Goal: Task Accomplishment & Management: Complete application form

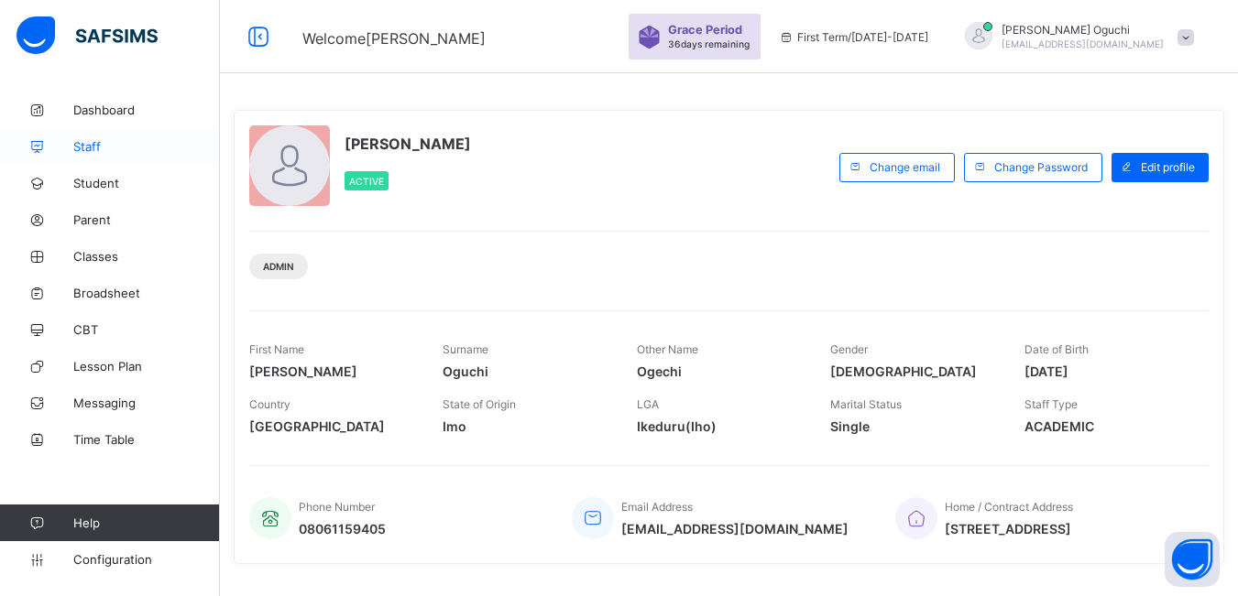
click at [100, 144] on span "Staff" at bounding box center [146, 146] width 147 height 15
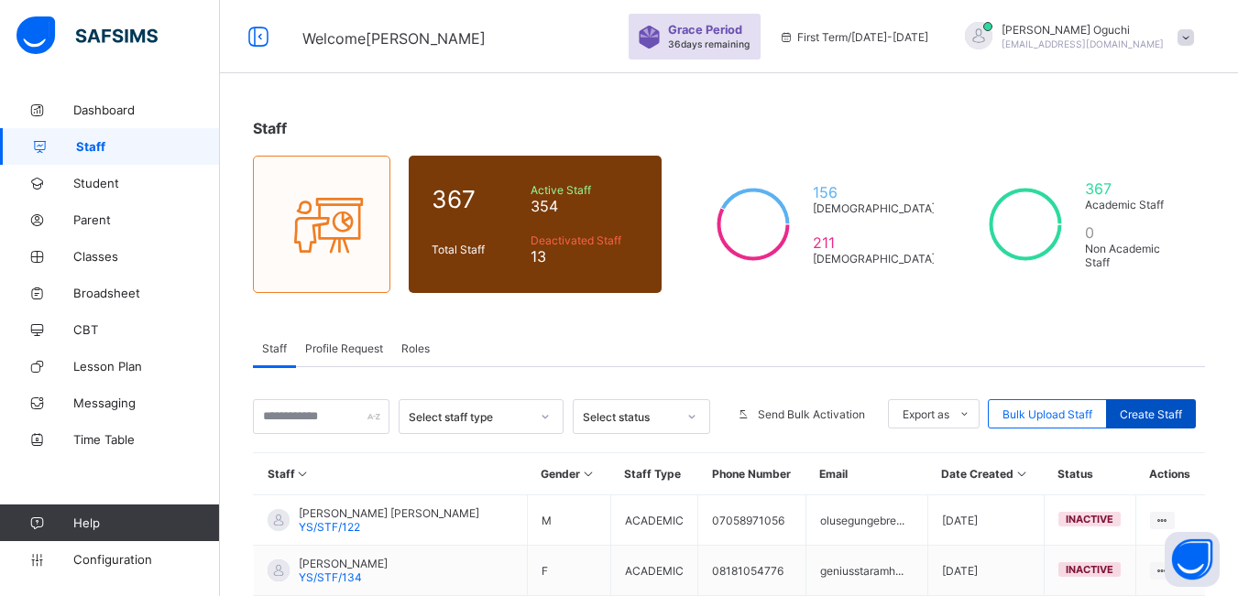
click at [1169, 415] on span "Create Staff" at bounding box center [1150, 415] width 62 height 14
select select "**"
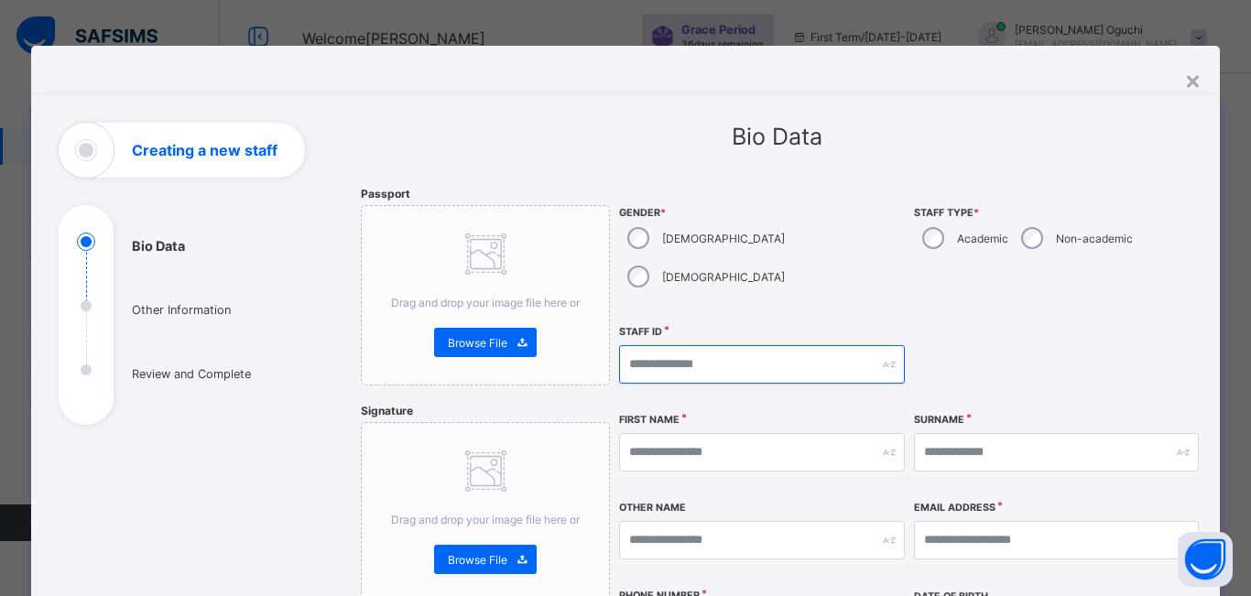
click at [832, 345] on input "text" at bounding box center [761, 364] width 285 height 38
type input "*"
type input "**********"
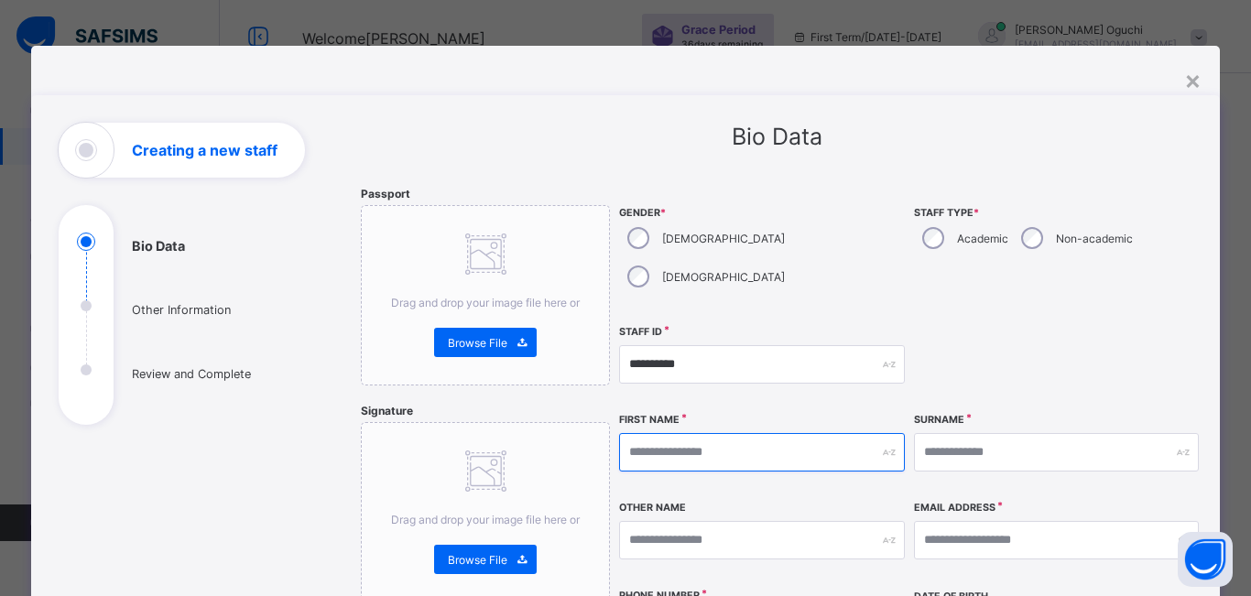
click at [674, 433] on input "text" at bounding box center [761, 452] width 285 height 38
type input "******"
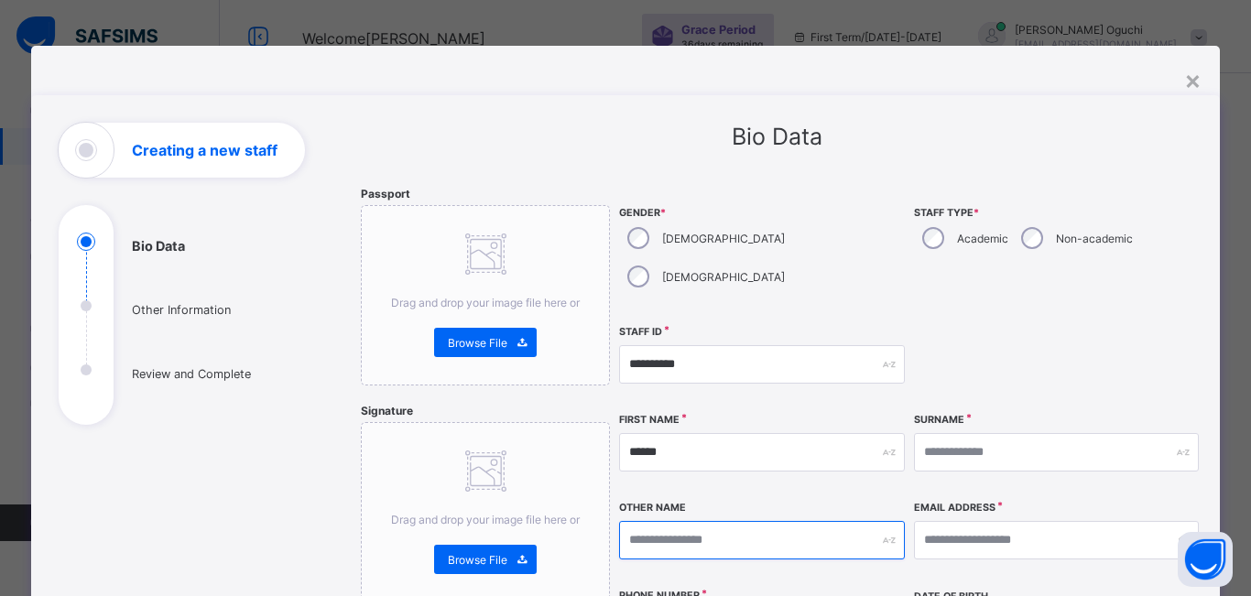
click at [671, 521] on input "text" at bounding box center [761, 540] width 285 height 38
type input "*****"
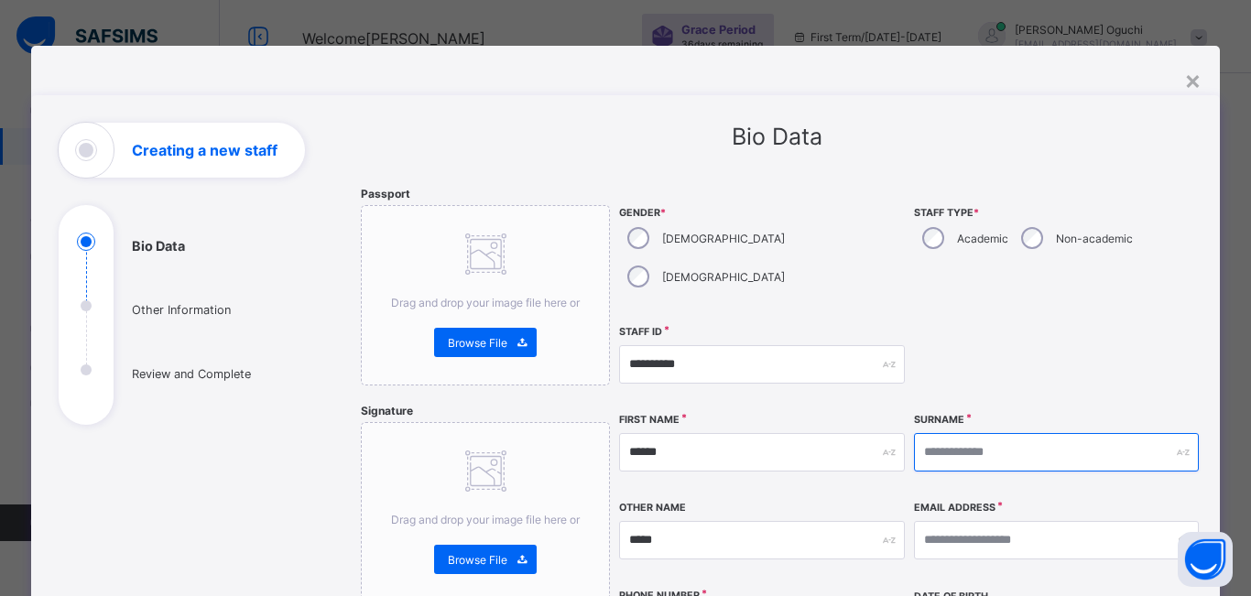
click at [962, 433] on input "text" at bounding box center [1056, 452] width 285 height 38
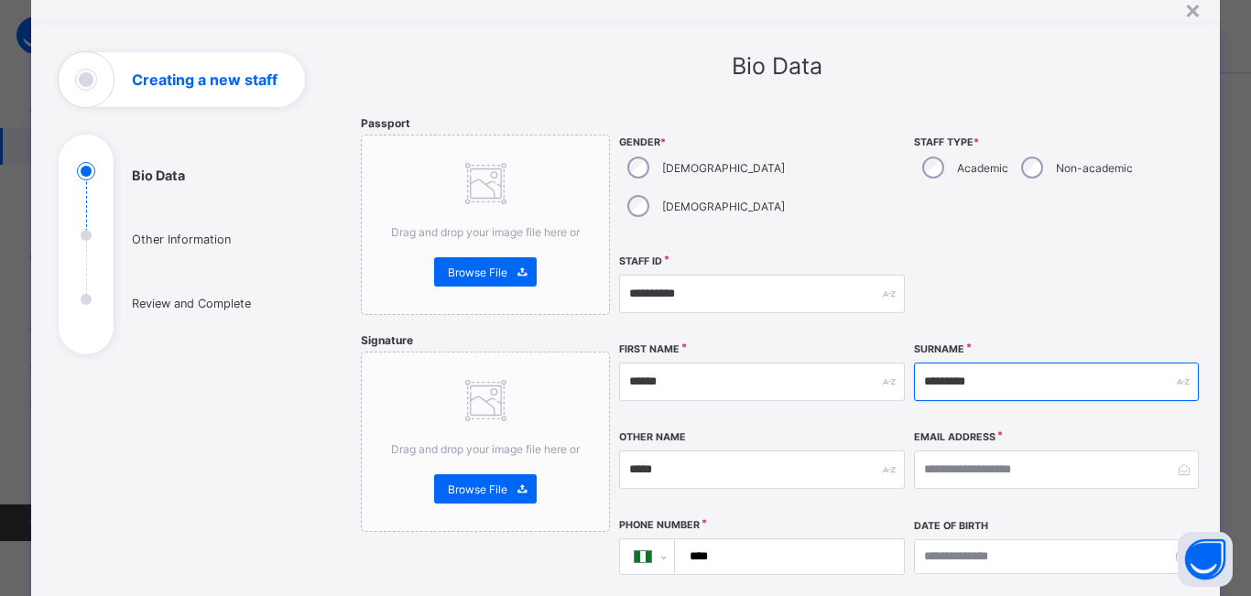
scroll to position [183, 0]
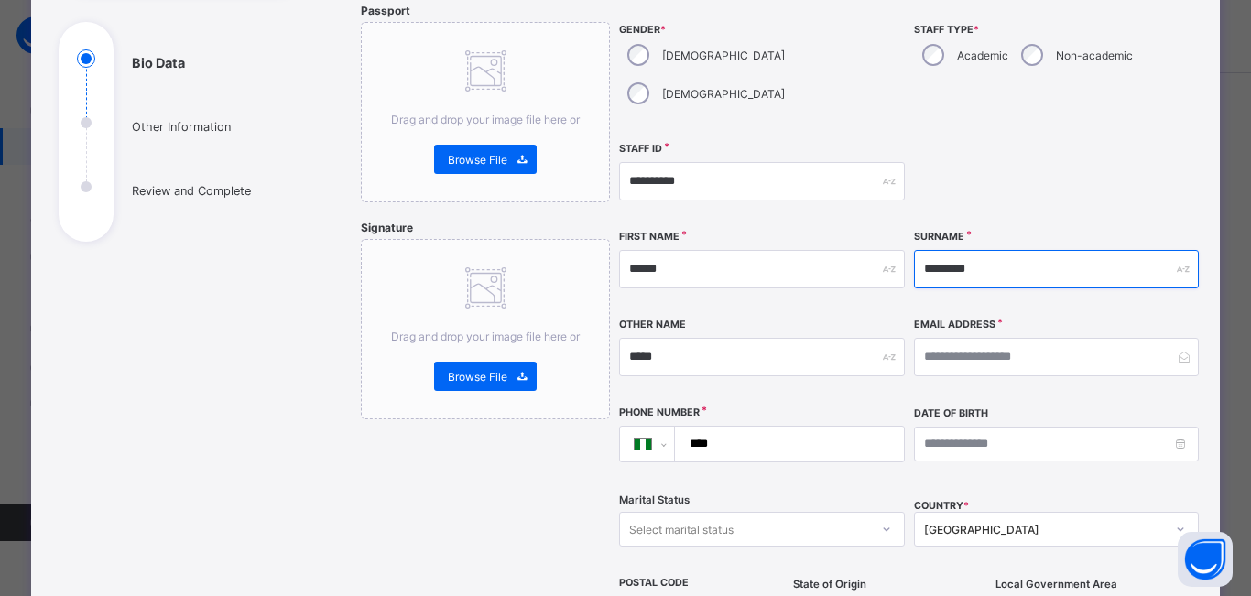
type input "*********"
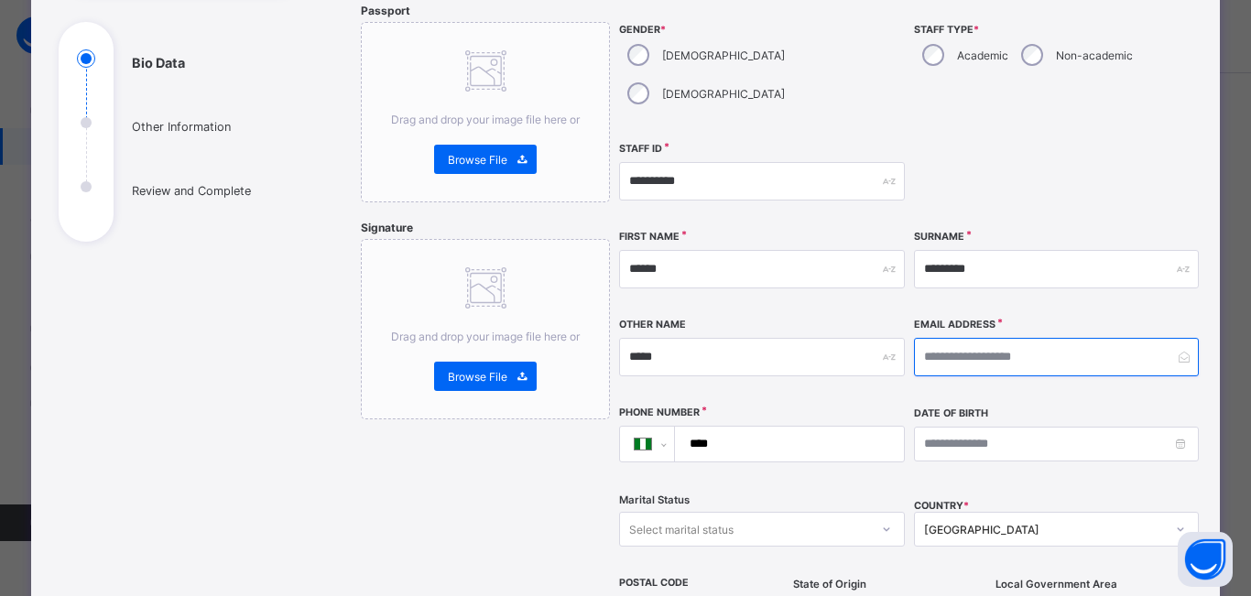
click at [959, 338] on input "email" at bounding box center [1056, 357] width 285 height 38
type input "**********"
drag, startPoint x: 803, startPoint y: 418, endPoint x: 780, endPoint y: 410, distance: 24.9
click at [796, 427] on input "****" at bounding box center [786, 444] width 214 height 35
click at [768, 427] on input "****" at bounding box center [786, 444] width 214 height 35
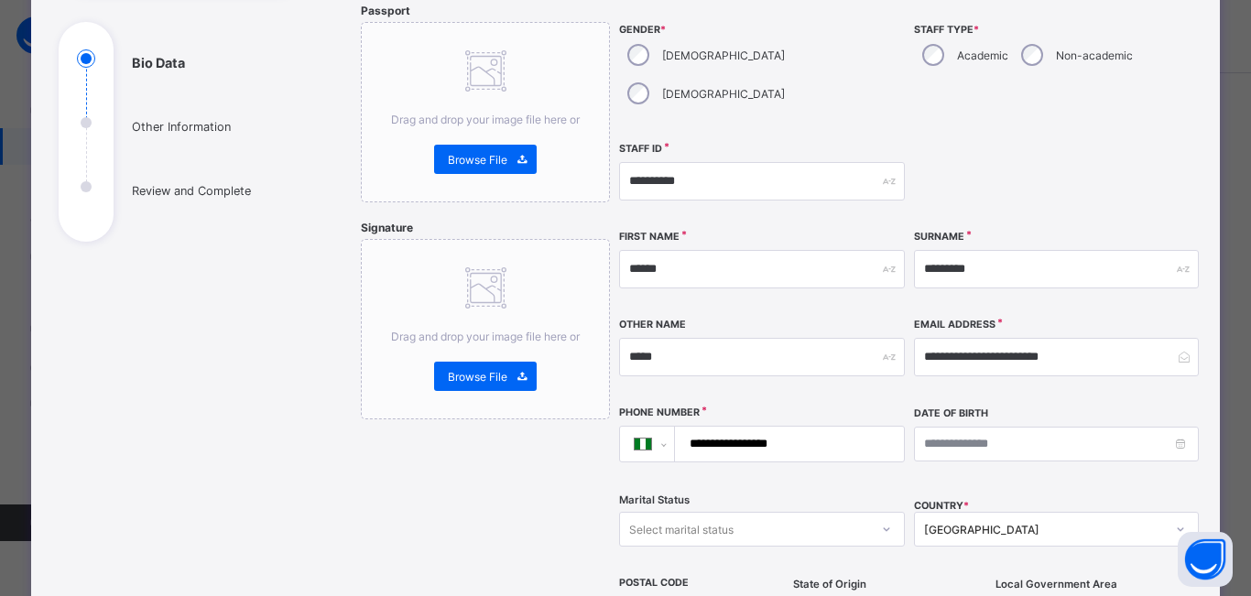
type input "**********"
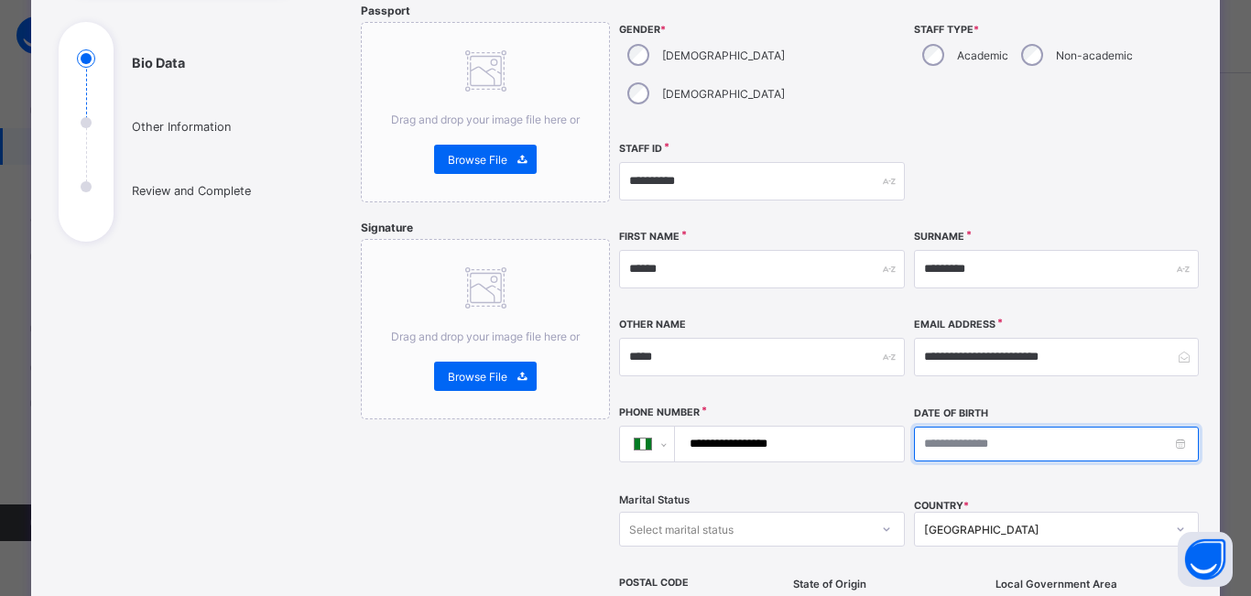
click at [927, 427] on input at bounding box center [1056, 444] width 285 height 35
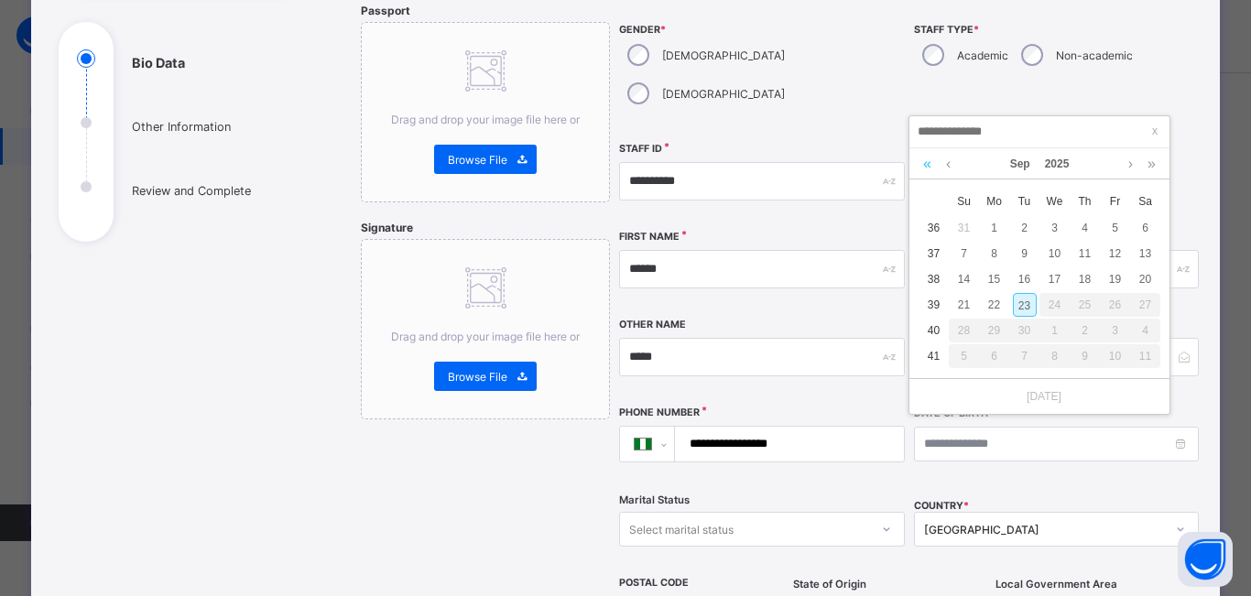
click at [932, 169] on link at bounding box center [927, 163] width 17 height 31
click at [933, 170] on link at bounding box center [927, 163] width 17 height 31
click at [933, 171] on link at bounding box center [927, 163] width 17 height 31
click at [933, 174] on link at bounding box center [927, 163] width 17 height 31
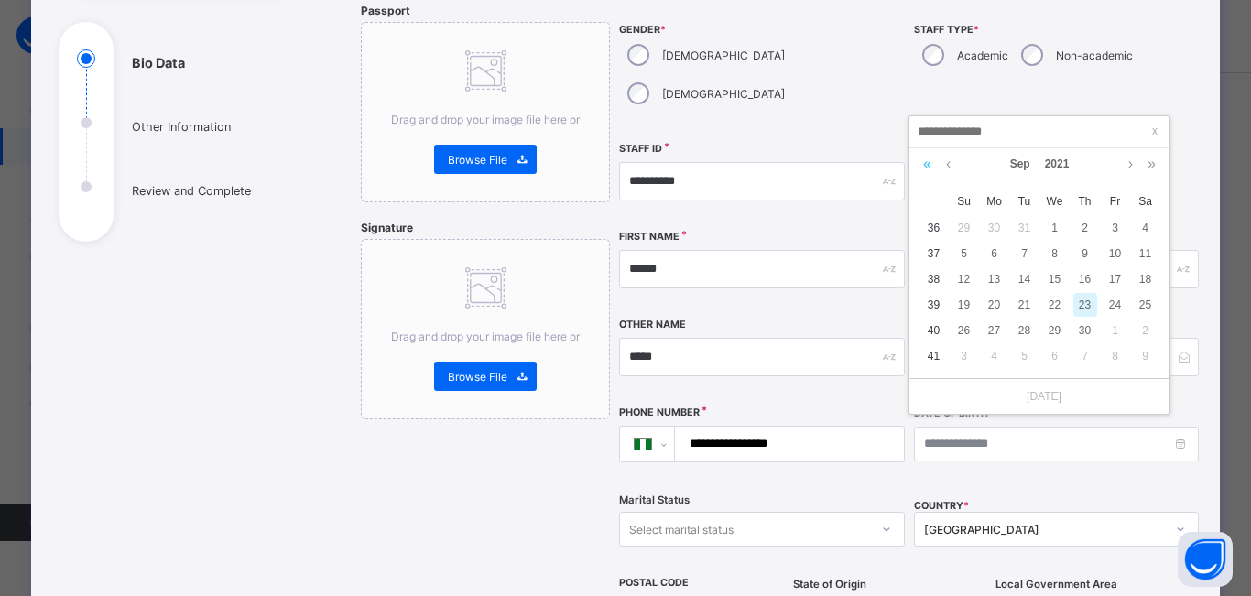
click at [934, 174] on link at bounding box center [927, 163] width 17 height 31
click at [935, 174] on link at bounding box center [927, 163] width 17 height 31
click at [936, 174] on div "[DATE]" at bounding box center [1040, 163] width 242 height 31
click at [938, 174] on div "[DATE]" at bounding box center [1040, 163] width 242 height 31
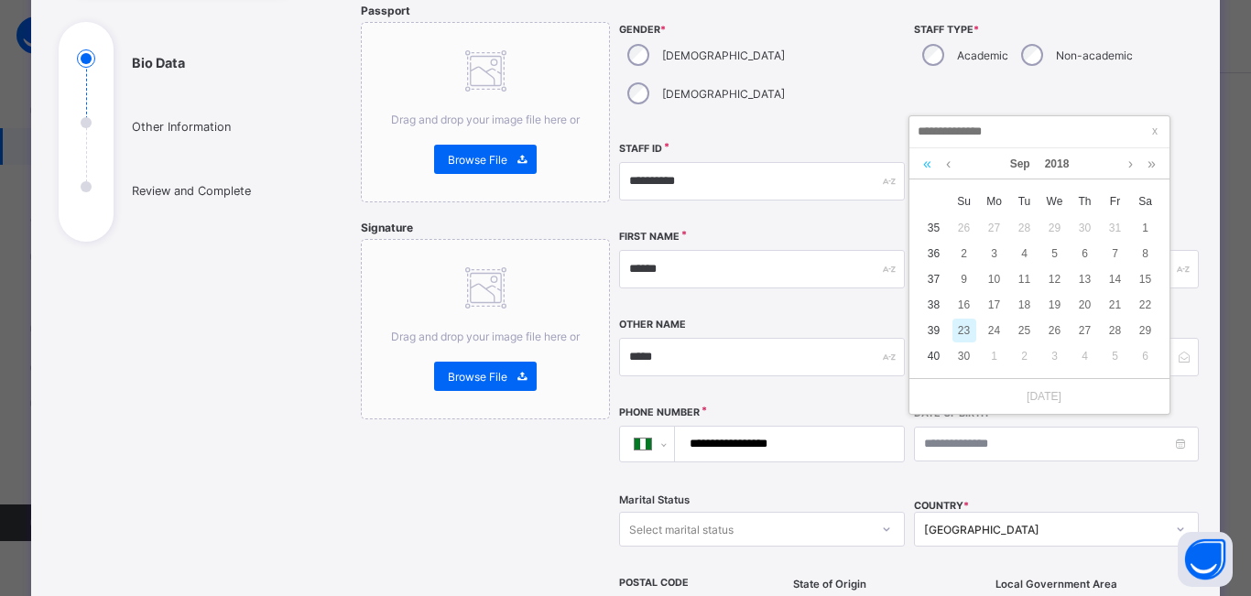
click at [931, 170] on link at bounding box center [927, 163] width 17 height 31
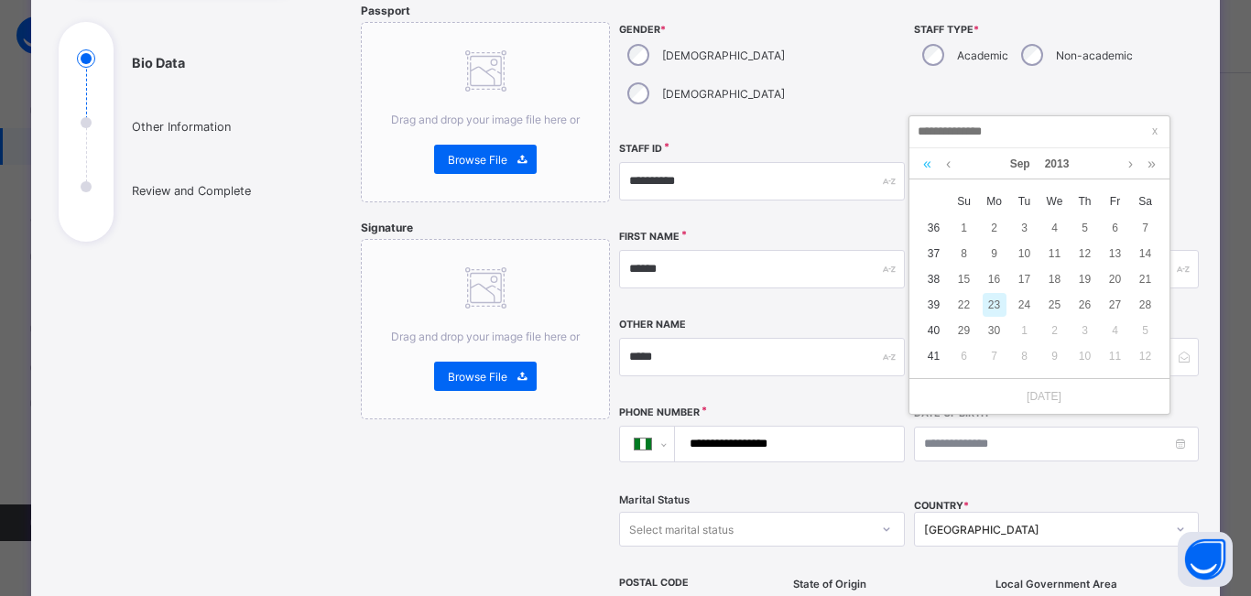
click at [931, 170] on link at bounding box center [927, 163] width 17 height 31
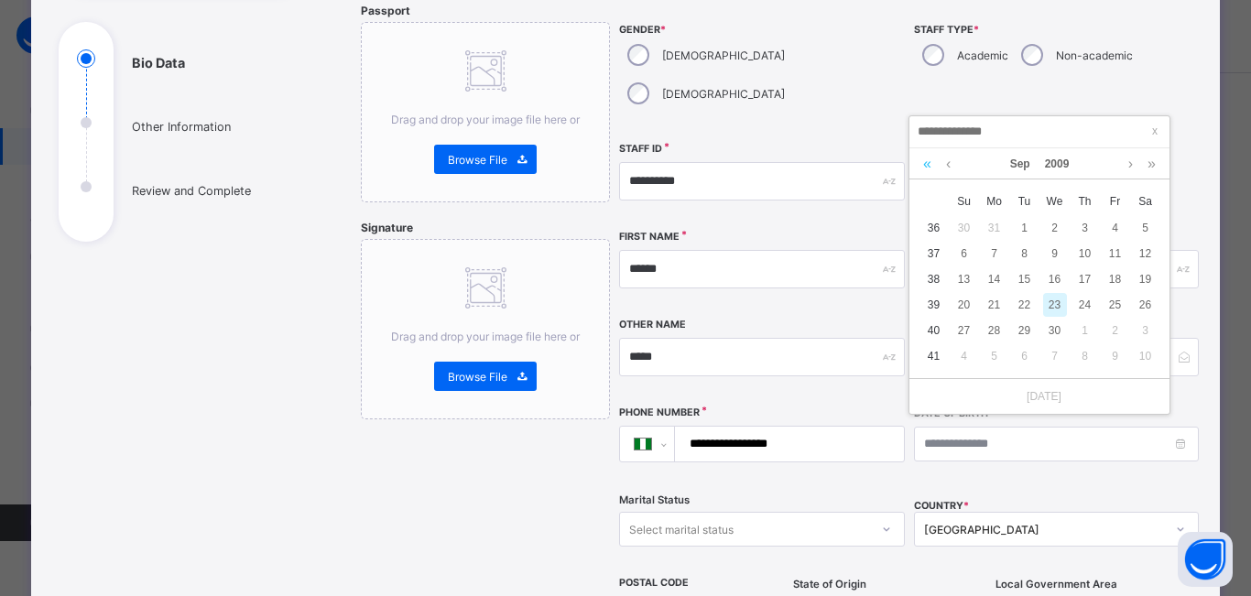
click at [931, 170] on link at bounding box center [927, 163] width 17 height 31
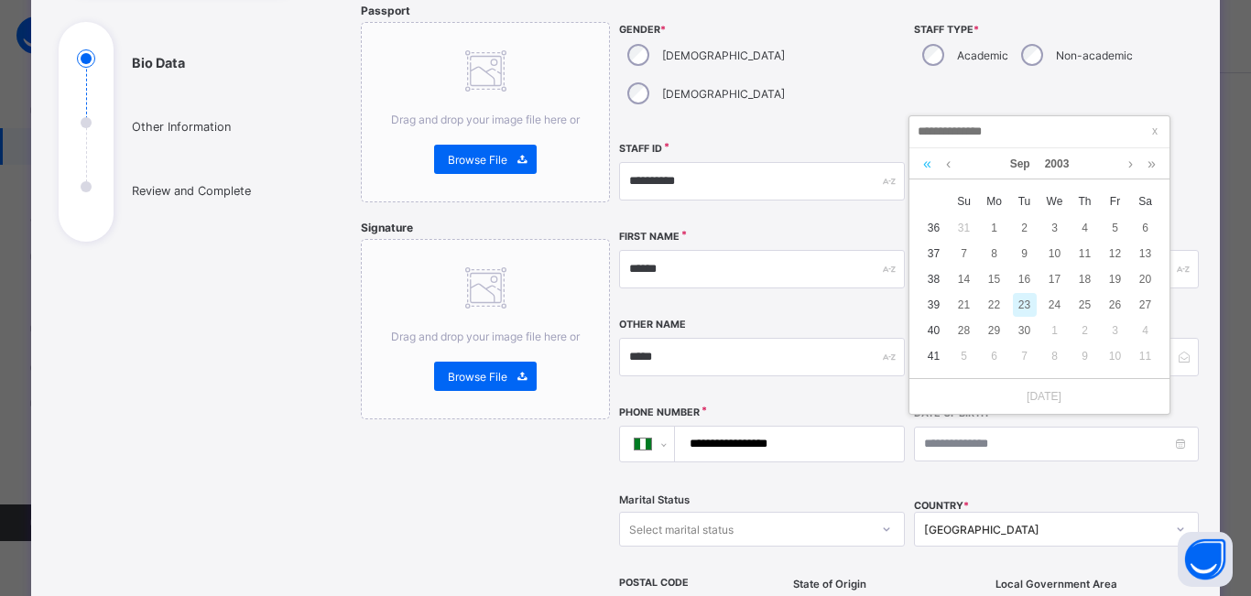
click at [931, 170] on link at bounding box center [927, 163] width 17 height 31
click at [931, 171] on link at bounding box center [927, 163] width 17 height 31
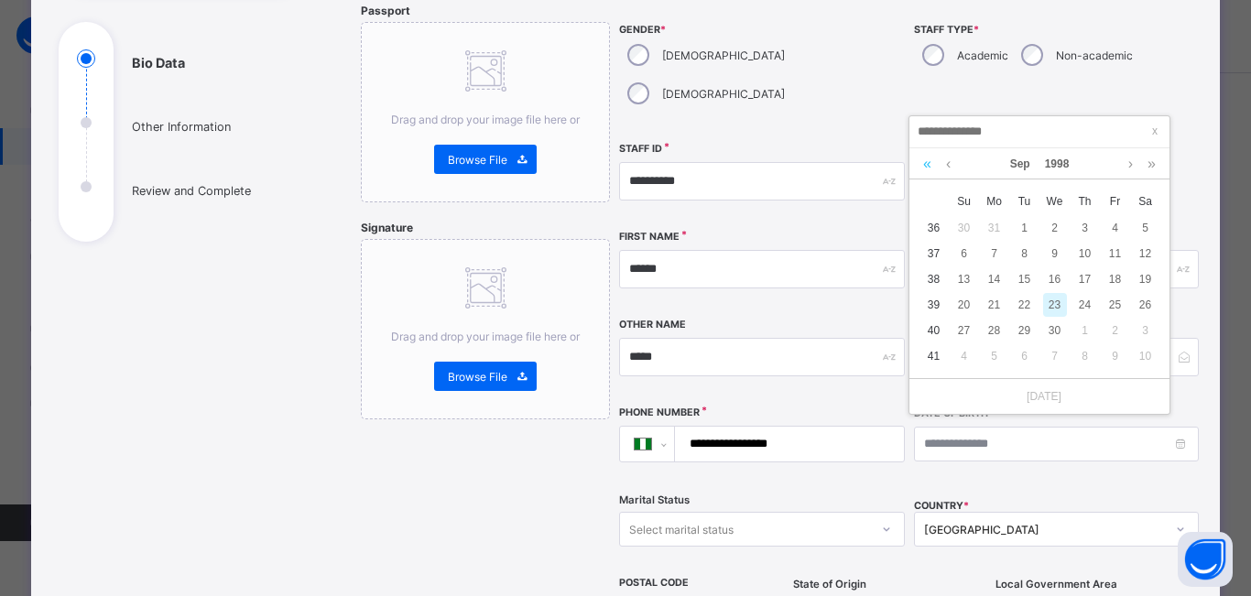
click at [931, 171] on link at bounding box center [927, 163] width 17 height 31
click at [932, 171] on link at bounding box center [927, 163] width 17 height 31
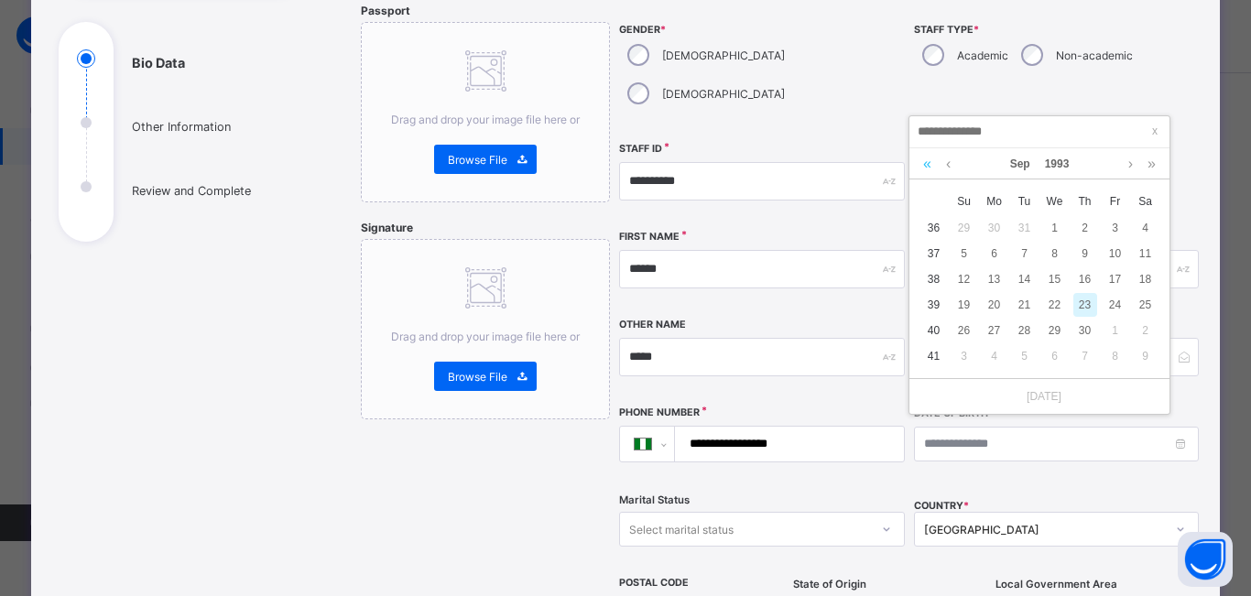
click at [932, 171] on link at bounding box center [927, 163] width 17 height 31
click at [948, 169] on link at bounding box center [949, 163] width 14 height 31
click at [949, 169] on link at bounding box center [949, 163] width 14 height 31
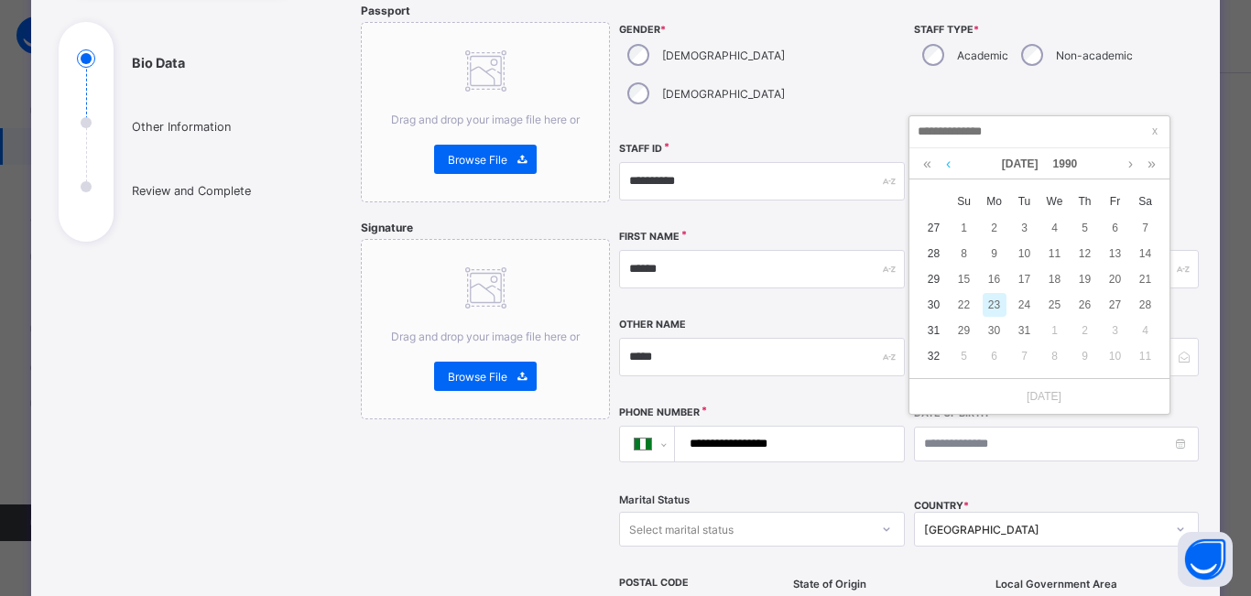
click at [949, 168] on link at bounding box center [949, 163] width 14 height 31
click at [1052, 226] on div "4" at bounding box center [1055, 228] width 24 height 24
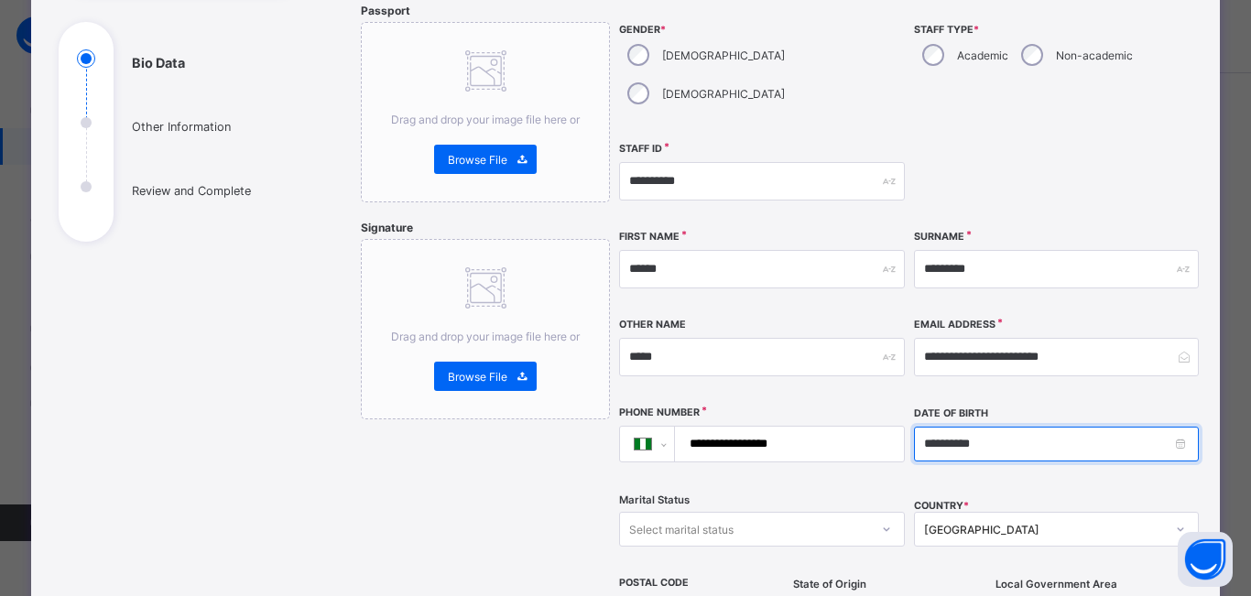
click at [941, 427] on input "**********" at bounding box center [1056, 444] width 285 height 35
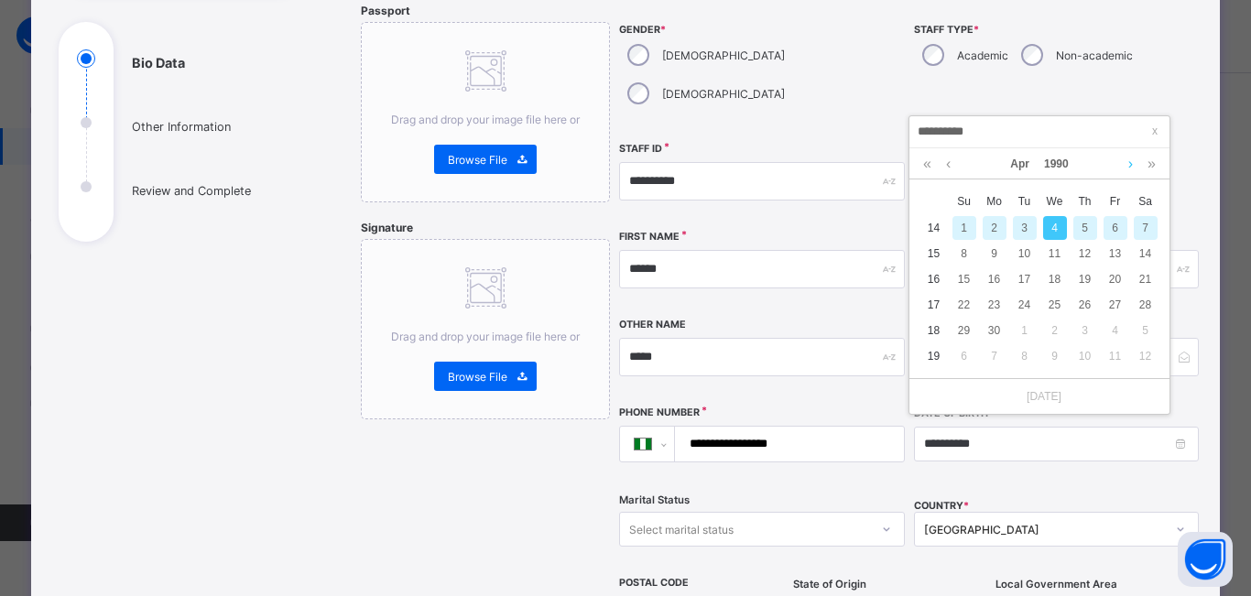
click at [1131, 165] on link at bounding box center [1131, 163] width 14 height 31
click at [1131, 168] on link at bounding box center [1131, 163] width 14 height 31
click at [1128, 168] on link at bounding box center [1131, 163] width 14 height 31
click at [1128, 169] on link at bounding box center [1131, 163] width 14 height 31
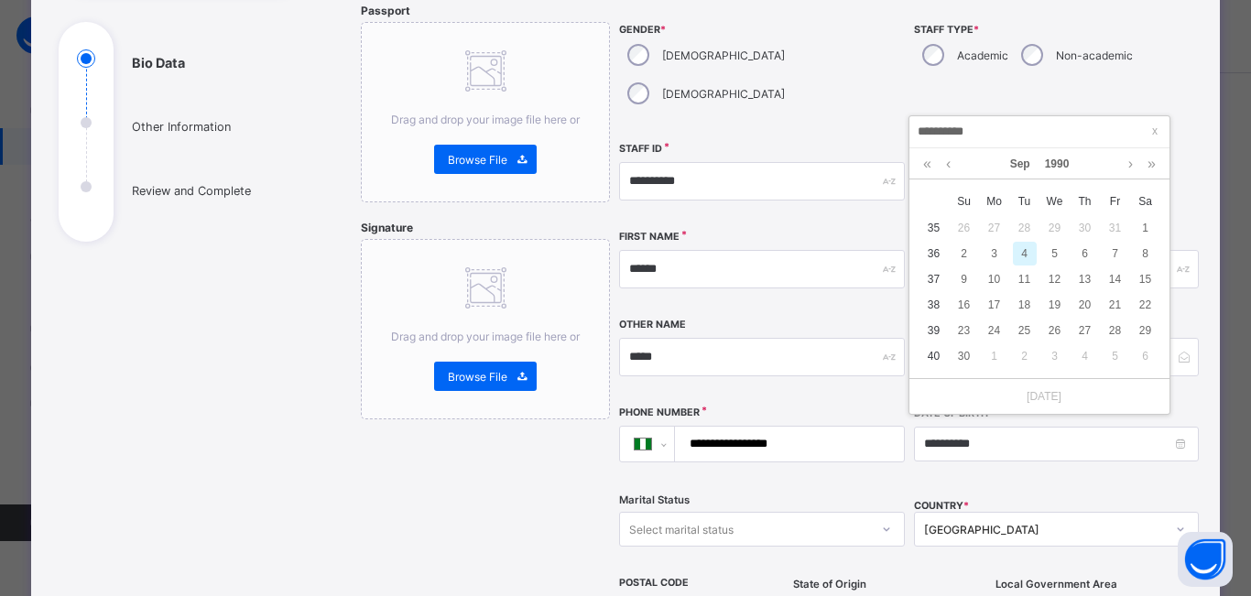
click at [1028, 254] on div "4" at bounding box center [1025, 254] width 24 height 24
type input "**********"
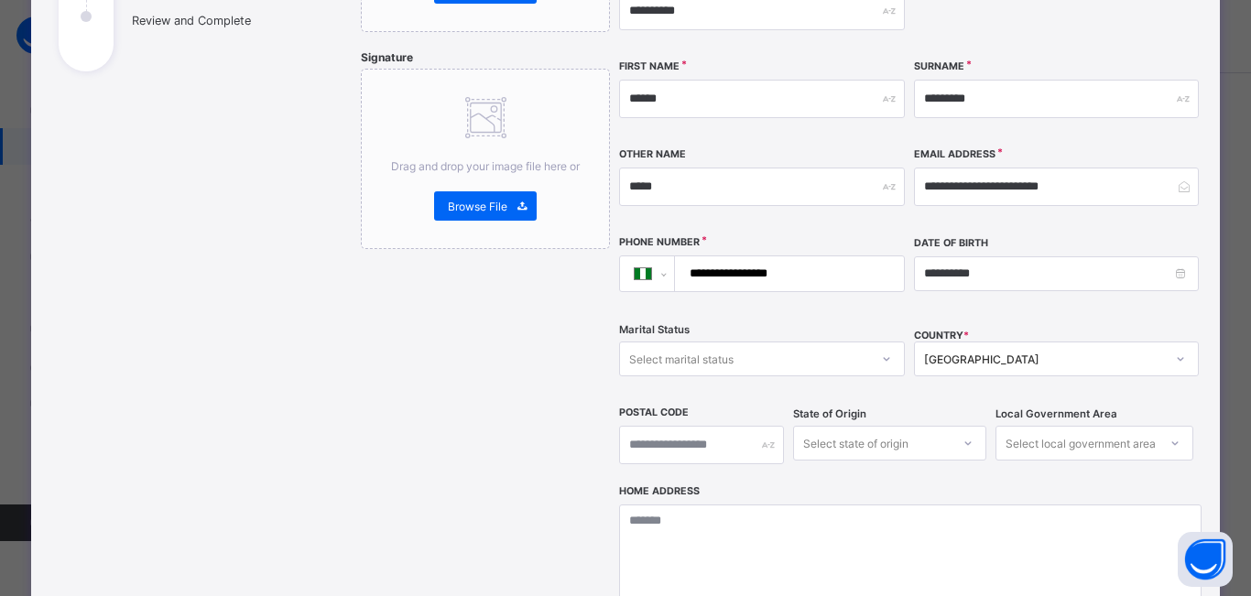
scroll to position [366, 0]
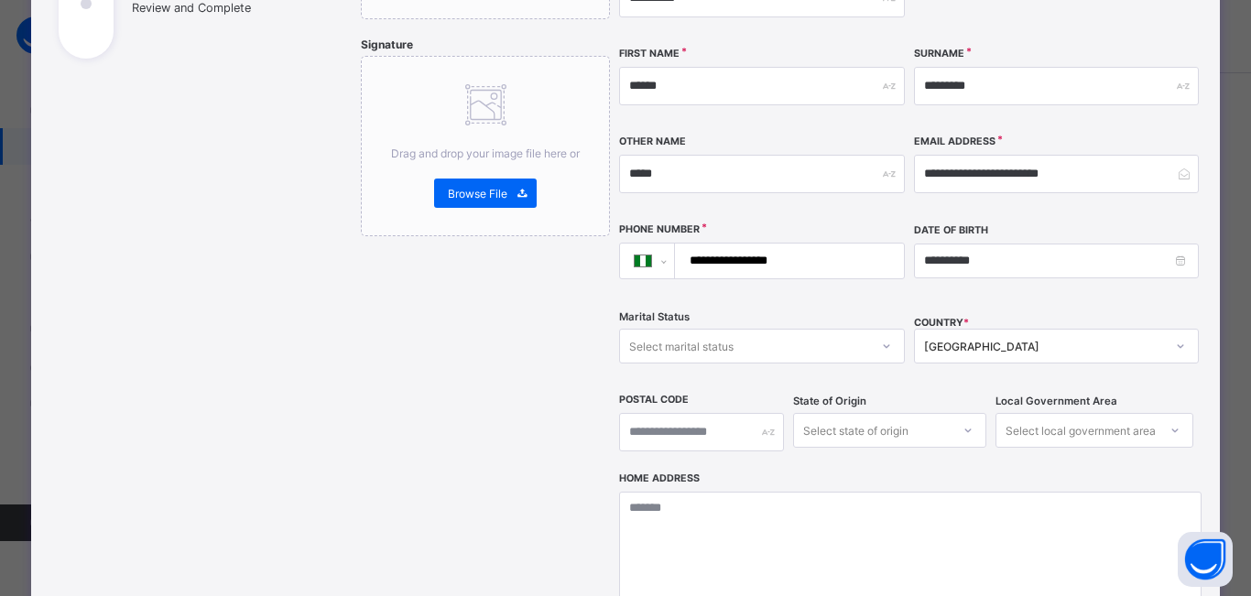
click at [755, 333] on div "Select marital status" at bounding box center [744, 346] width 248 height 26
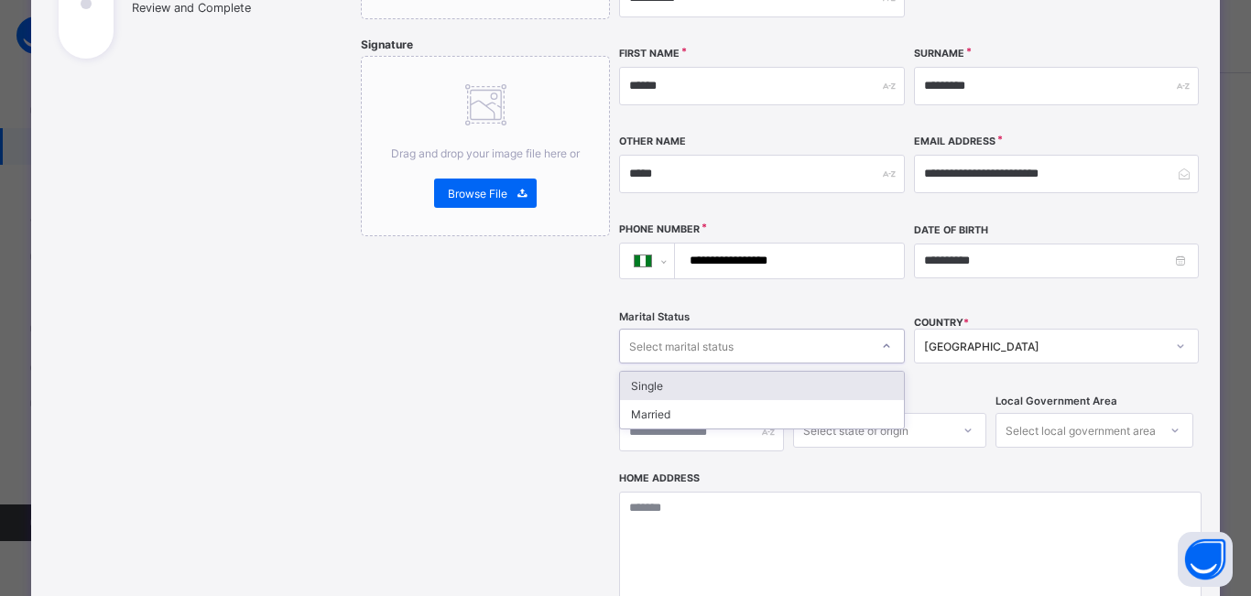
click at [676, 372] on div "Single" at bounding box center [761, 386] width 283 height 28
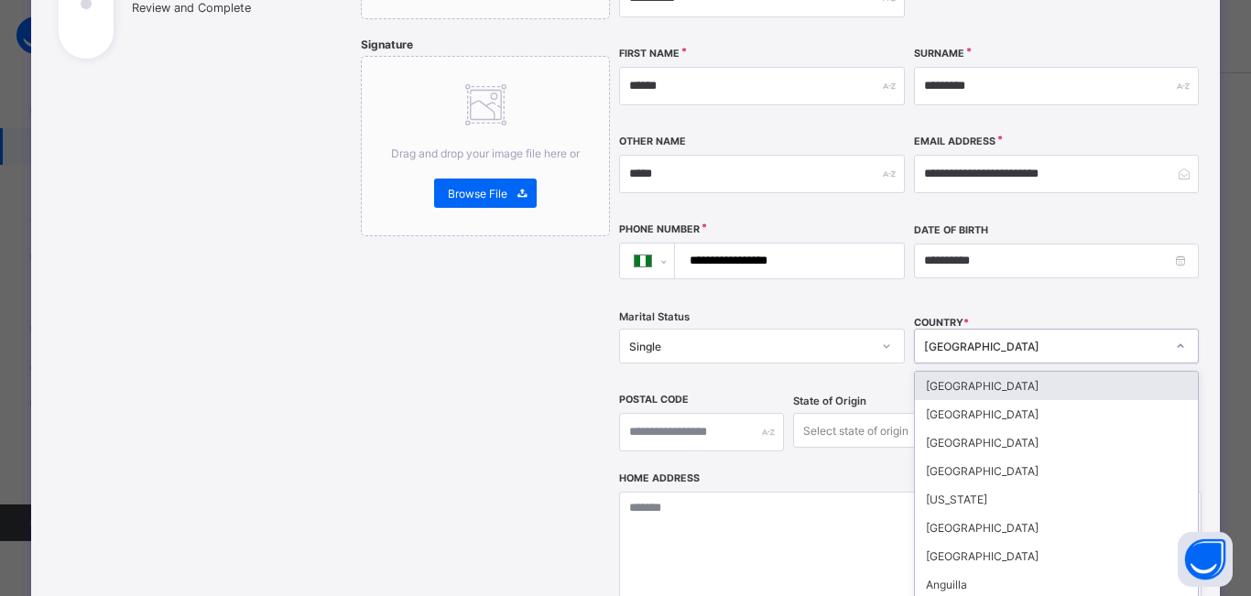
click at [1172, 309] on div "COUNTRY * option [GEOGRAPHIC_DATA] focused, 1 of 250. 250 results available. Us…" at bounding box center [1056, 346] width 285 height 75
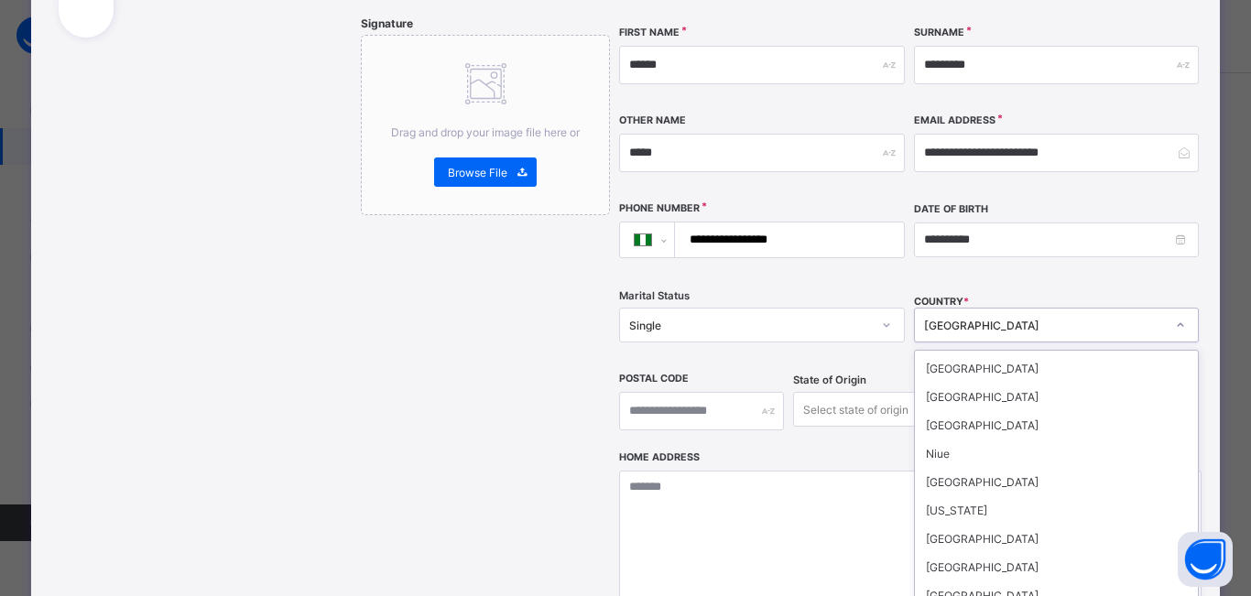
scroll to position [4488, 0]
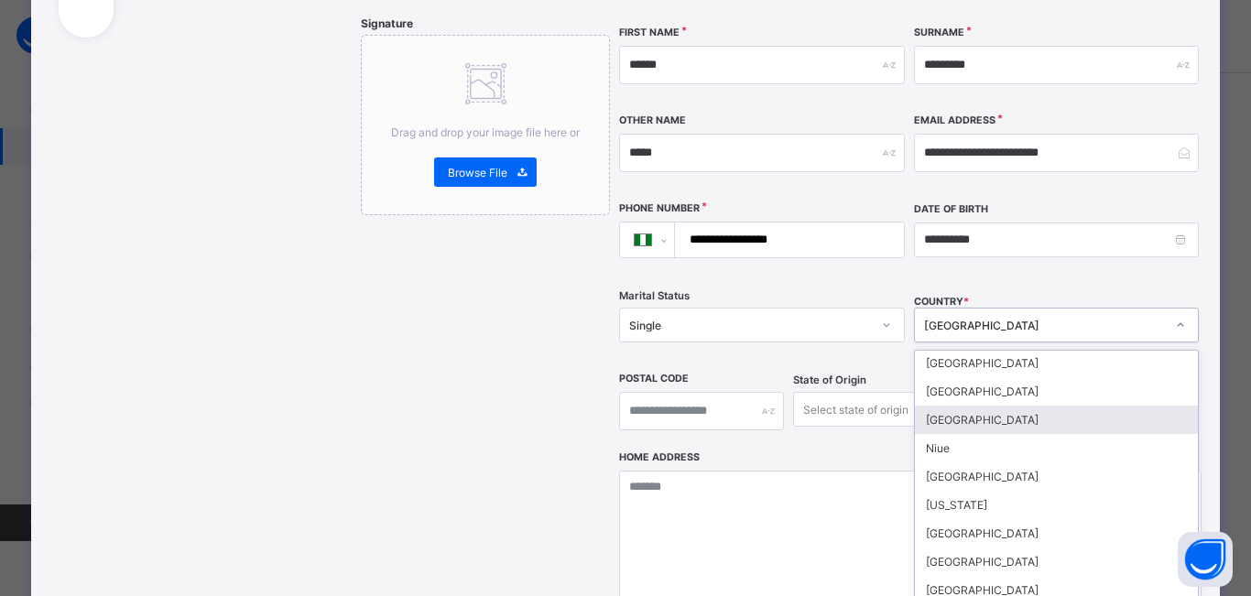
click at [952, 406] on div "[GEOGRAPHIC_DATA]" at bounding box center [1056, 420] width 283 height 28
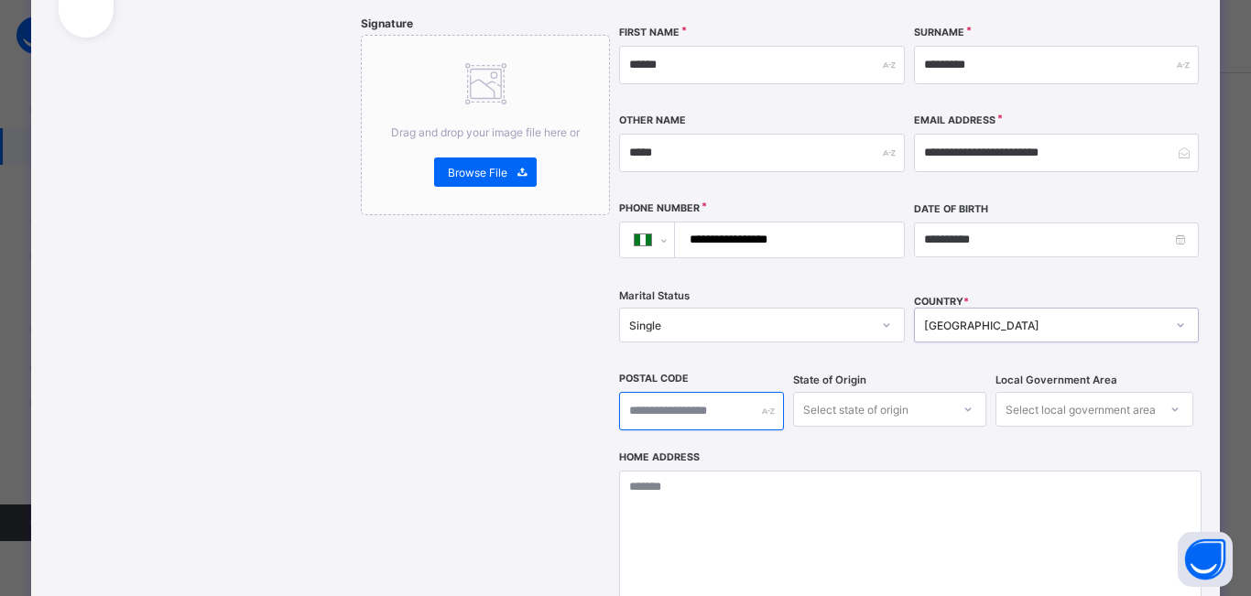
click at [747, 392] on input "text" at bounding box center [701, 411] width 165 height 38
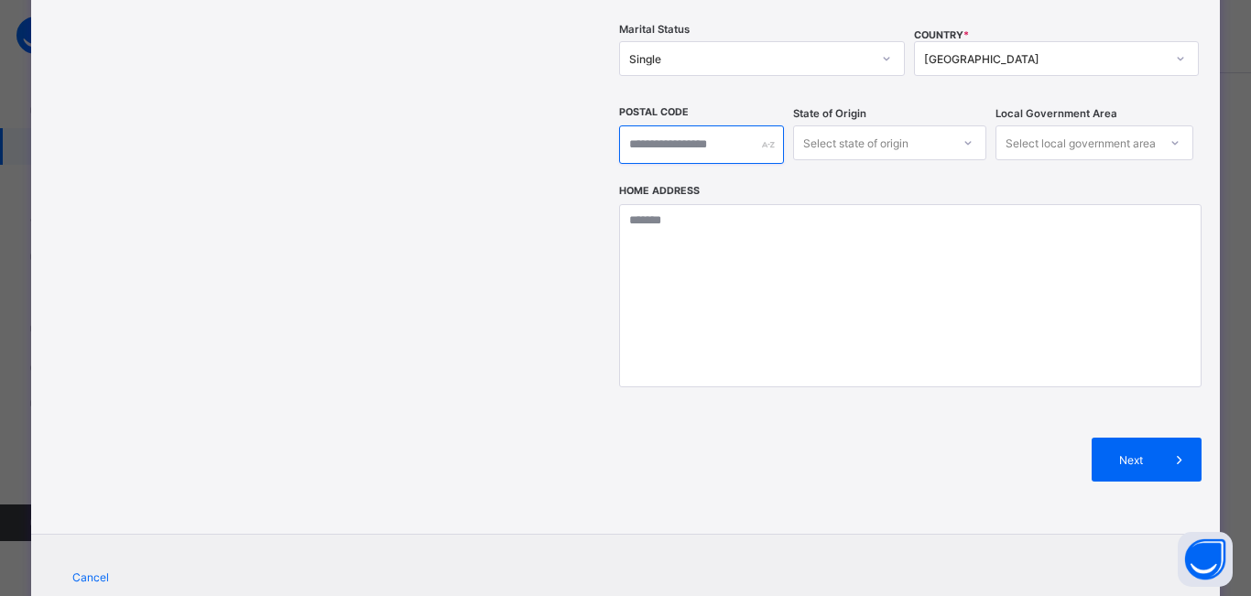
scroll to position [685, 0]
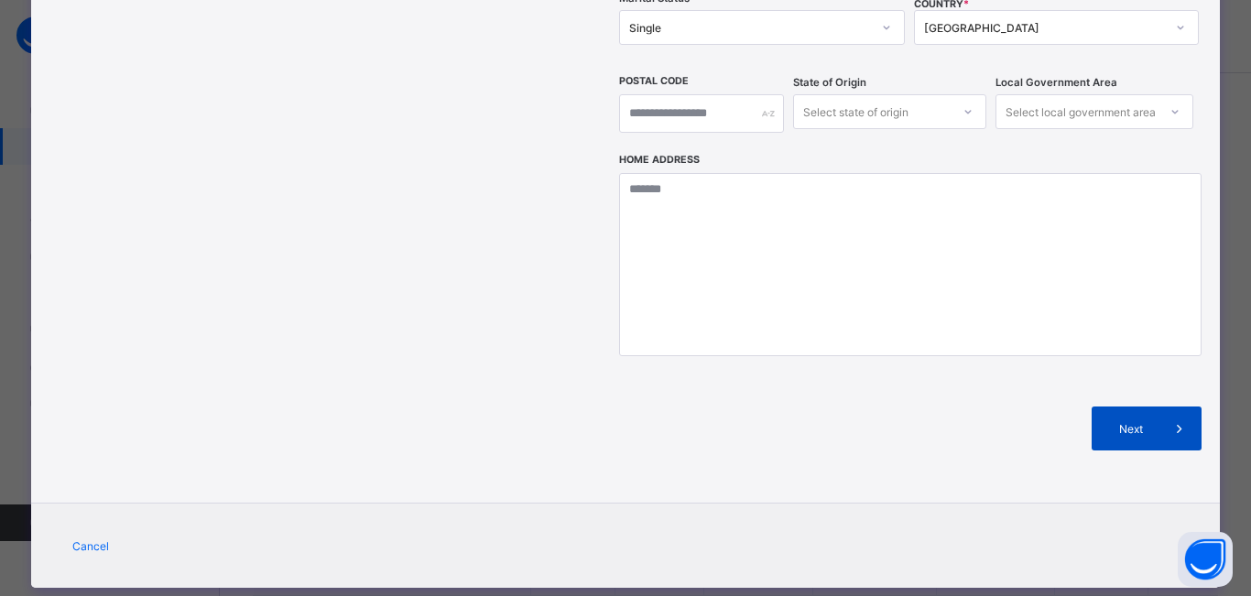
click at [1177, 420] on icon at bounding box center [1180, 429] width 20 height 18
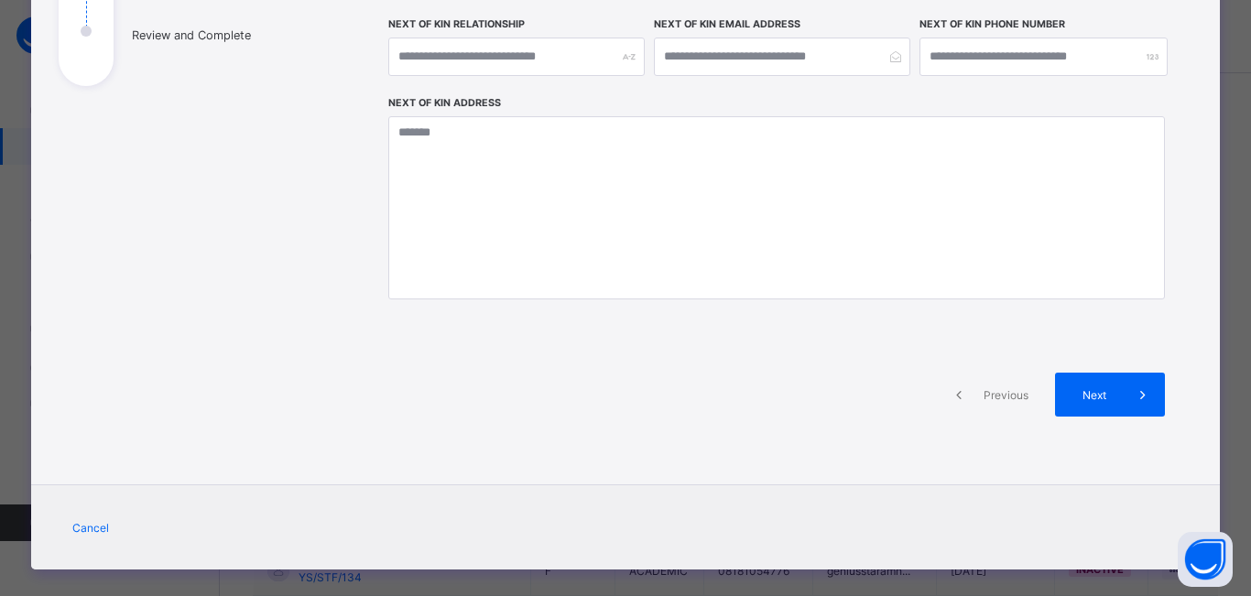
scroll to position [358, 0]
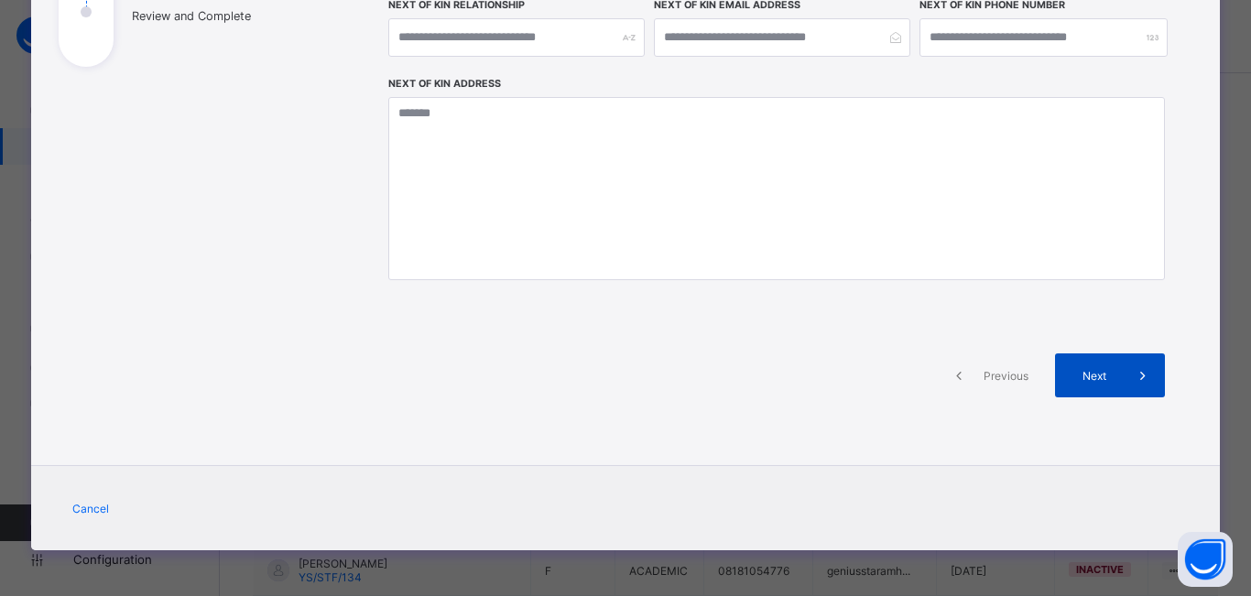
click at [1139, 383] on icon at bounding box center [1143, 375] width 20 height 18
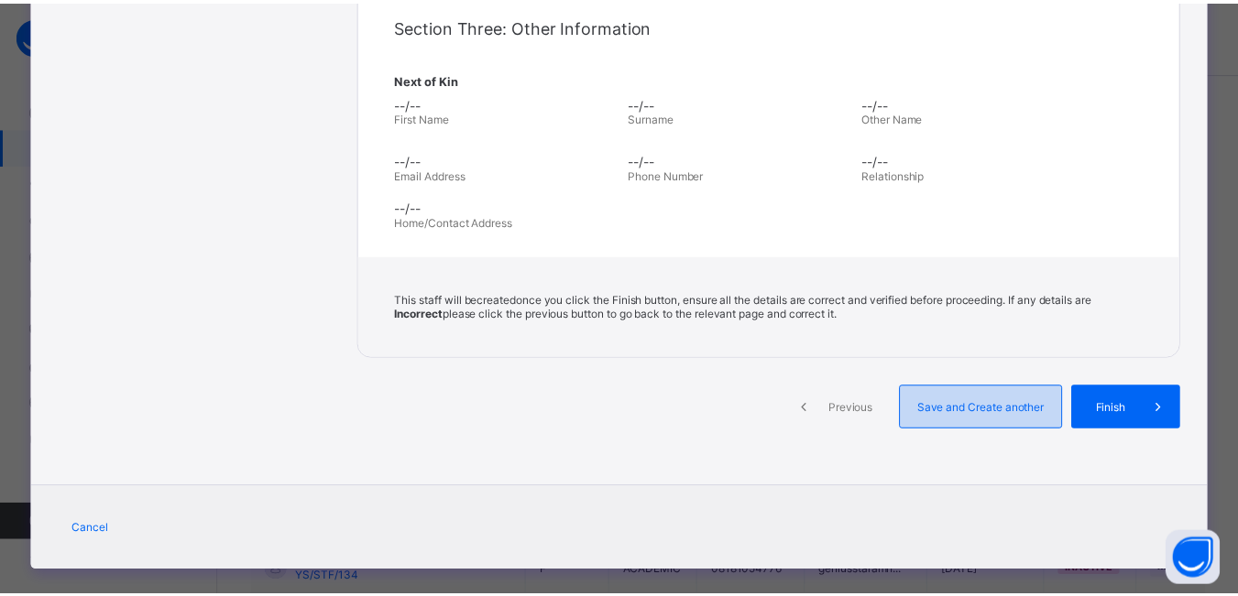
scroll to position [614, 0]
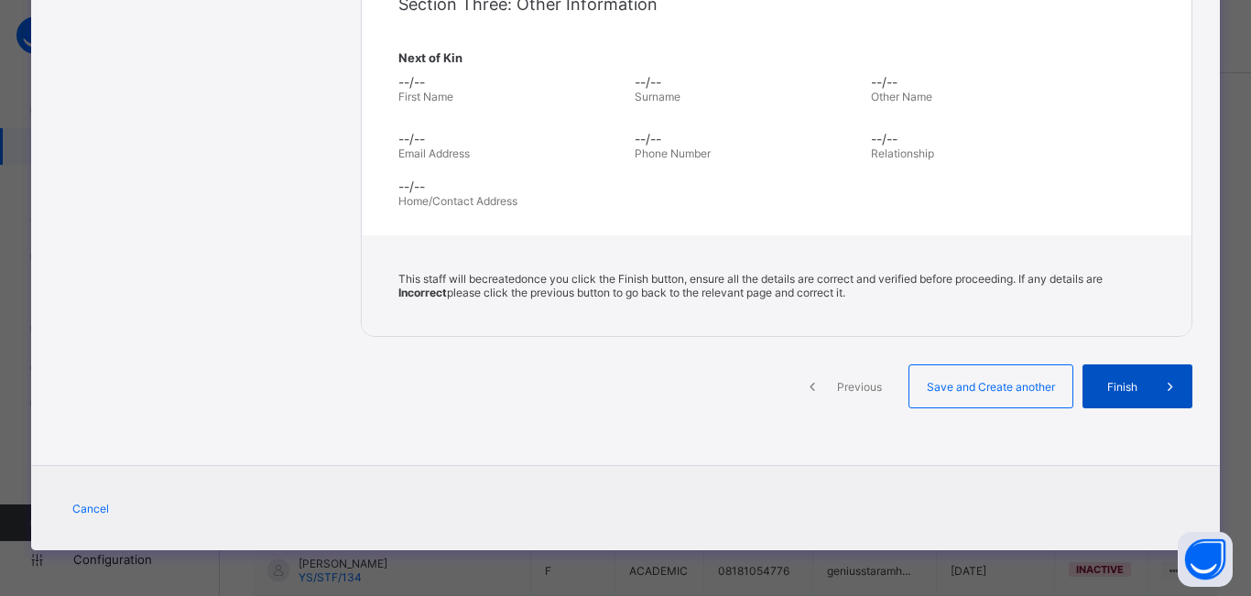
click at [1130, 386] on span "Finish" at bounding box center [1122, 387] width 52 height 14
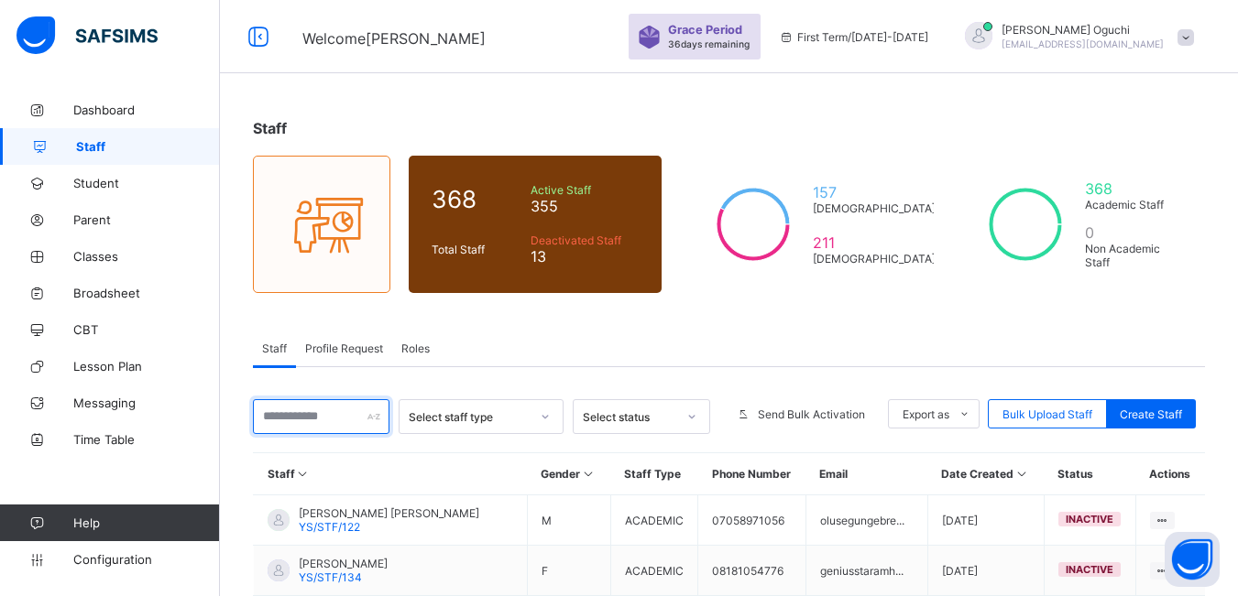
click at [318, 420] on input "text" at bounding box center [321, 416] width 136 height 35
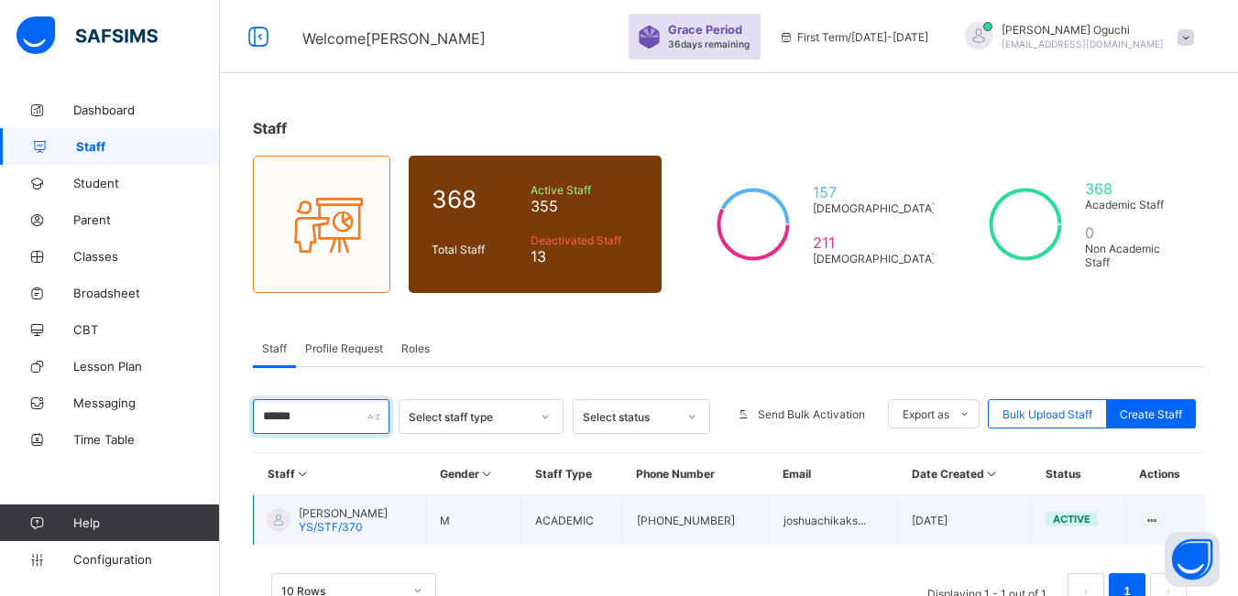
type input "******"
click at [386, 514] on span "[PERSON_NAME]" at bounding box center [343, 514] width 89 height 14
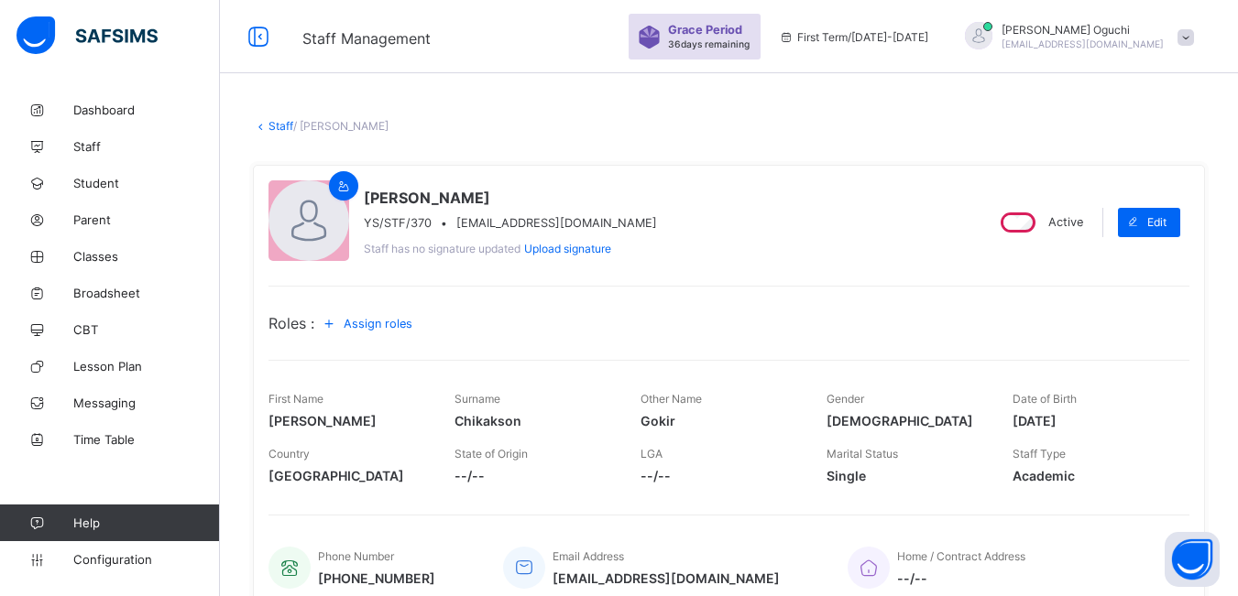
click at [399, 320] on span "Assign roles" at bounding box center [377, 324] width 69 height 14
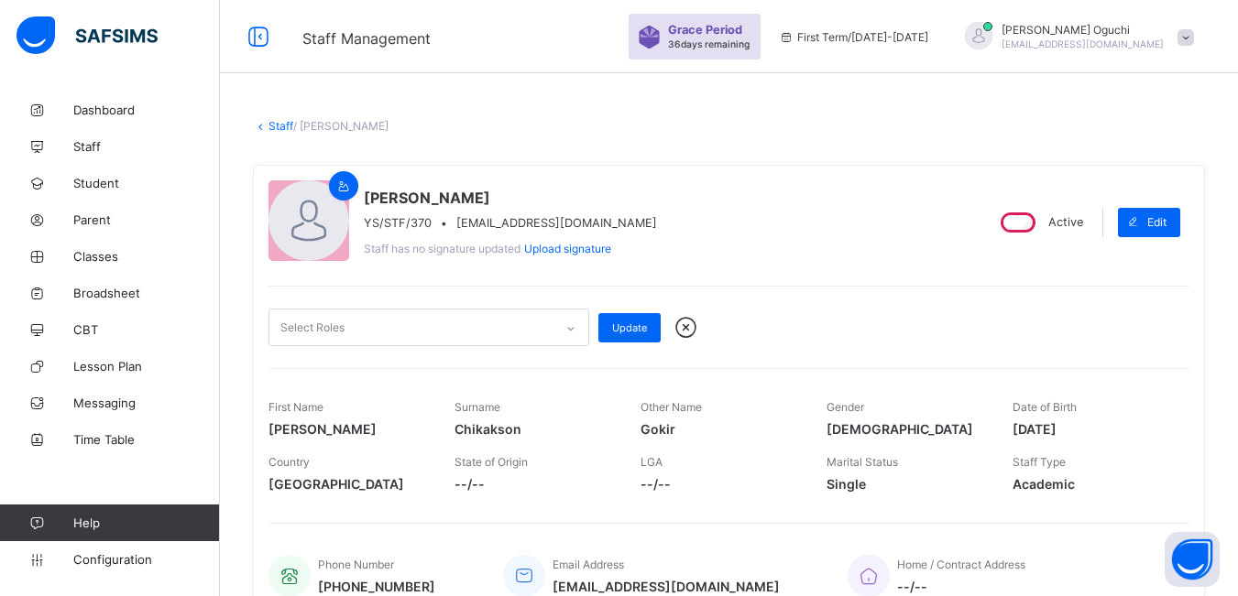
click at [572, 323] on icon at bounding box center [570, 329] width 11 height 18
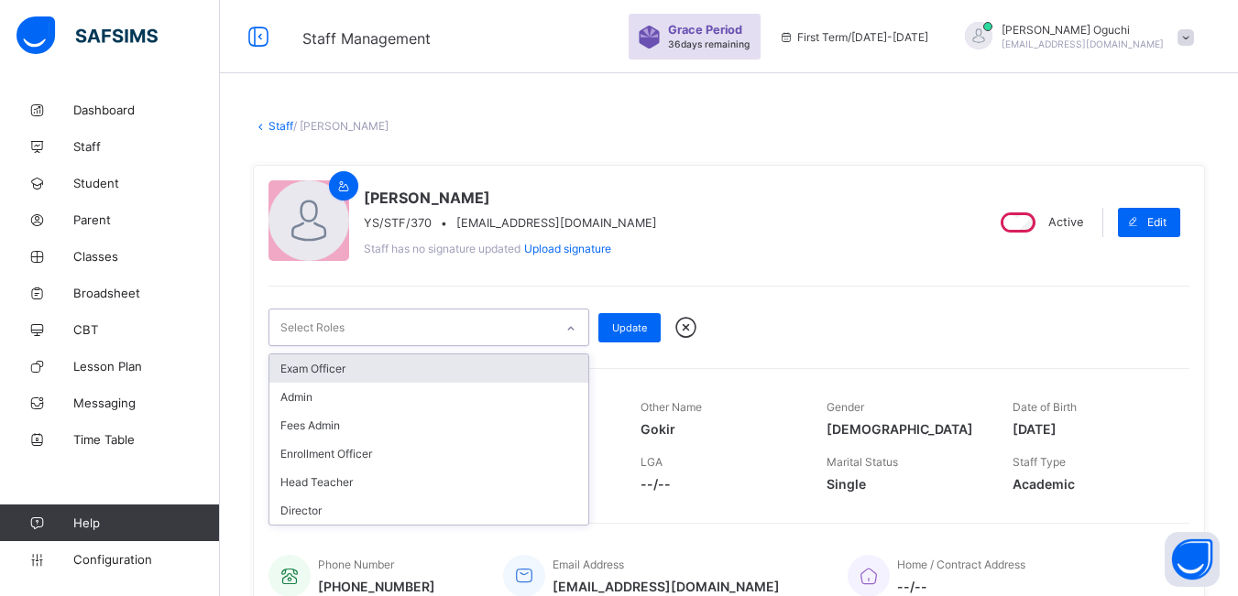
click at [732, 237] on div "[PERSON_NAME] YS/STF/370 • [EMAIL_ADDRESS][DOMAIN_NAME] Staff has no signature …" at bounding box center [618, 221] width 700 height 83
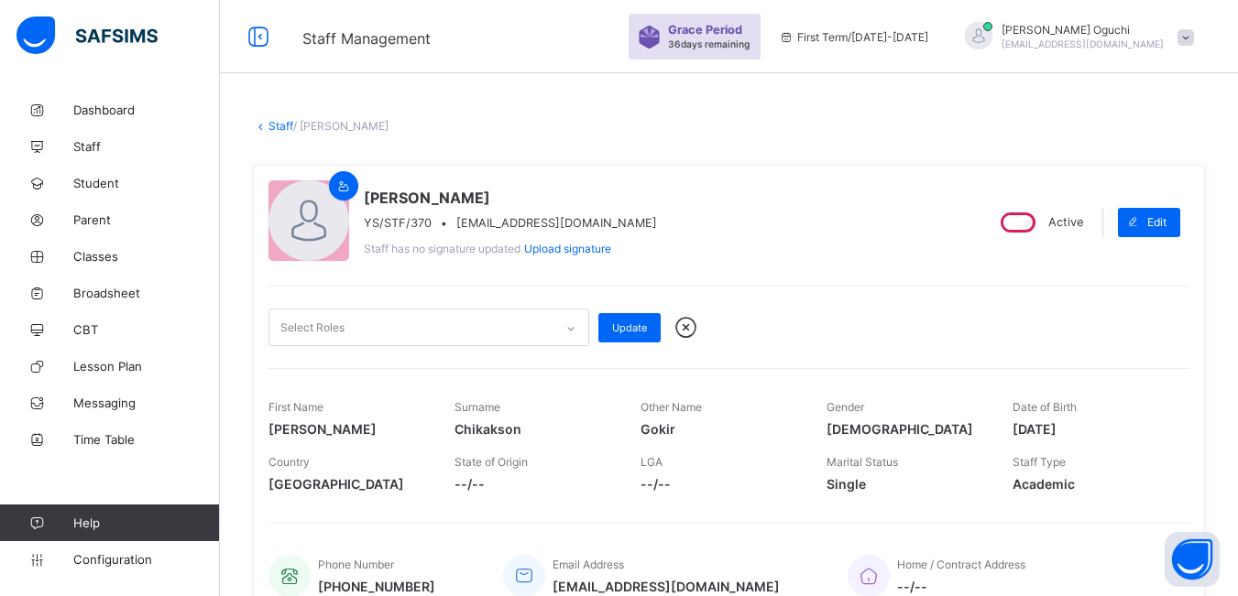
click at [261, 128] on icon at bounding box center [261, 126] width 16 height 14
click at [265, 122] on icon at bounding box center [261, 126] width 16 height 14
drag, startPoint x: 93, startPoint y: 141, endPoint x: 215, endPoint y: 170, distance: 126.2
click at [93, 142] on span "Staff" at bounding box center [146, 146] width 147 height 15
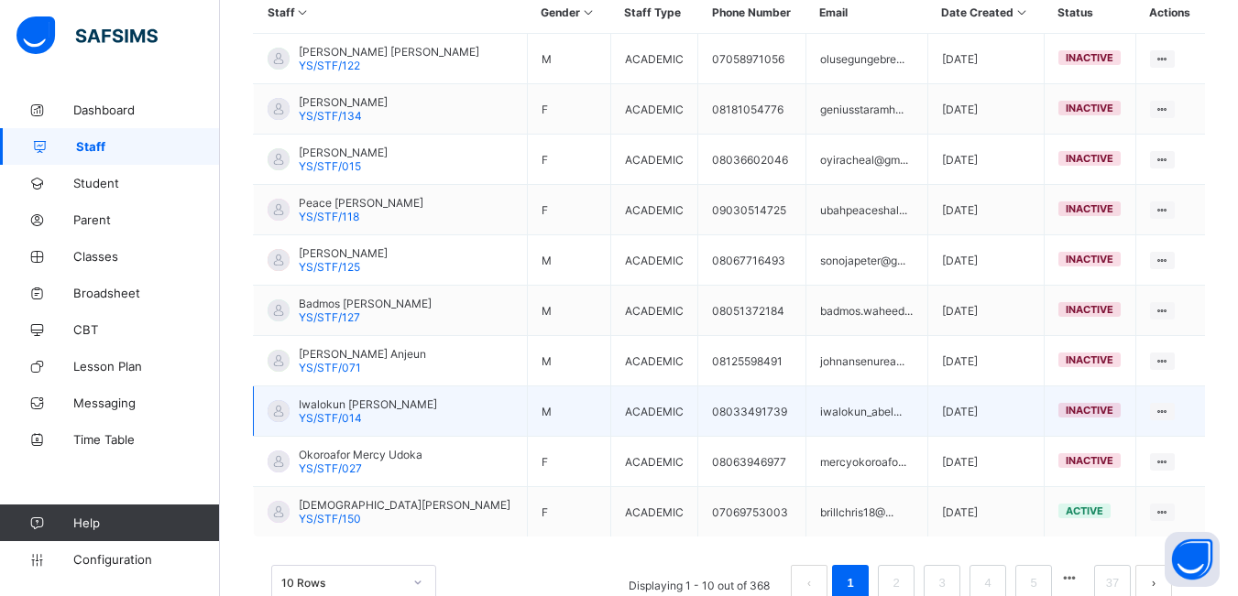
scroll to position [513, 0]
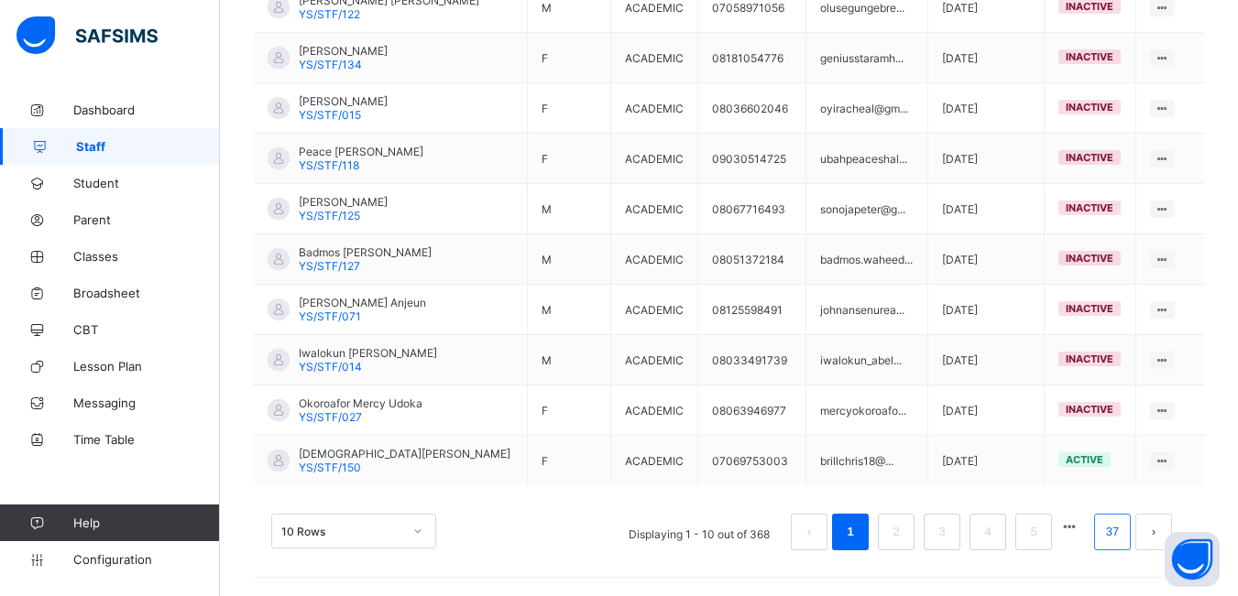
click at [1124, 539] on link "37" at bounding box center [1112, 532] width 24 height 24
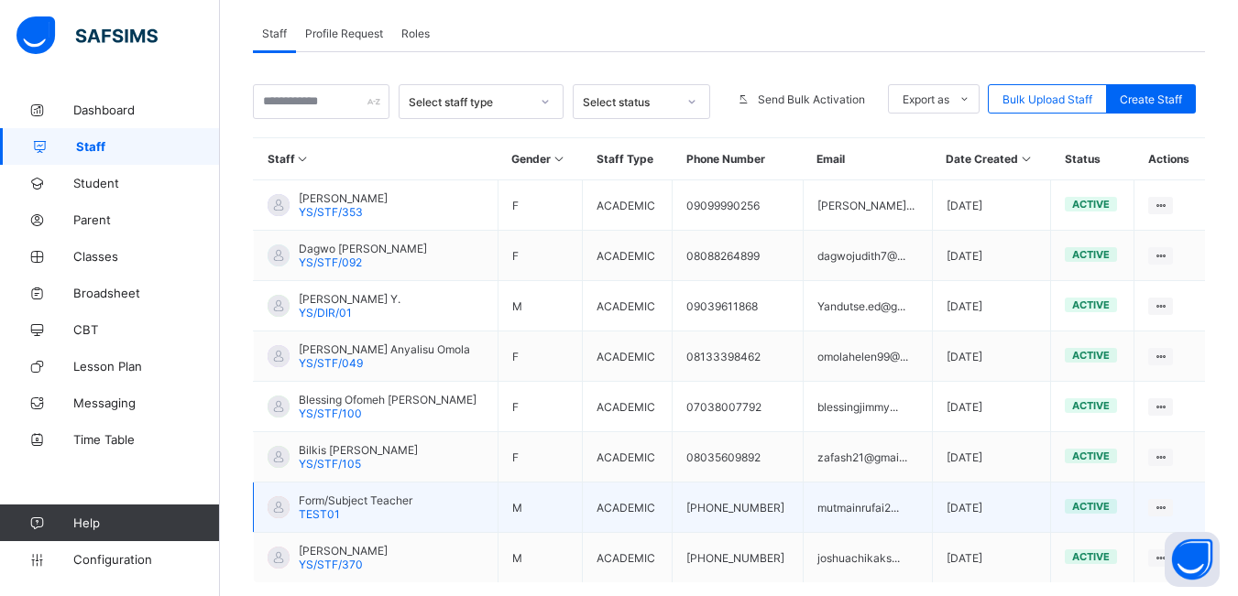
scroll to position [412, 0]
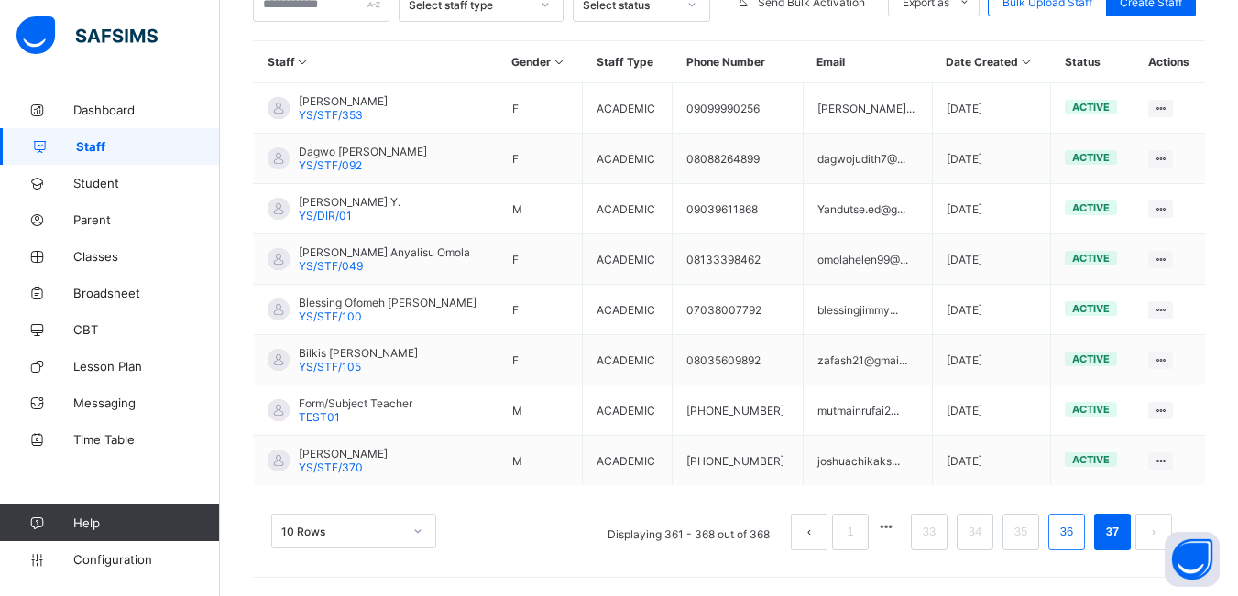
click at [1078, 530] on link "36" at bounding box center [1066, 532] width 24 height 24
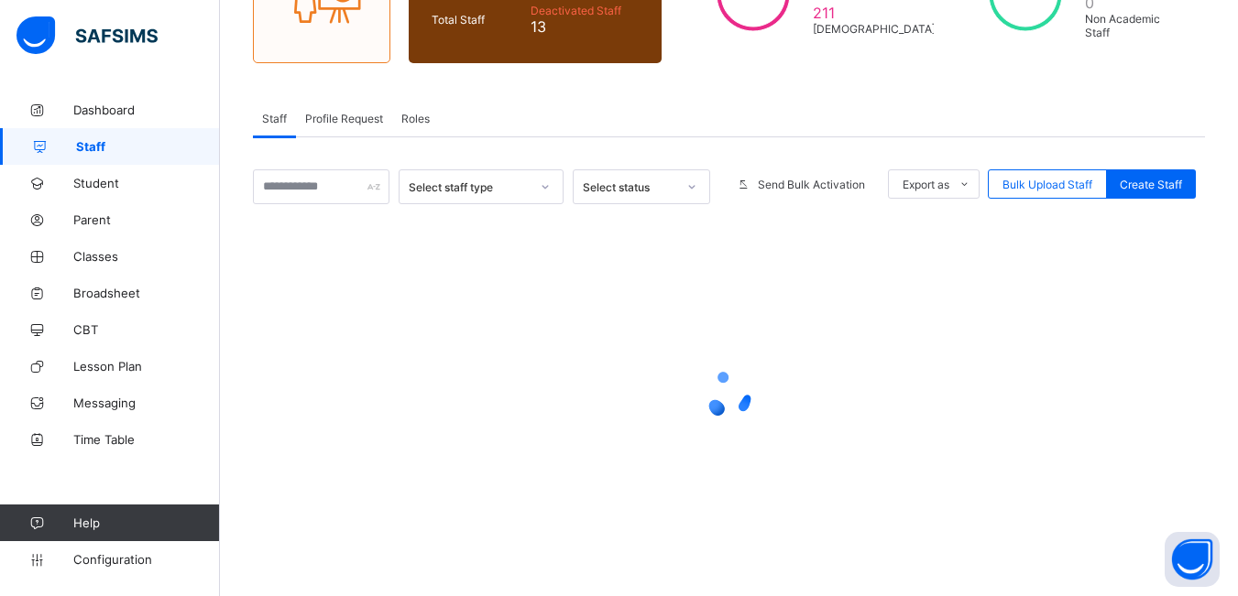
scroll to position [0, 0]
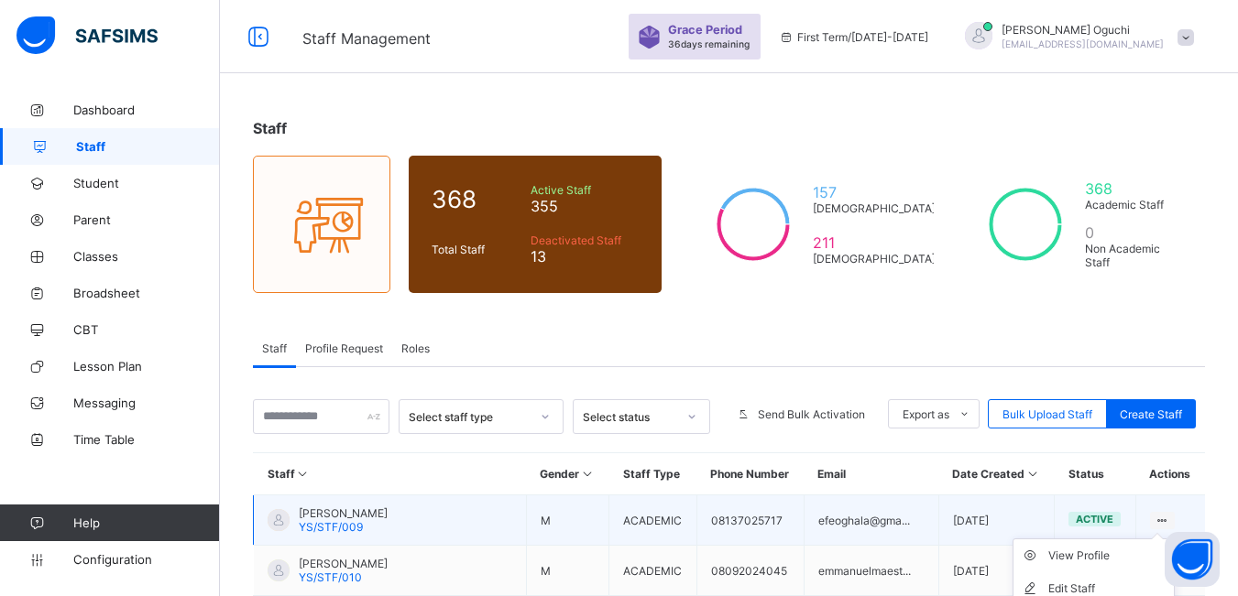
click at [1170, 519] on icon at bounding box center [1162, 521] width 16 height 14
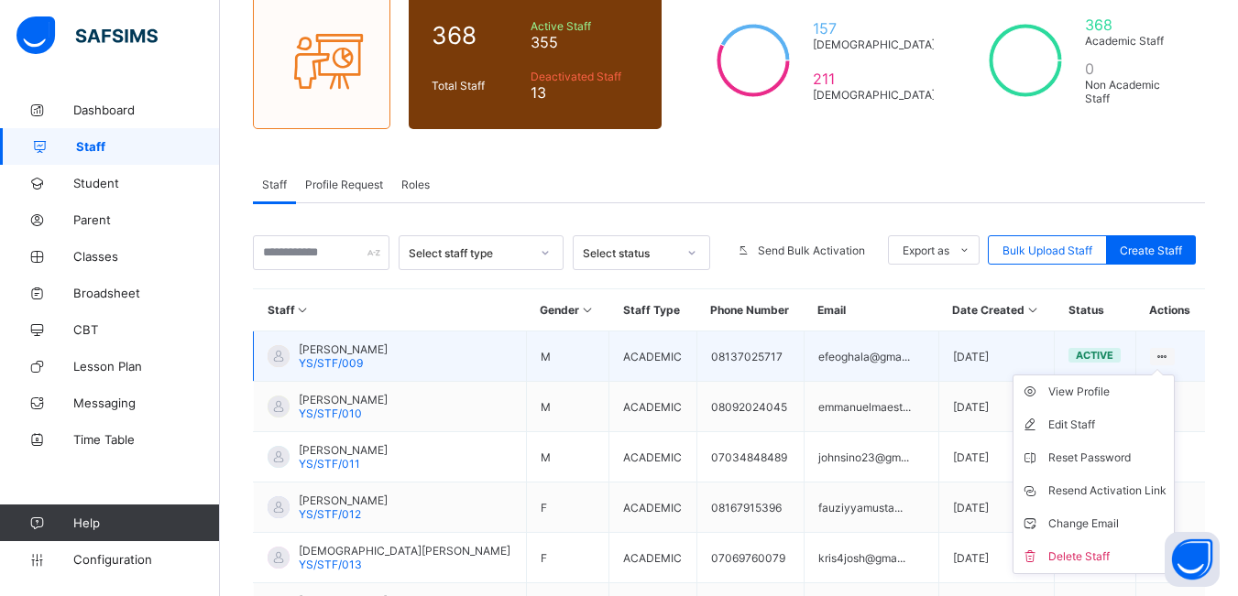
scroll to position [183, 0]
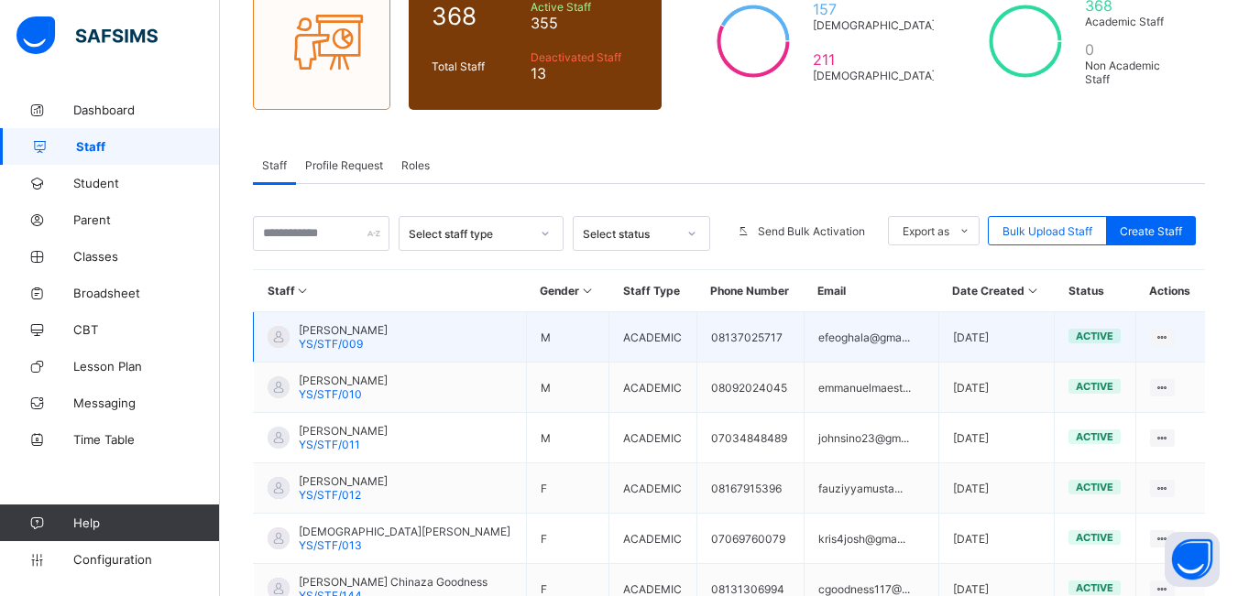
click at [1101, 343] on td "active" at bounding box center [1095, 337] width 82 height 50
click at [1097, 333] on span "active" at bounding box center [1094, 336] width 38 height 13
click at [1094, 340] on span "active" at bounding box center [1094, 336] width 38 height 13
drag, startPoint x: 442, startPoint y: 331, endPoint x: 485, endPoint y: 334, distance: 43.2
click at [442, 333] on td "[PERSON_NAME] YS/STF/009" at bounding box center [390, 337] width 273 height 50
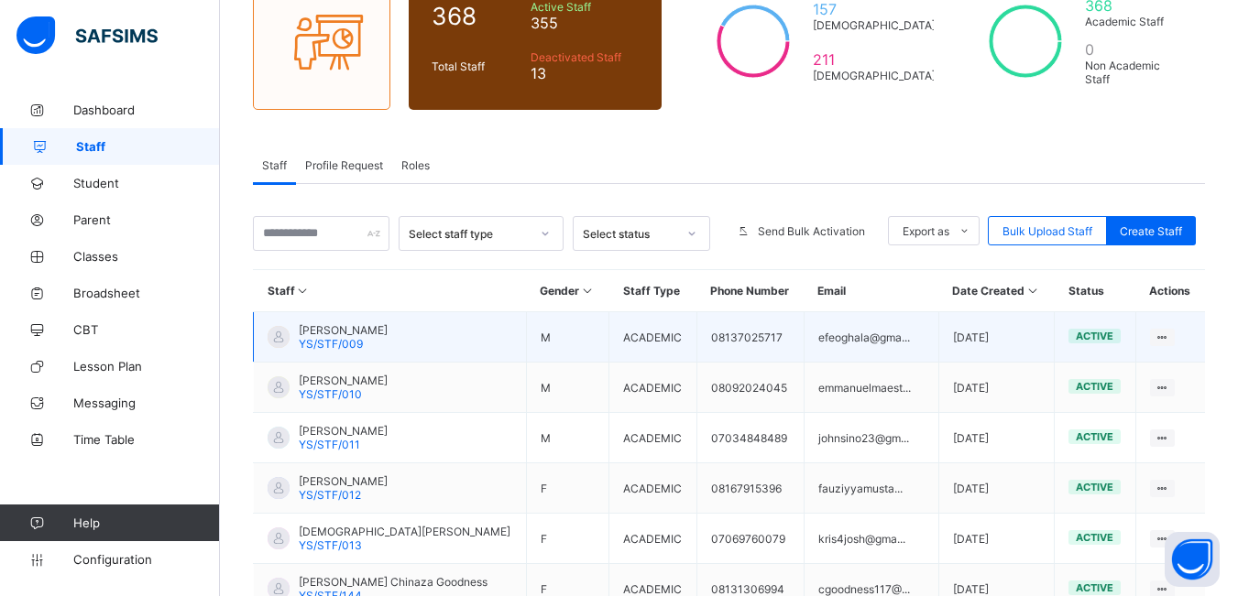
click at [476, 344] on td "[PERSON_NAME] YS/STF/009" at bounding box center [390, 337] width 273 height 50
click at [476, 343] on td "[PERSON_NAME] YS/STF/009" at bounding box center [390, 337] width 273 height 50
click at [1068, 345] on td "active" at bounding box center [1095, 337] width 82 height 50
click at [1089, 334] on span "active" at bounding box center [1094, 336] width 38 height 13
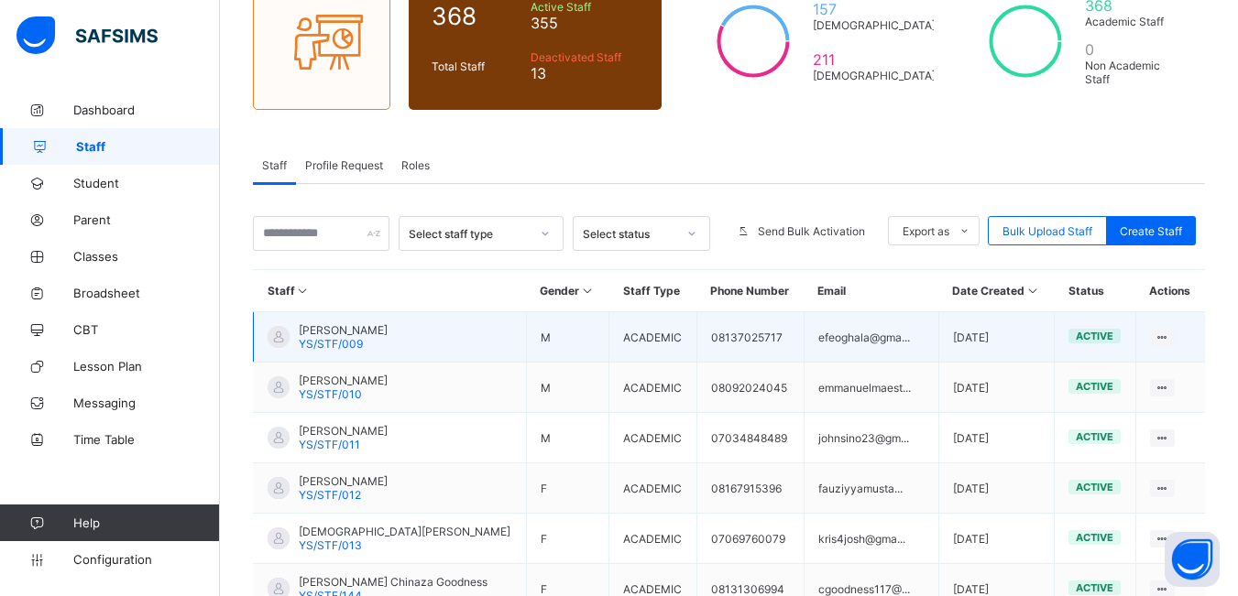
click at [1101, 342] on span "active" at bounding box center [1094, 336] width 38 height 13
click at [1102, 342] on span "active" at bounding box center [1094, 336] width 38 height 13
click at [1108, 332] on span "active" at bounding box center [1094, 336] width 38 height 13
click at [878, 336] on td "efeoghala@gma..." at bounding box center [870, 337] width 135 height 50
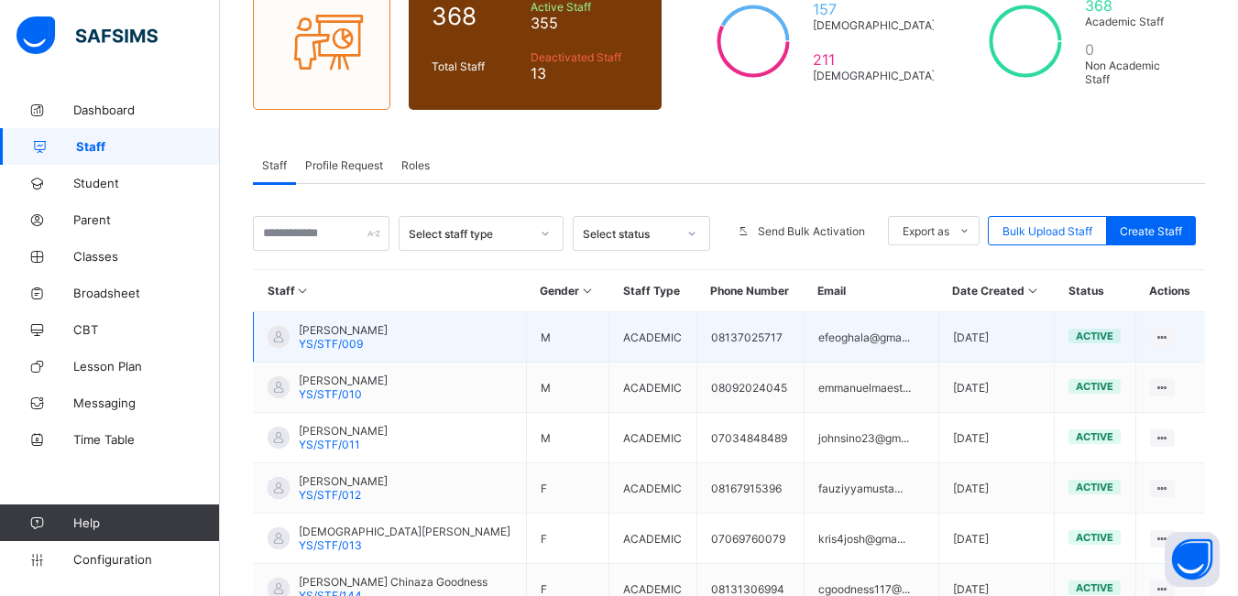
click at [371, 330] on span "[PERSON_NAME]" at bounding box center [343, 330] width 89 height 14
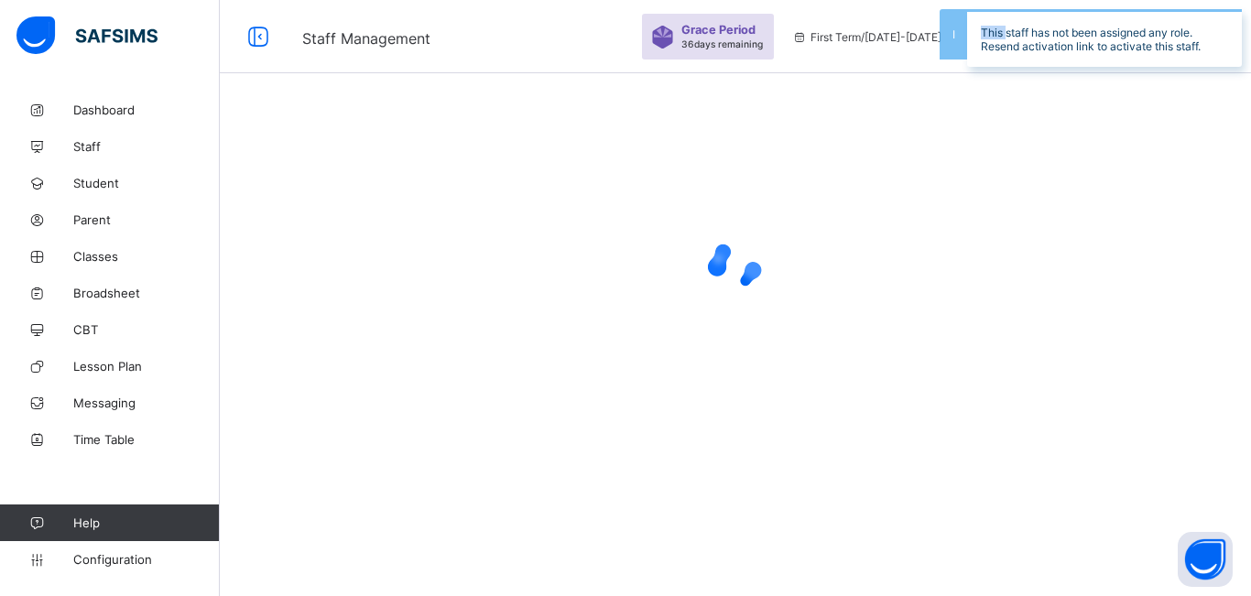
click at [370, 330] on div at bounding box center [735, 266] width 1031 height 348
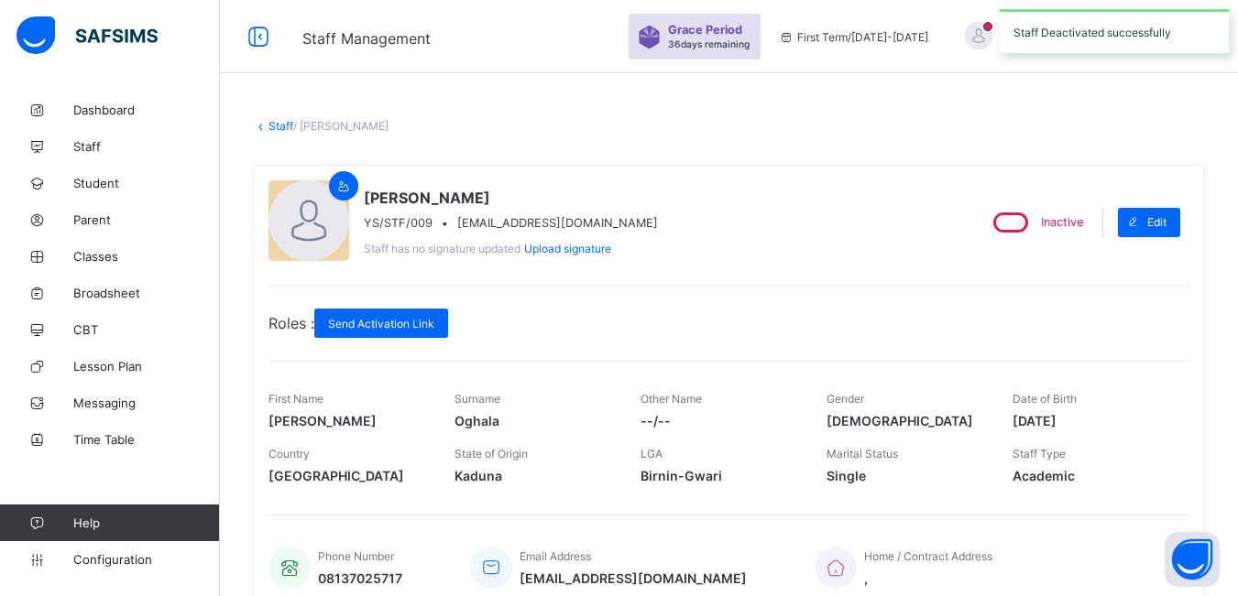
click at [263, 126] on icon at bounding box center [261, 126] width 16 height 14
click at [268, 134] on div "Staff / [PERSON_NAME] × Delete Staff This action would delete [PERSON_NAME] fro…" at bounding box center [729, 551] width 1018 height 918
click at [98, 146] on span "Staff" at bounding box center [146, 146] width 147 height 15
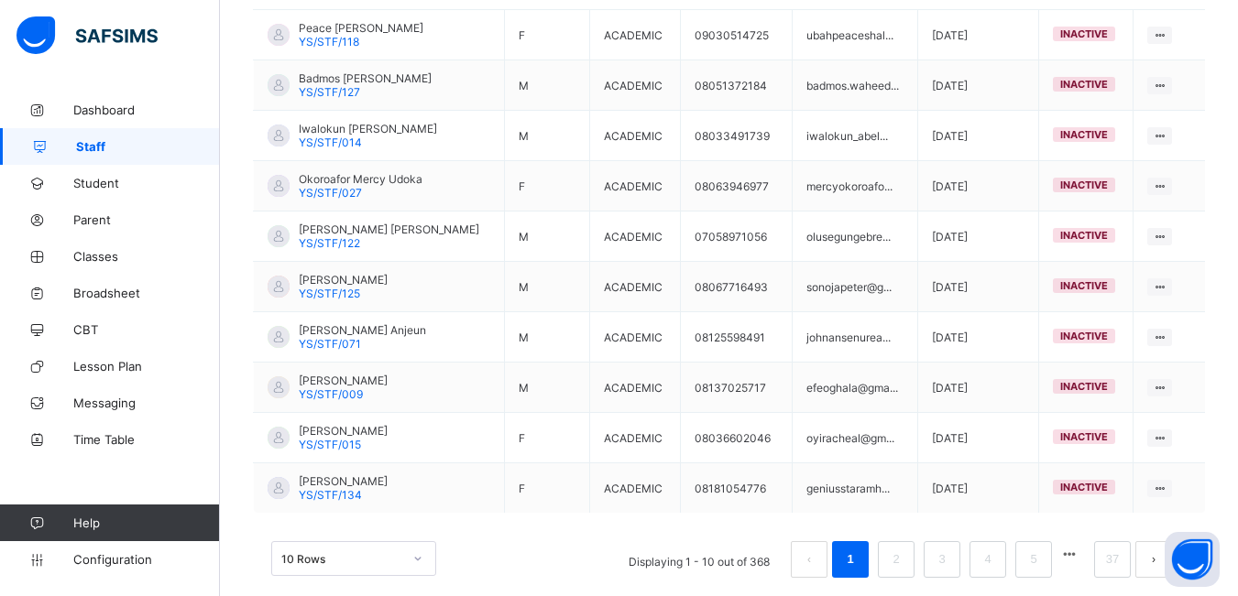
scroll to position [513, 0]
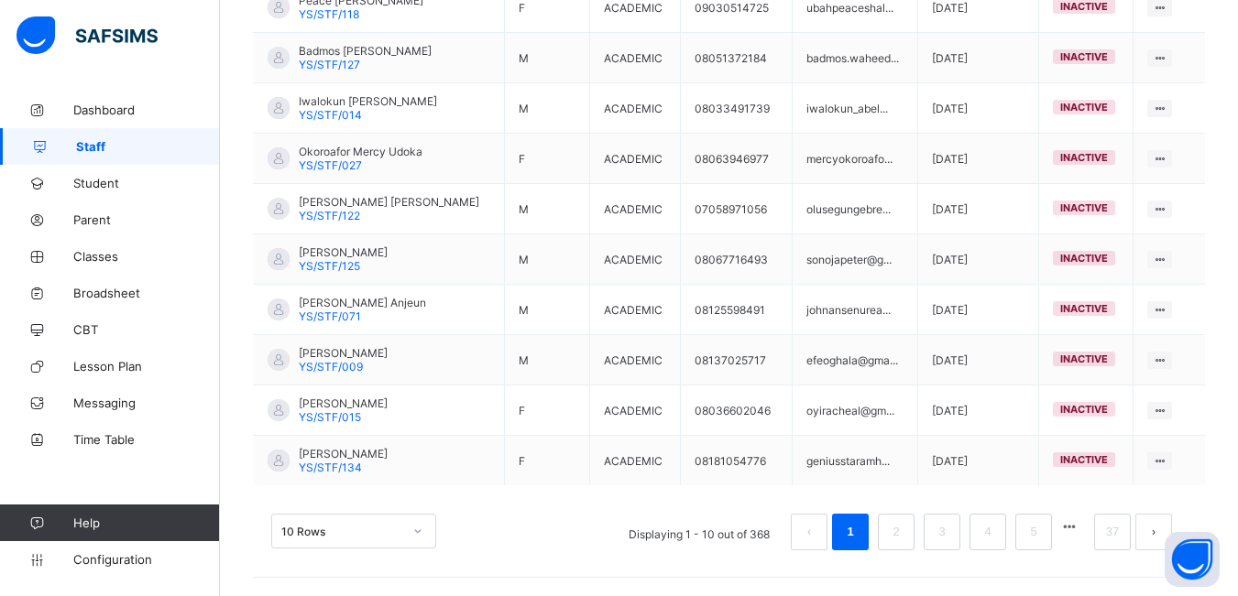
click at [1079, 527] on button "button" at bounding box center [1069, 527] width 24 height 16
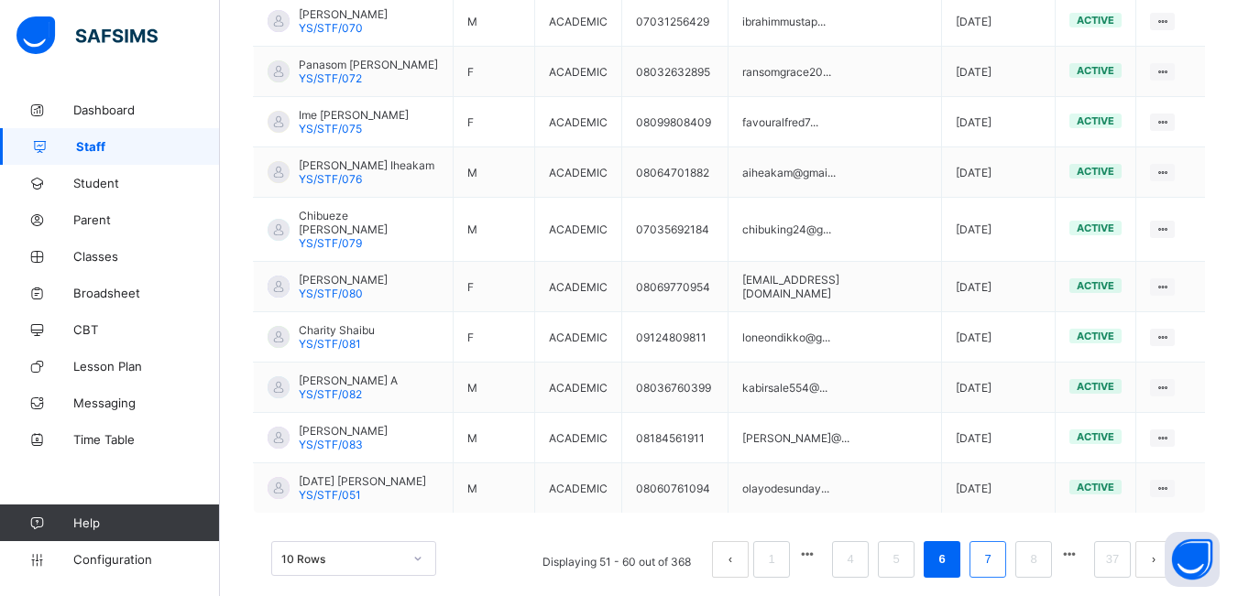
click at [1006, 541] on li "7" at bounding box center [987, 559] width 37 height 37
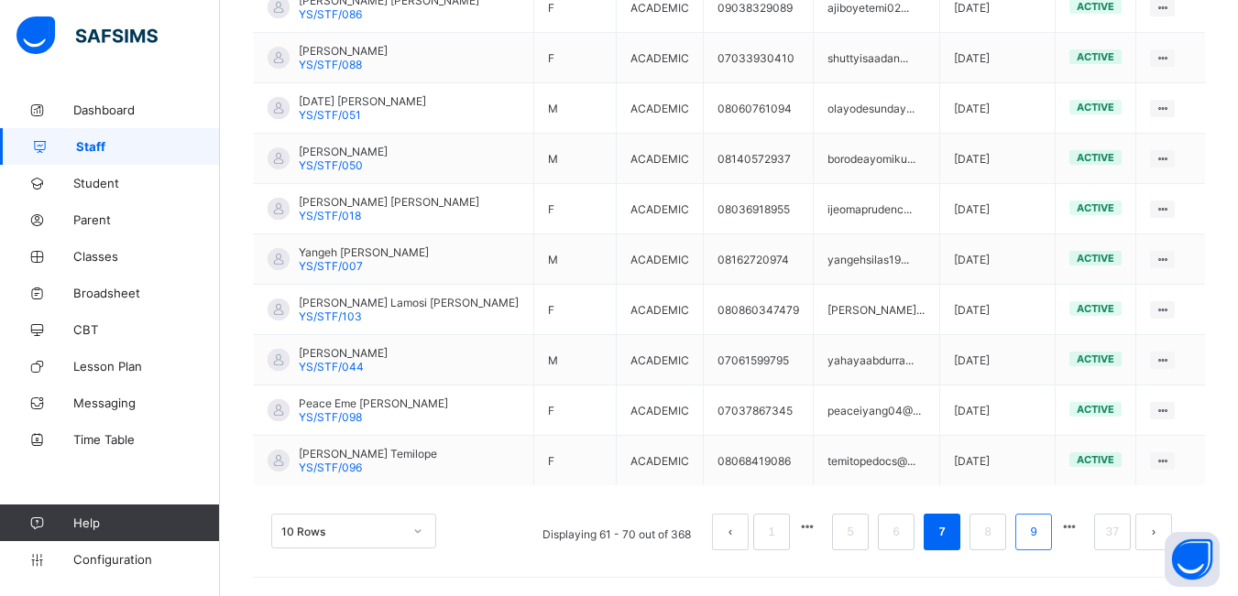
click at [1041, 538] on link "9" at bounding box center [1032, 532] width 17 height 24
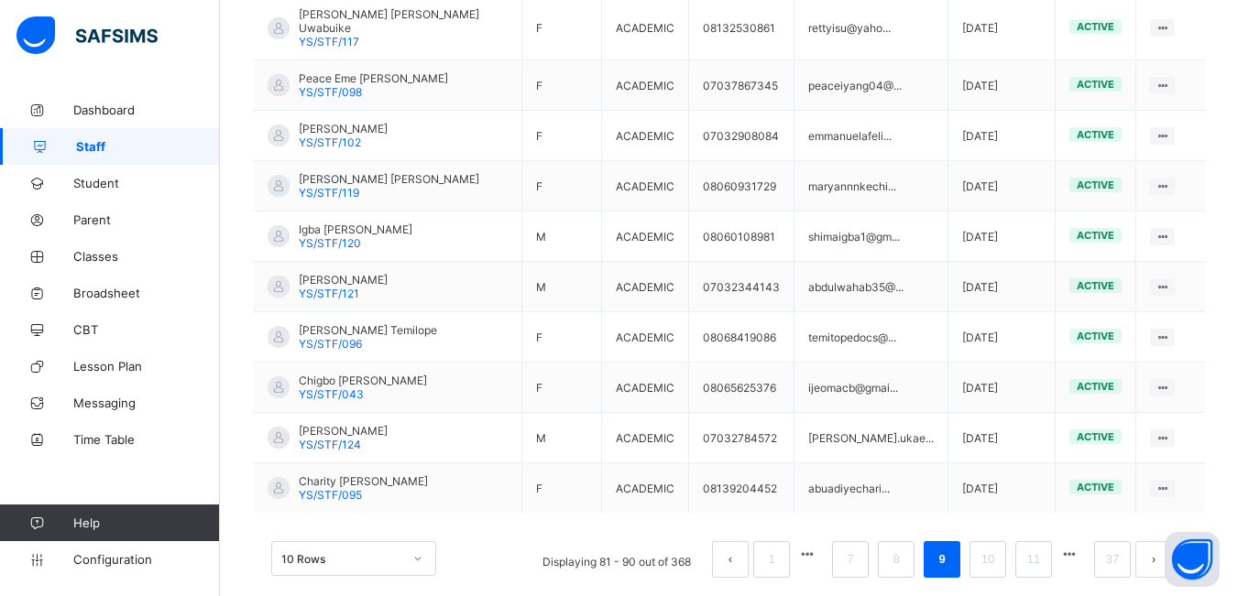
click at [1081, 547] on button "button" at bounding box center [1069, 555] width 24 height 16
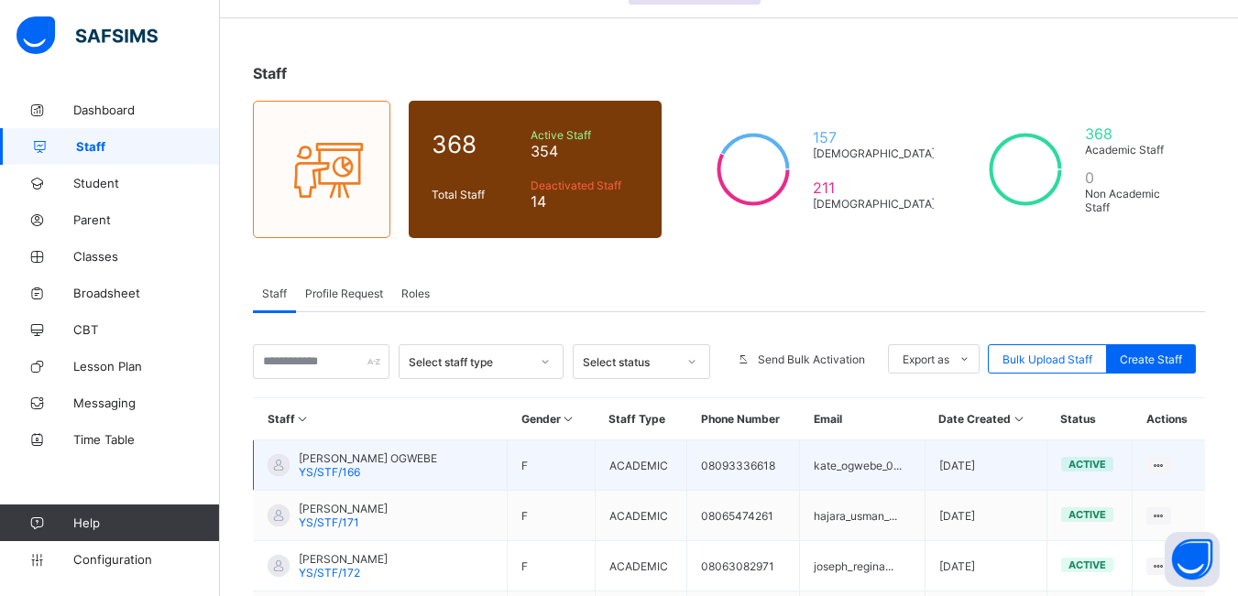
scroll to position [0, 0]
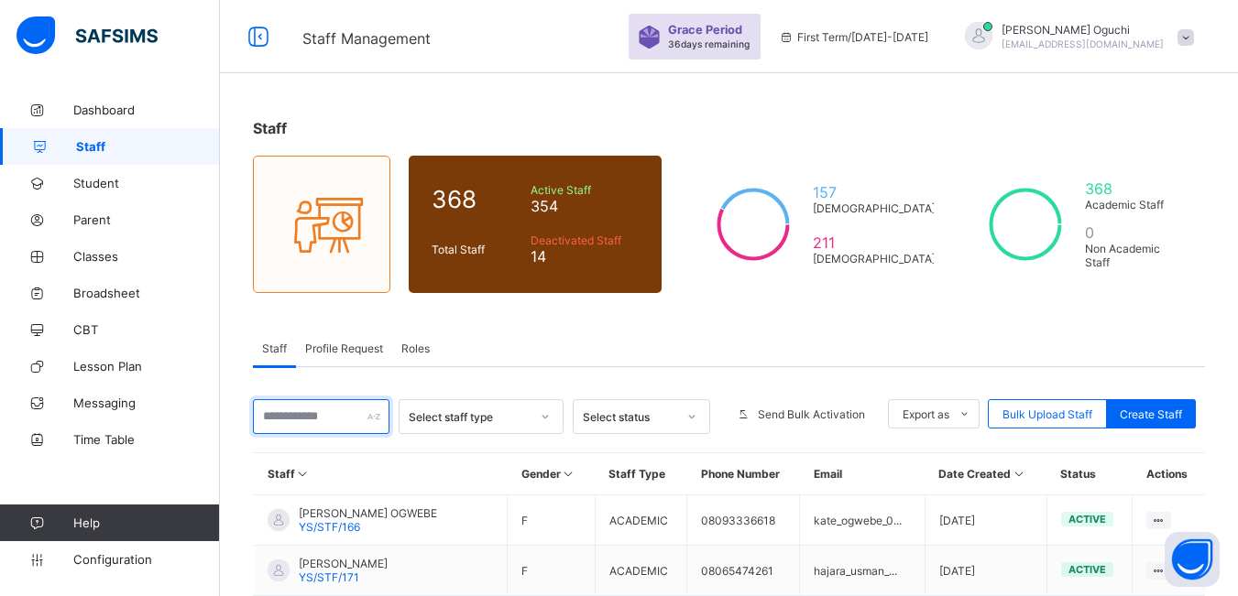
click at [325, 417] on input "text" at bounding box center [321, 416] width 136 height 35
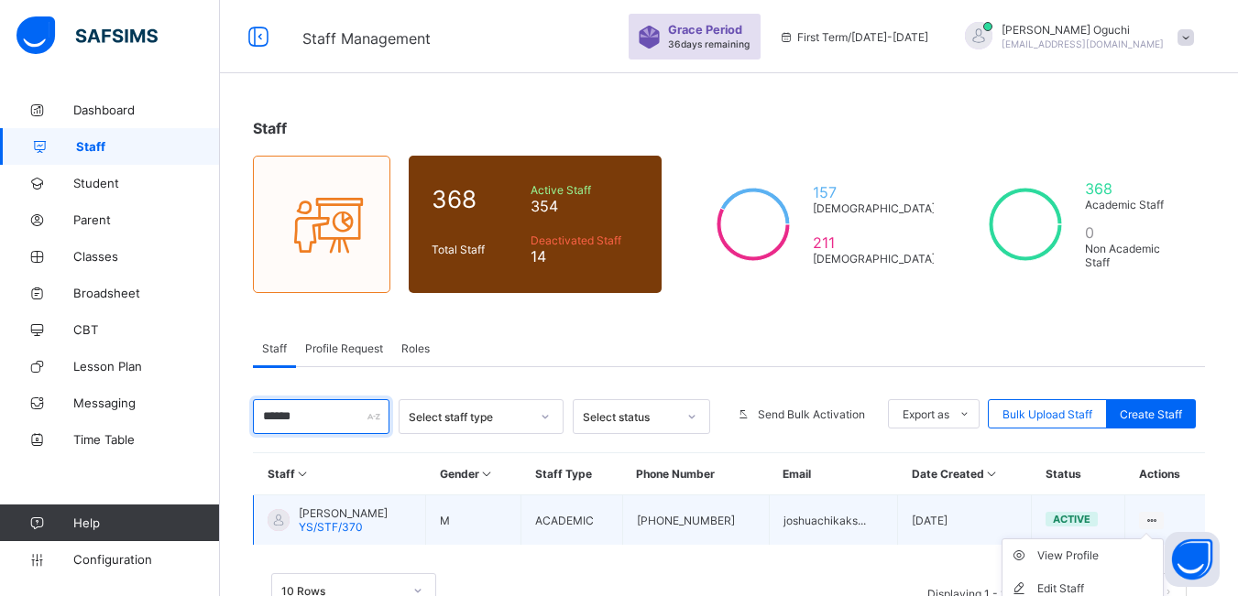
type input "******"
click at [1159, 519] on icon at bounding box center [1151, 521] width 16 height 14
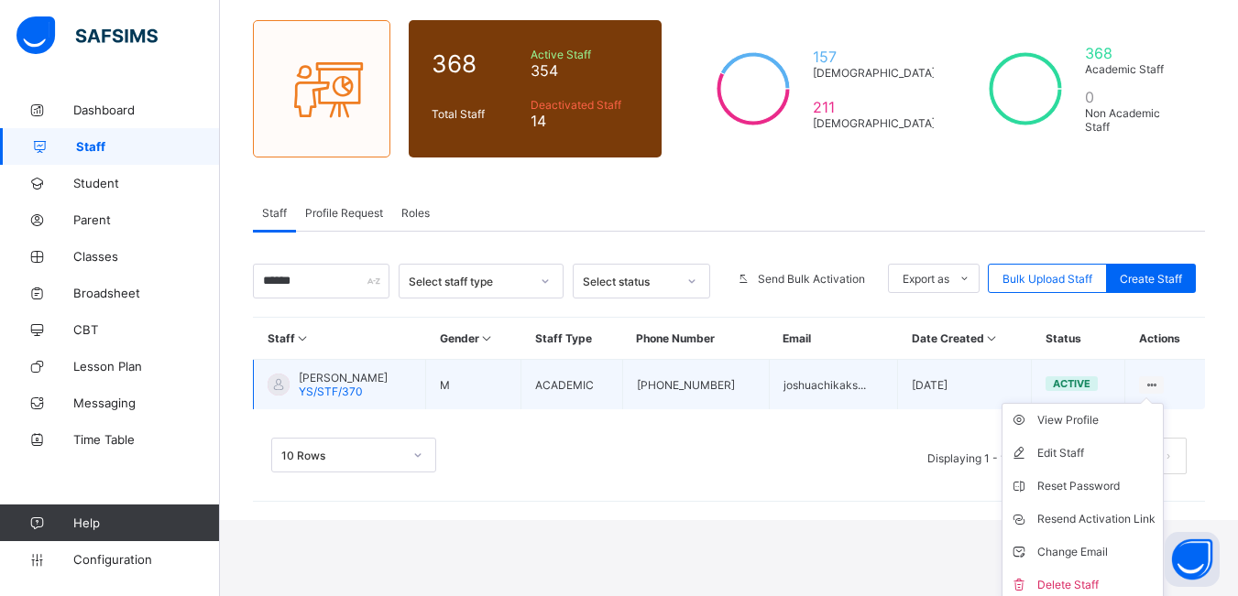
scroll to position [142, 0]
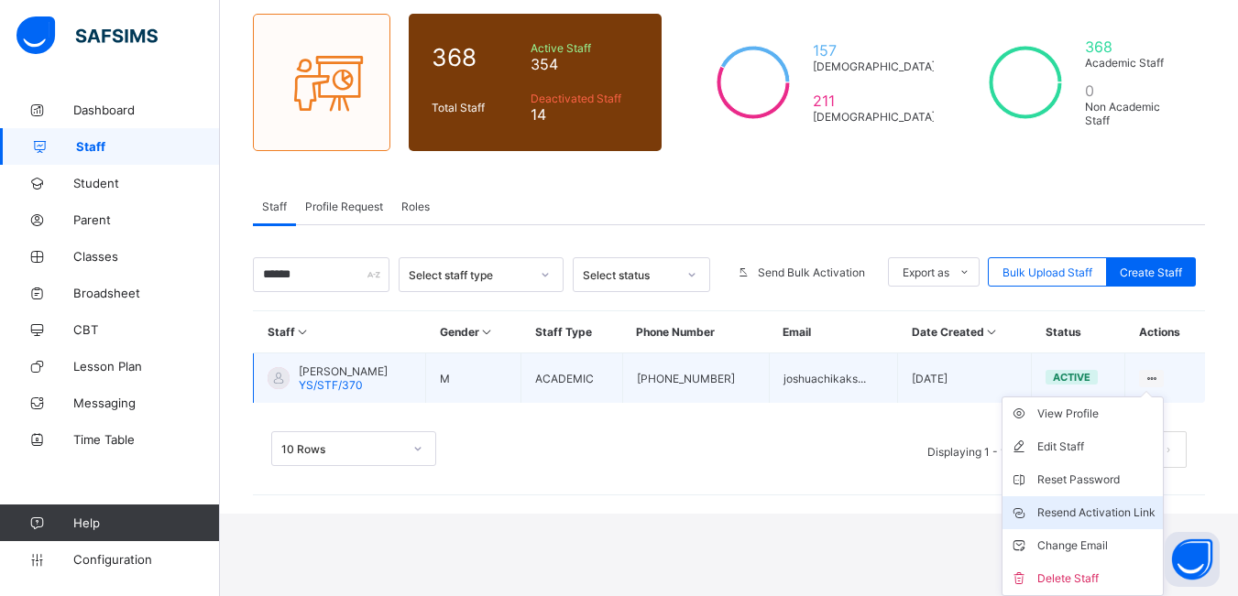
click at [1115, 515] on div "Resend Activation Link" at bounding box center [1096, 513] width 118 height 18
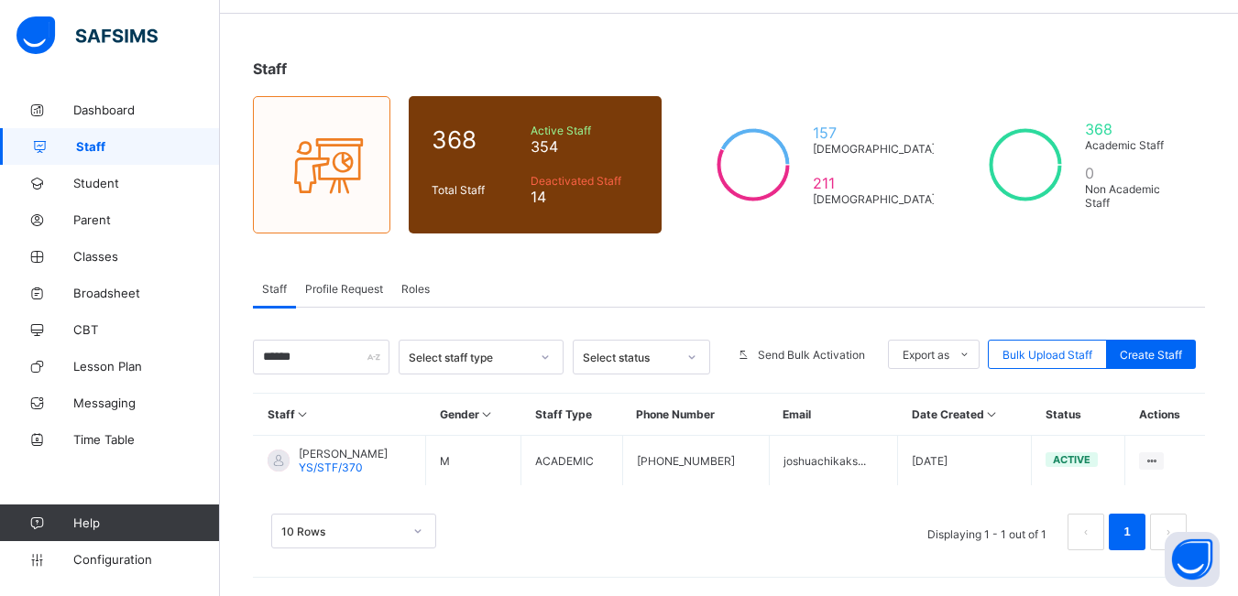
scroll to position [0, 0]
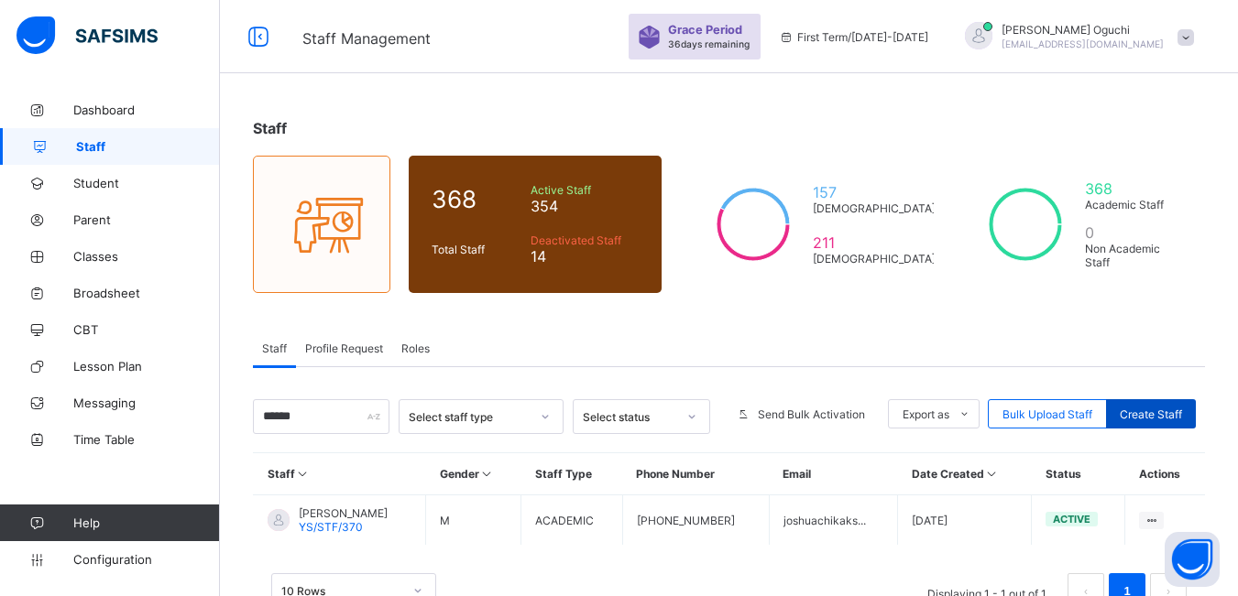
click at [1168, 416] on span "Create Staff" at bounding box center [1150, 415] width 62 height 14
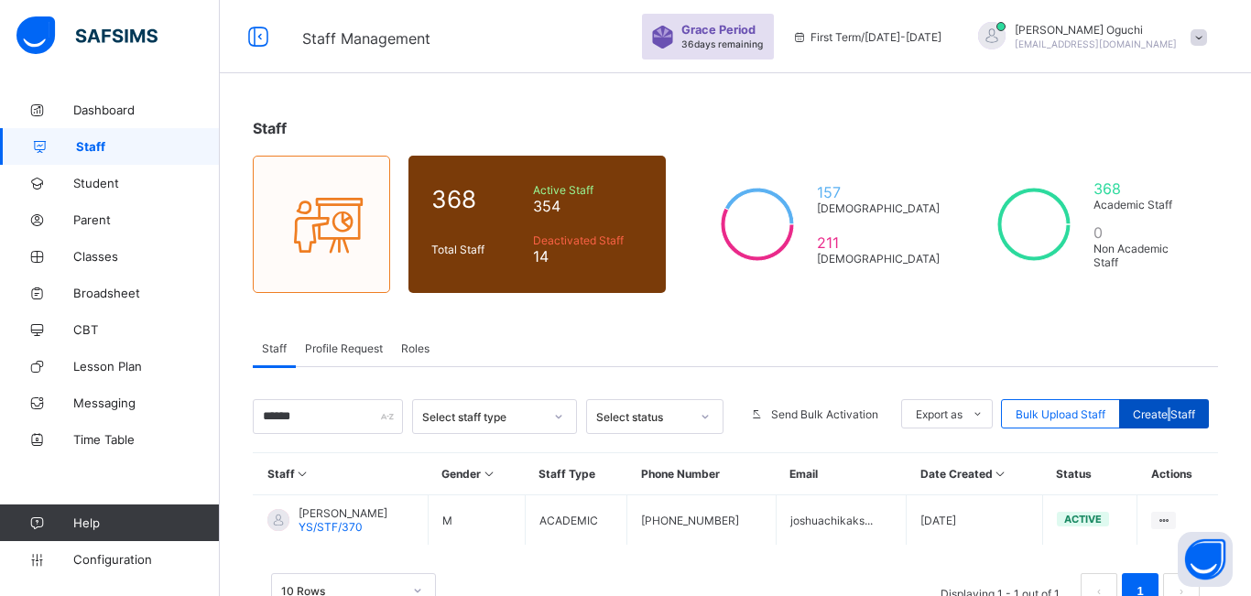
select select "**"
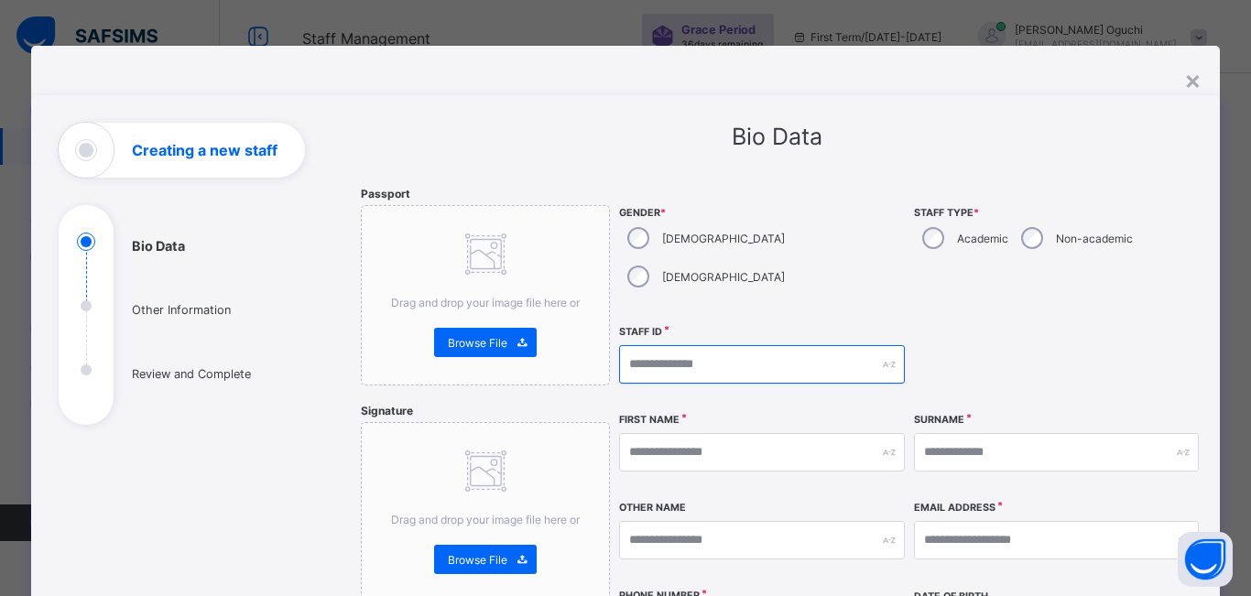
click at [739, 345] on input "text" at bounding box center [761, 364] width 285 height 38
type input "*"
type input "**********"
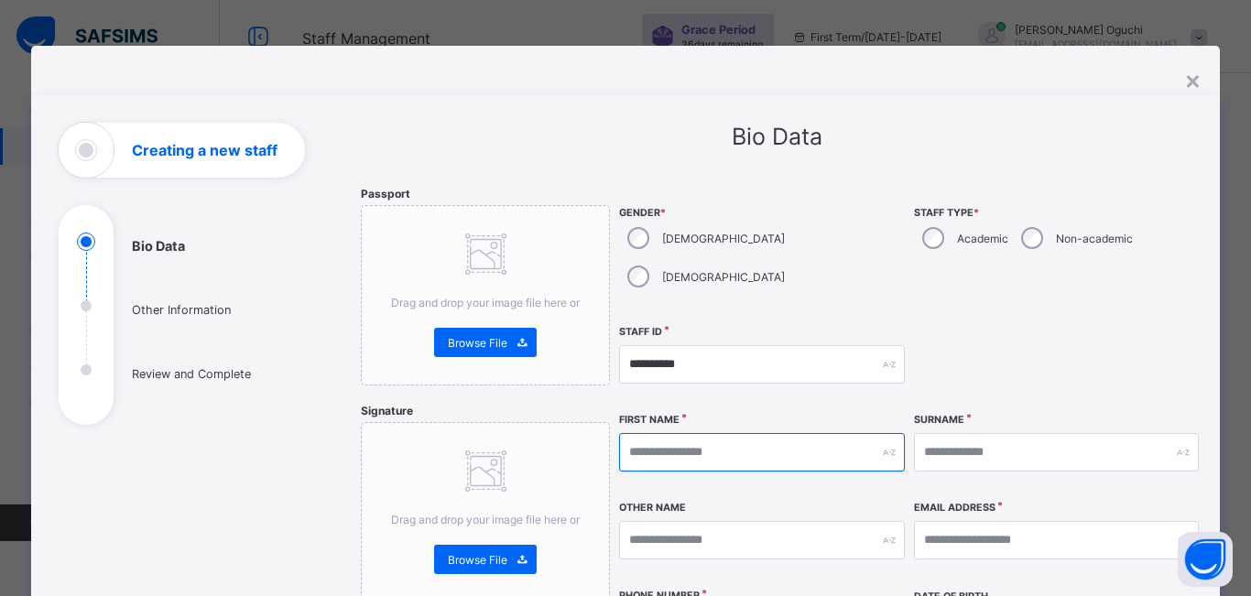
click at [686, 433] on input "text" at bounding box center [761, 452] width 285 height 38
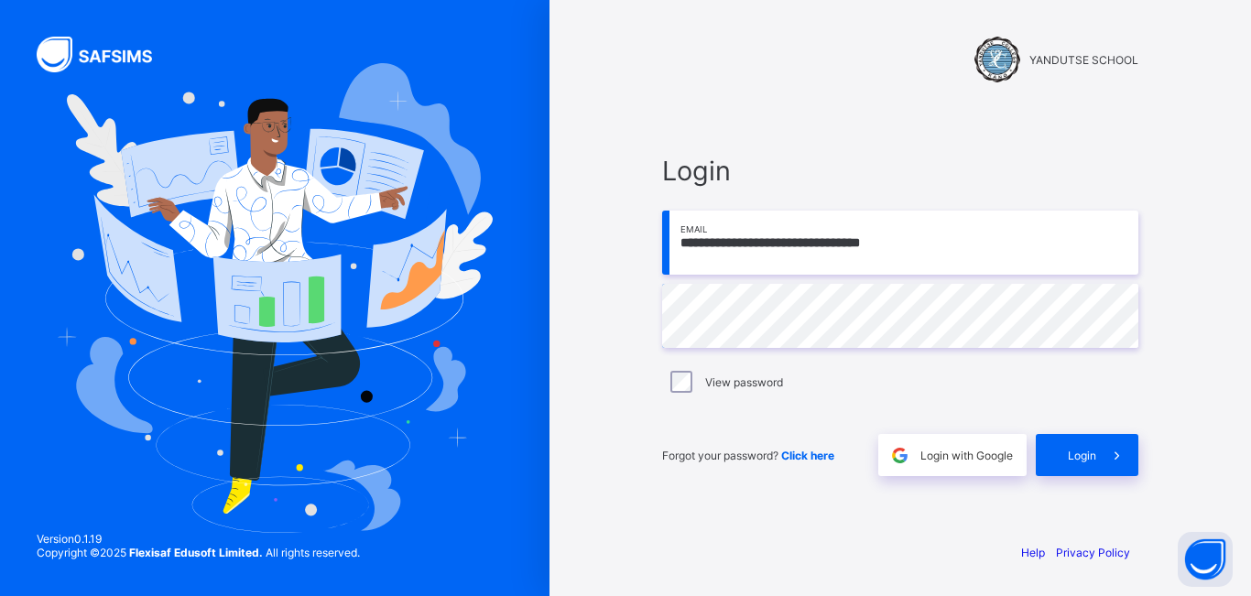
click at [694, 474] on div "Forgot your password? Click here" at bounding box center [765, 455] width 207 height 42
click at [1072, 451] on span "Login" at bounding box center [1082, 456] width 28 height 14
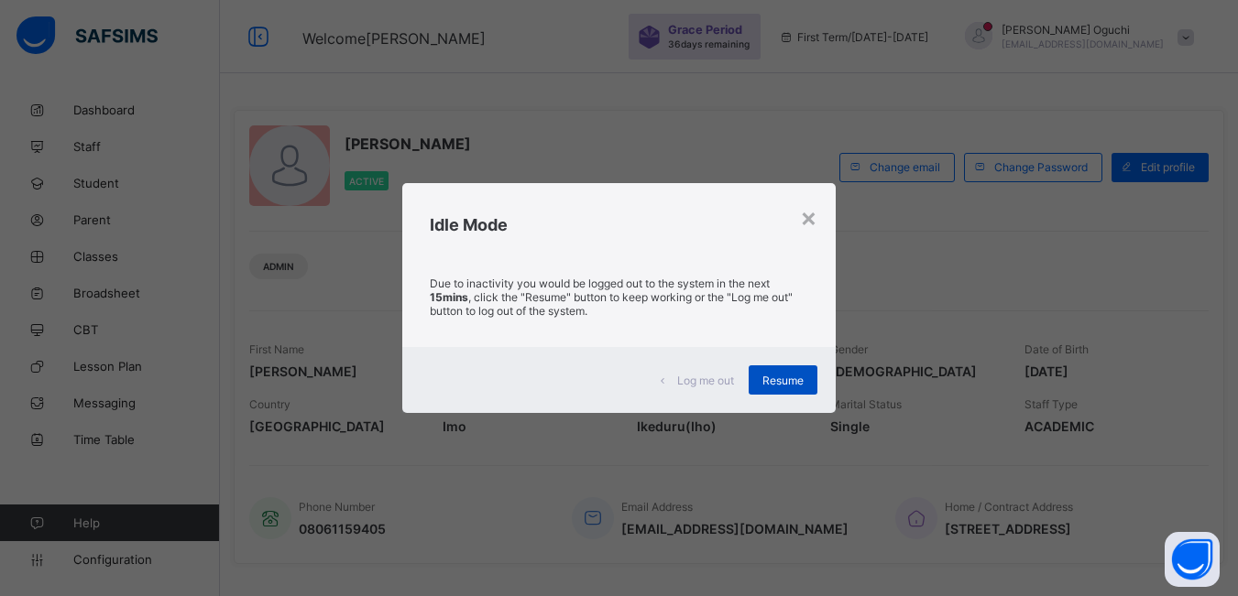
click at [788, 381] on span "Resume" at bounding box center [782, 381] width 41 height 14
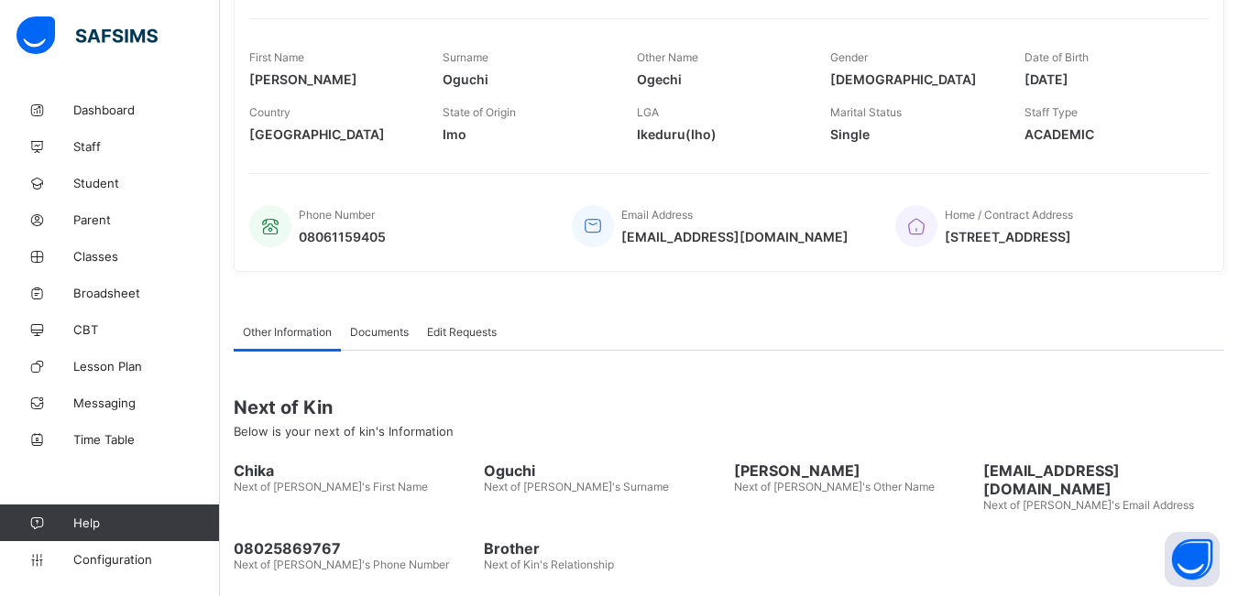
scroll to position [354, 0]
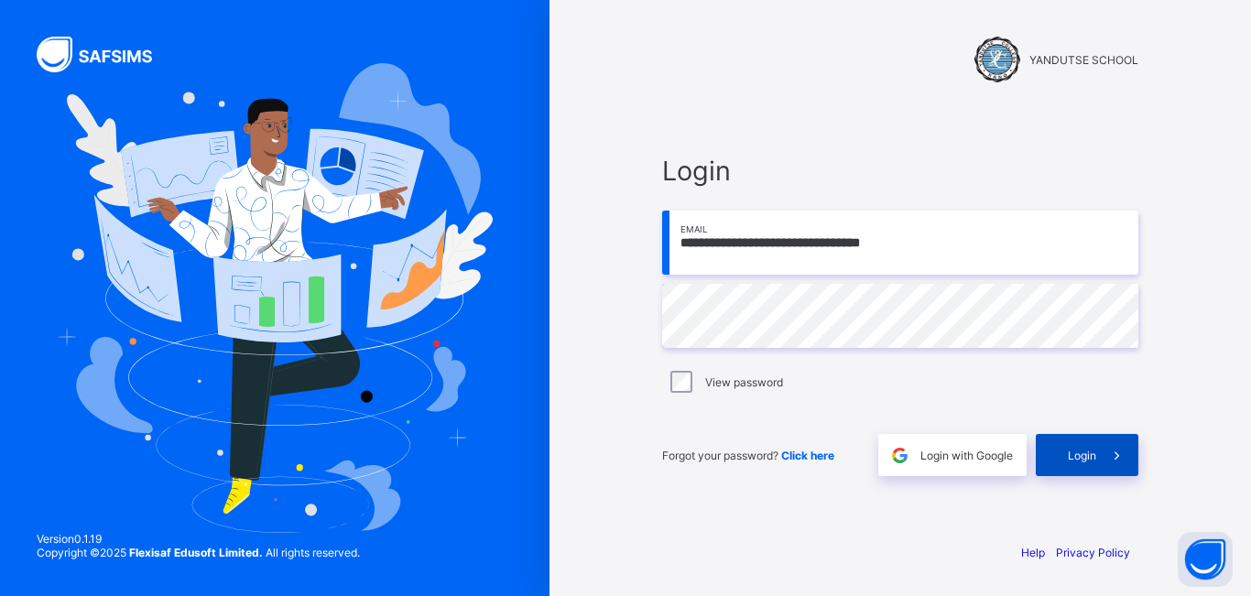
click at [1082, 459] on span "Login" at bounding box center [1082, 456] width 28 height 14
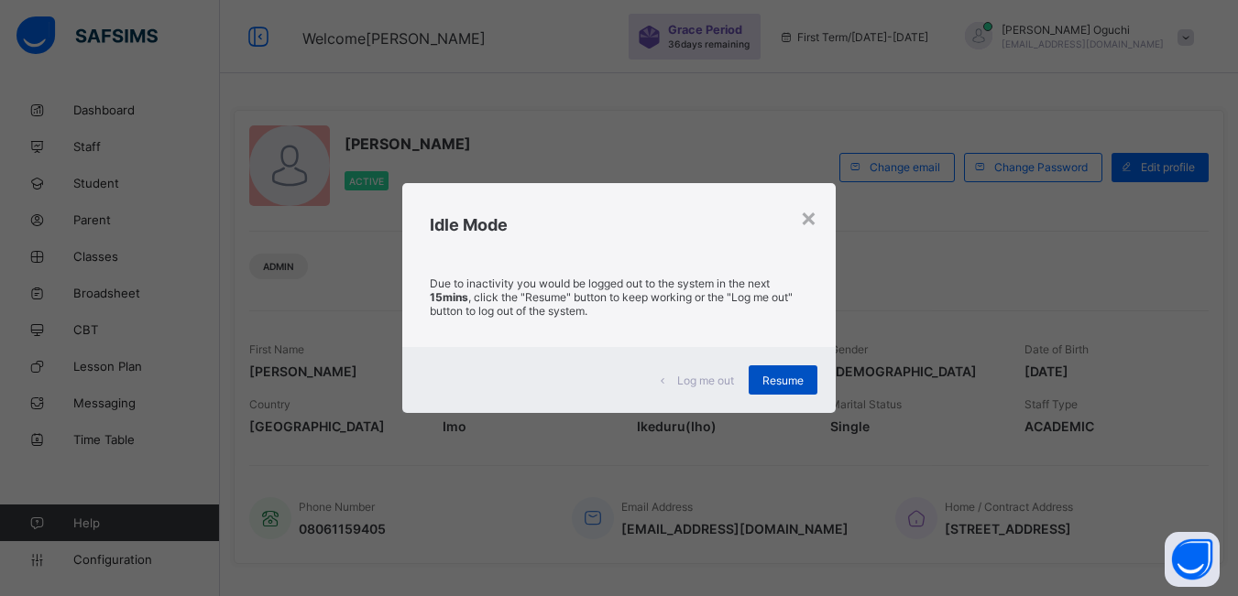
click at [797, 382] on span "Resume" at bounding box center [782, 381] width 41 height 14
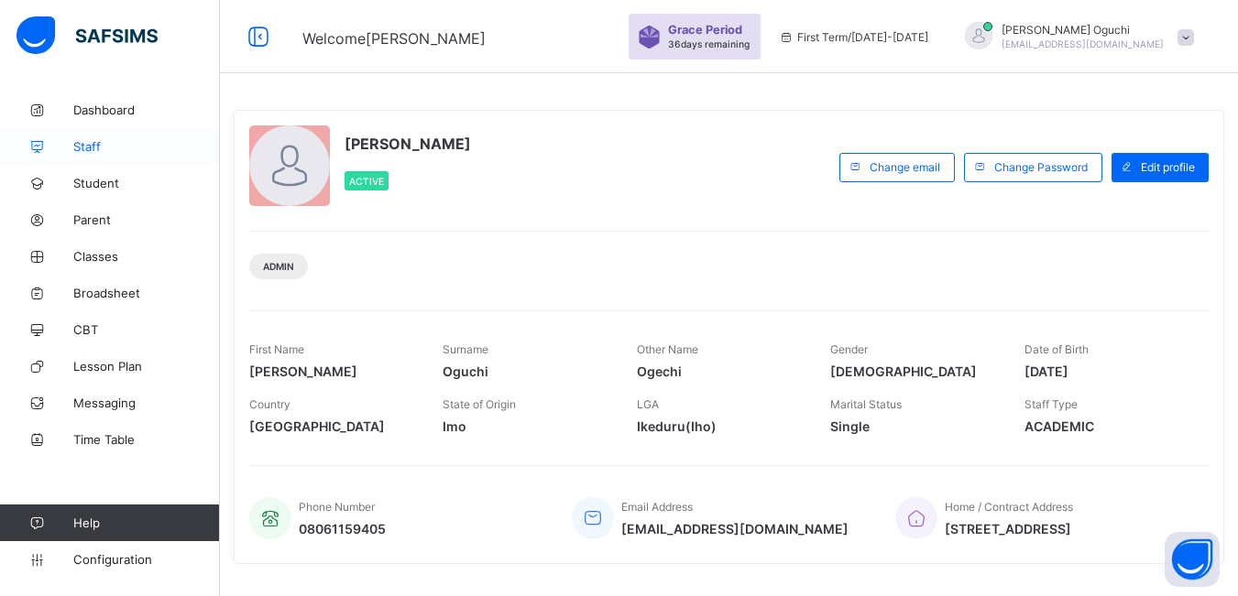
click at [104, 140] on span "Staff" at bounding box center [146, 146] width 147 height 15
select select "**"
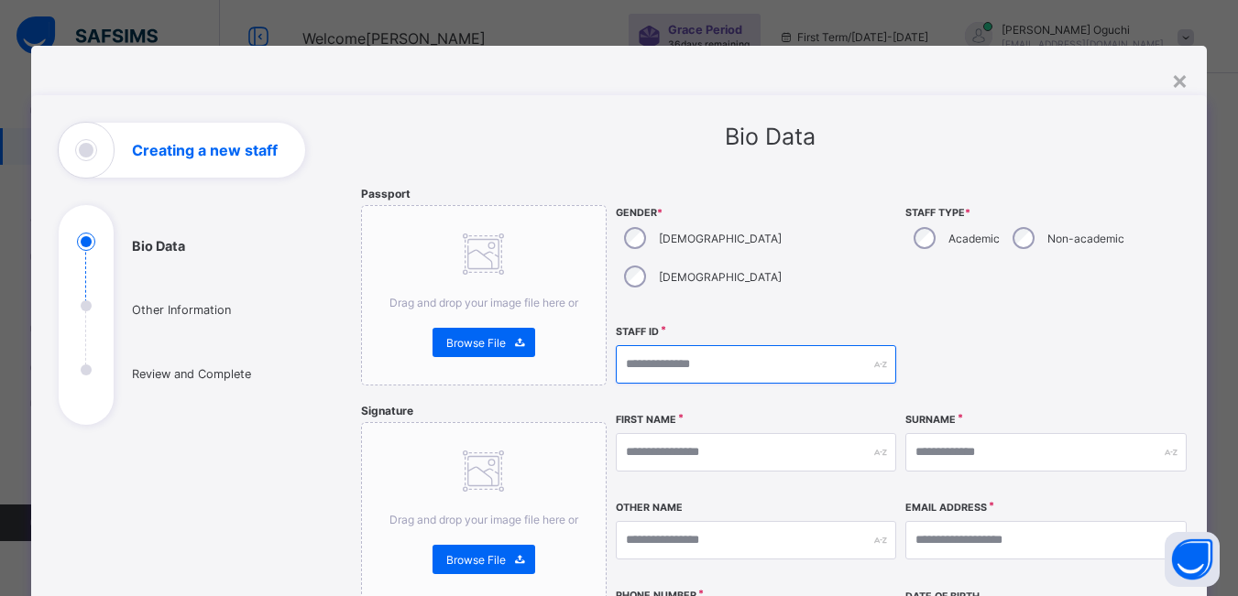
drag, startPoint x: 711, startPoint y: 338, endPoint x: 711, endPoint y: 326, distance: 11.9
click at [712, 345] on input "text" at bounding box center [756, 364] width 280 height 38
type input "**********"
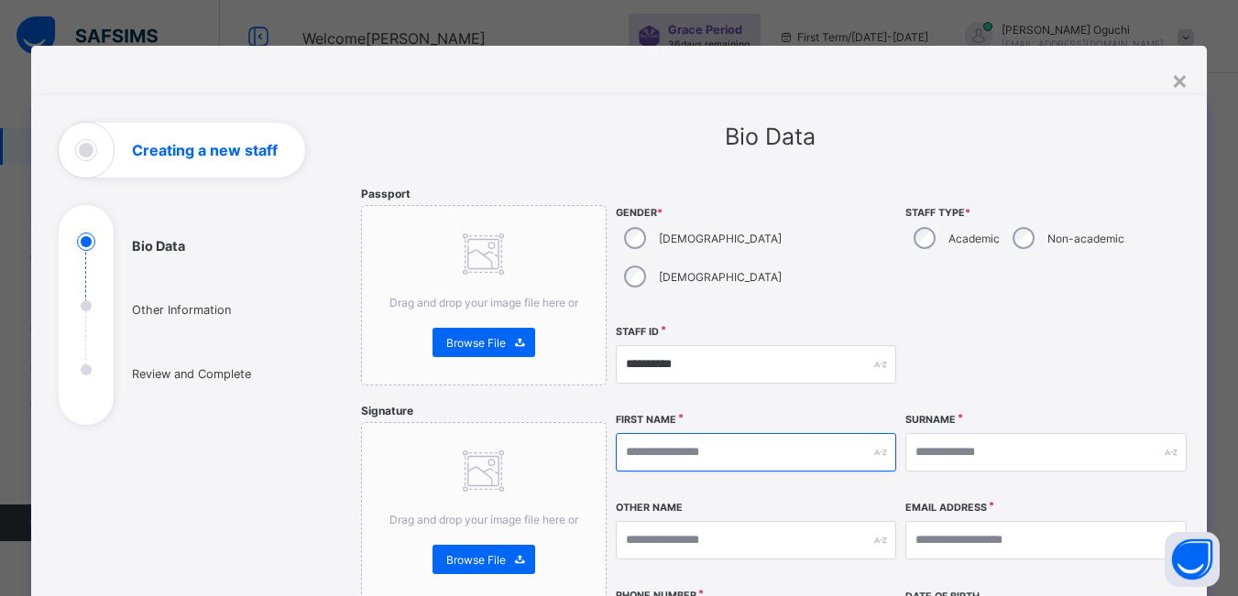
click at [686, 433] on input "text" at bounding box center [756, 452] width 280 height 38
type input "*****"
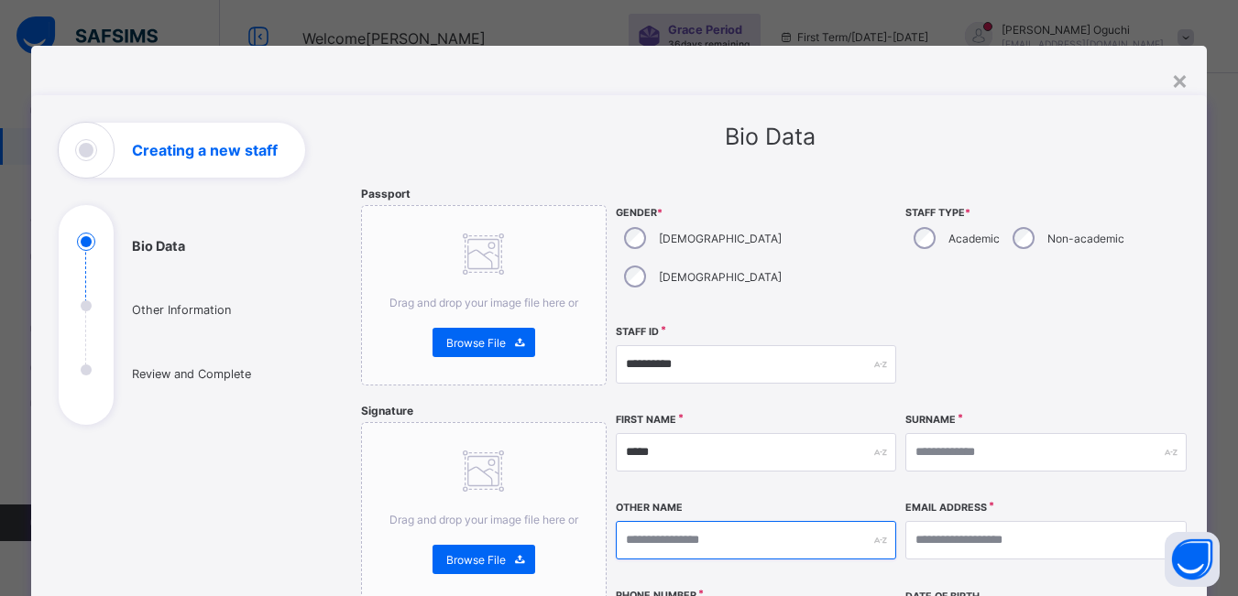
click at [637, 521] on input "text" at bounding box center [756, 540] width 280 height 38
type input "*********"
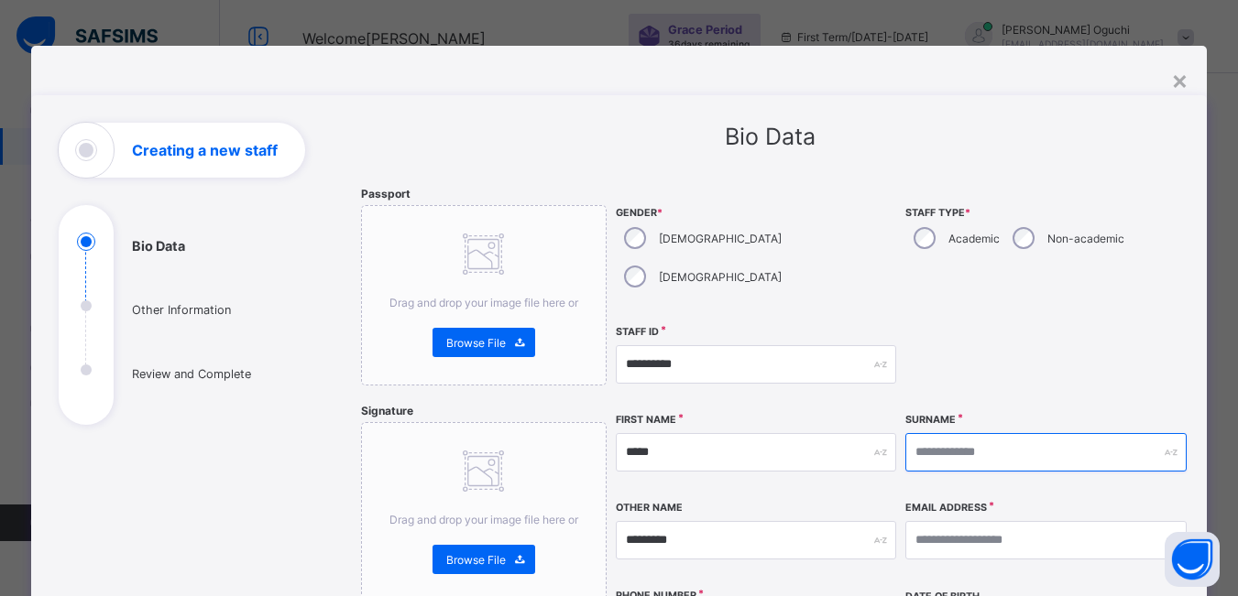
click at [964, 433] on input "text" at bounding box center [1045, 452] width 280 height 38
type input "********"
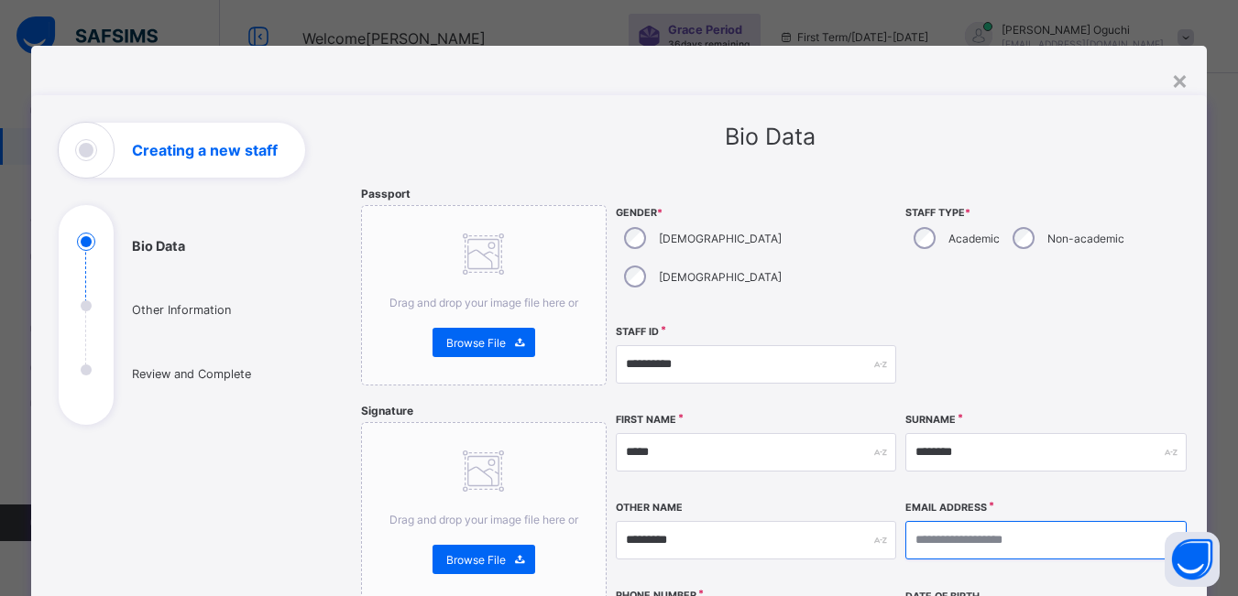
click at [936, 521] on input "email" at bounding box center [1045, 540] width 280 height 38
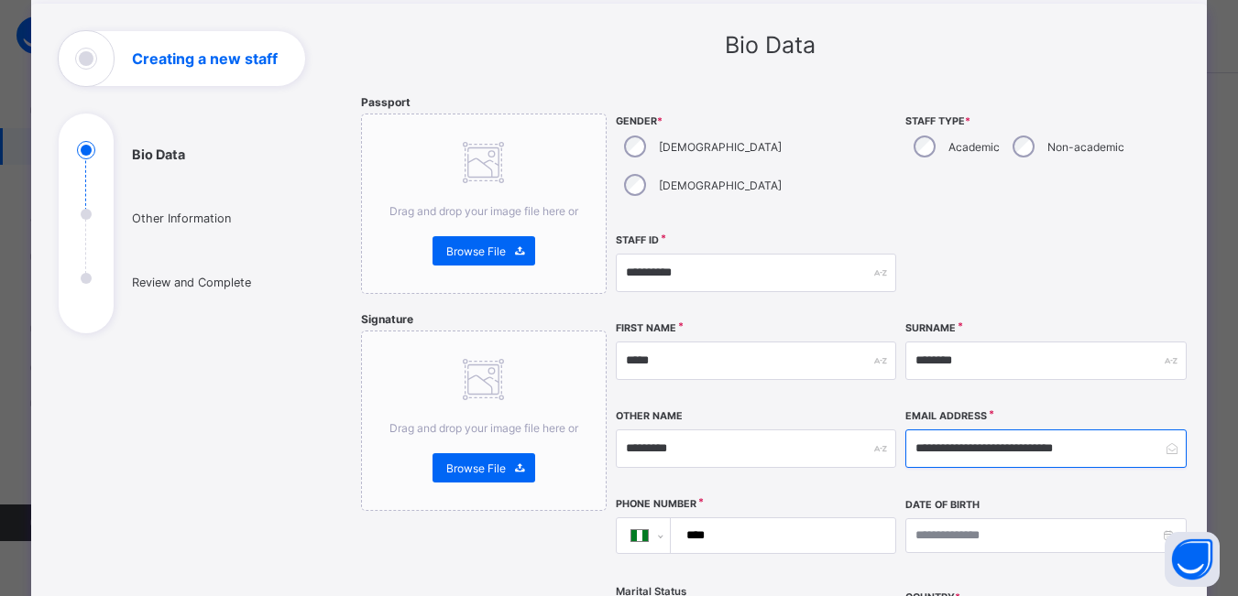
scroll to position [183, 0]
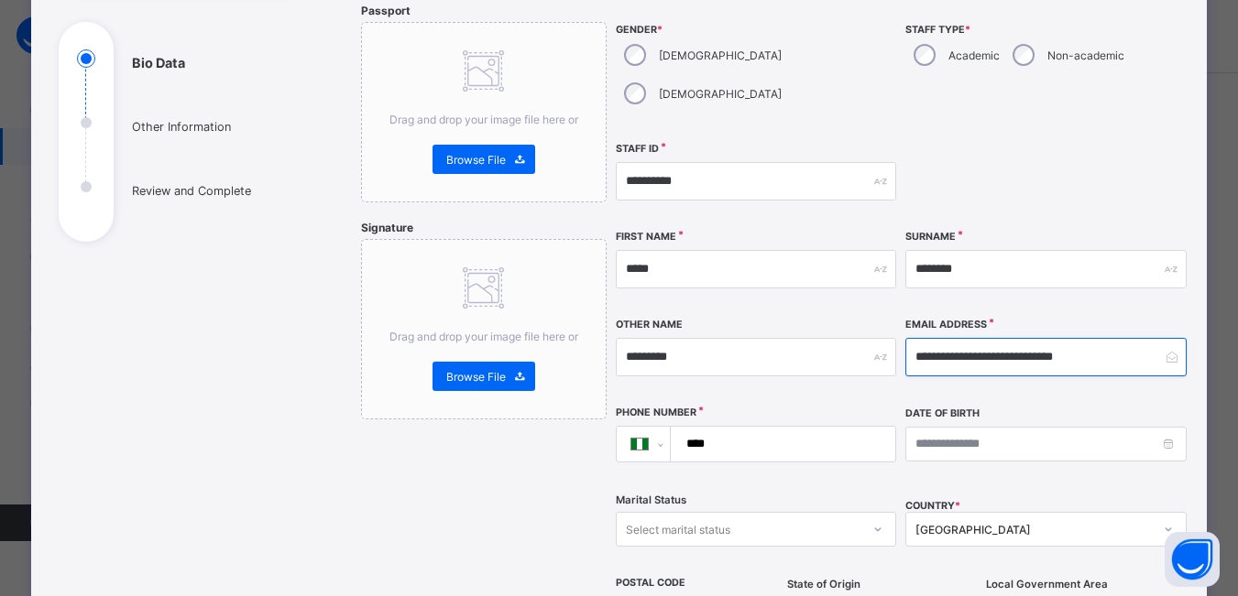
type input "**********"
drag, startPoint x: 762, startPoint y: 396, endPoint x: 756, endPoint y: 403, distance: 9.7
click at [758, 427] on input "****" at bounding box center [780, 444] width 210 height 35
type input "**********"
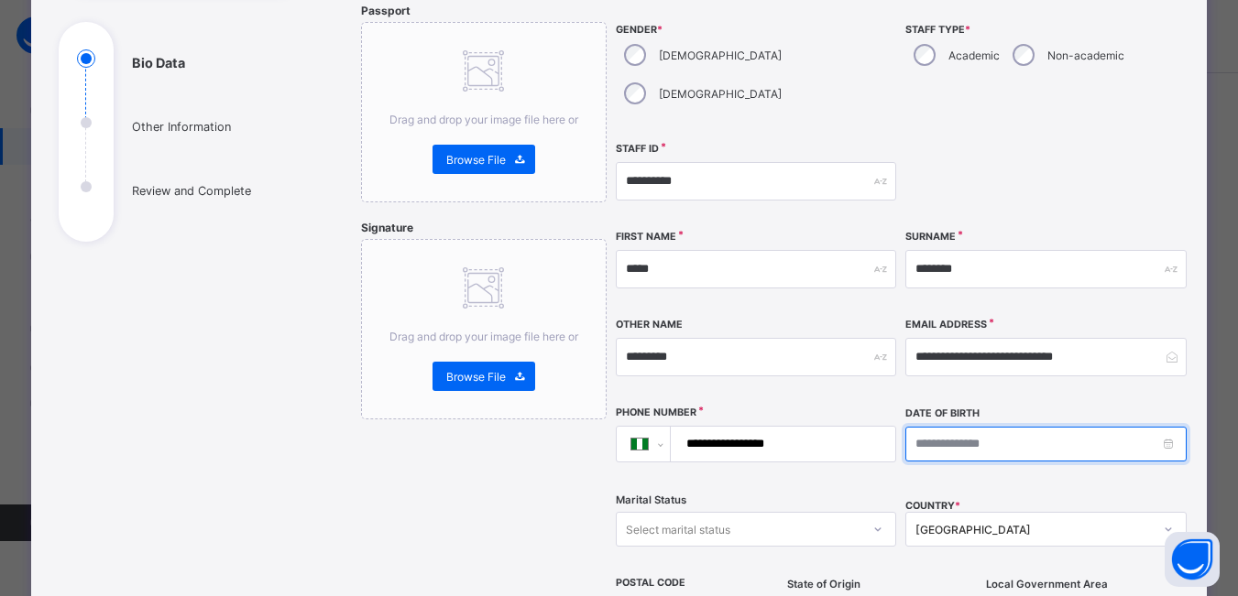
click at [1164, 427] on input at bounding box center [1045, 444] width 280 height 35
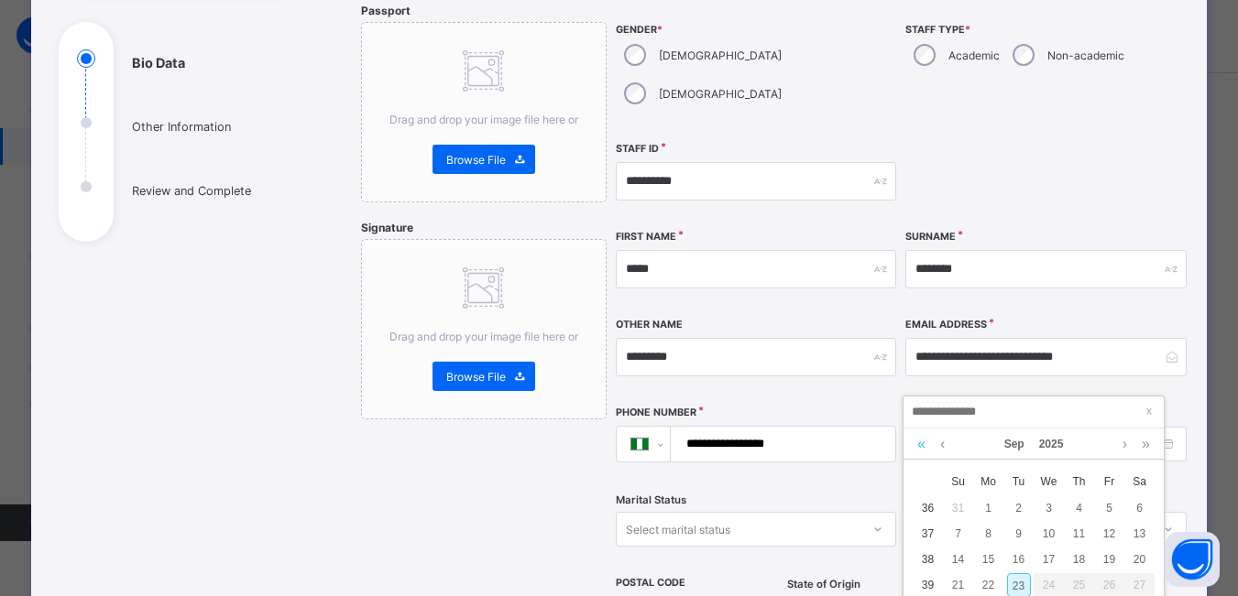
click at [920, 434] on link at bounding box center [920, 444] width 17 height 31
click at [919, 439] on link at bounding box center [920, 444] width 17 height 31
click at [919, 438] on link at bounding box center [920, 444] width 17 height 31
click at [916, 438] on link at bounding box center [920, 444] width 17 height 31
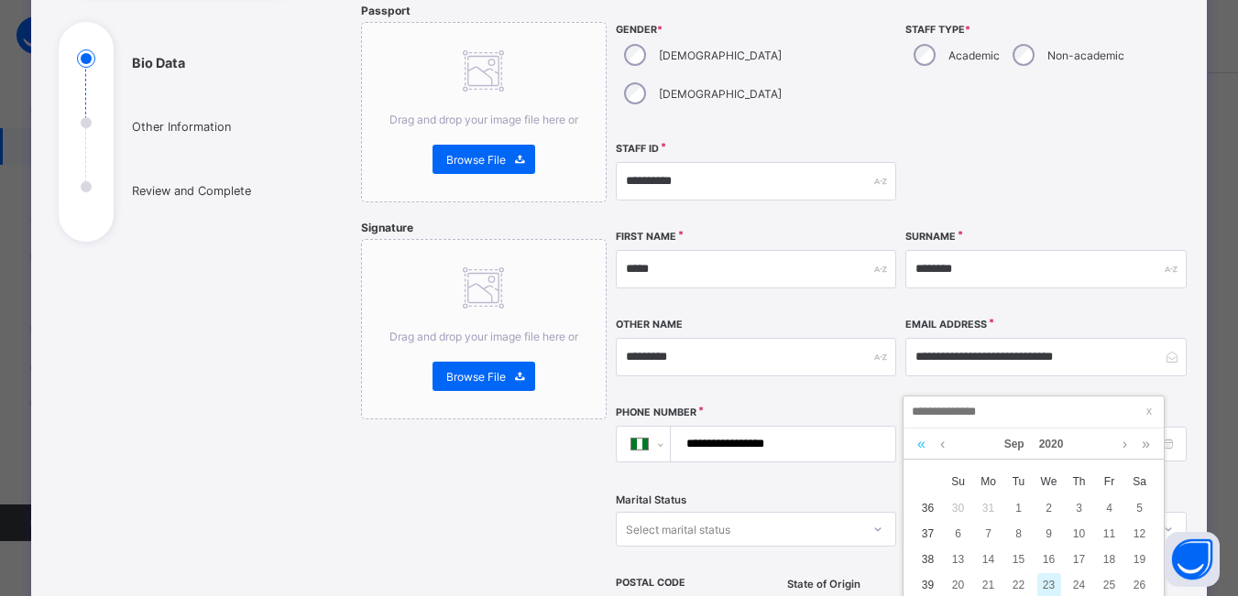
click at [916, 438] on link at bounding box center [920, 444] width 17 height 31
click at [912, 439] on link at bounding box center [920, 444] width 17 height 31
click at [920, 442] on link at bounding box center [920, 444] width 17 height 31
click at [923, 444] on link at bounding box center [920, 444] width 17 height 31
click at [924, 444] on link at bounding box center [920, 444] width 17 height 31
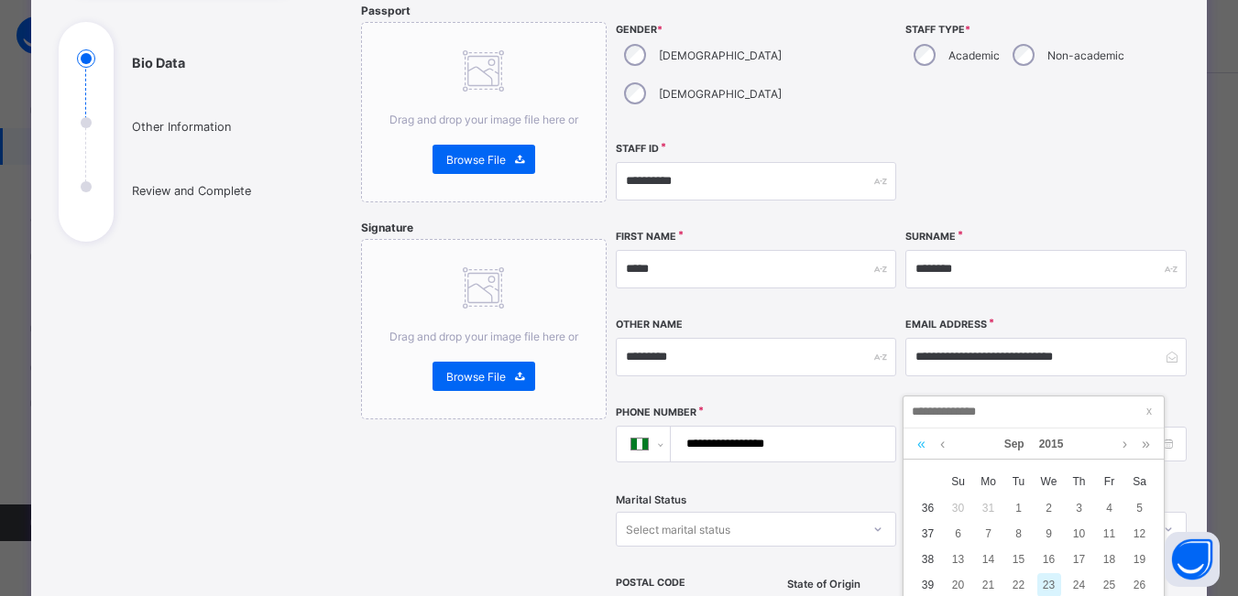
click at [924, 444] on link at bounding box center [920, 444] width 17 height 31
click at [924, 443] on link at bounding box center [920, 444] width 17 height 31
click at [924, 444] on link at bounding box center [920, 444] width 17 height 31
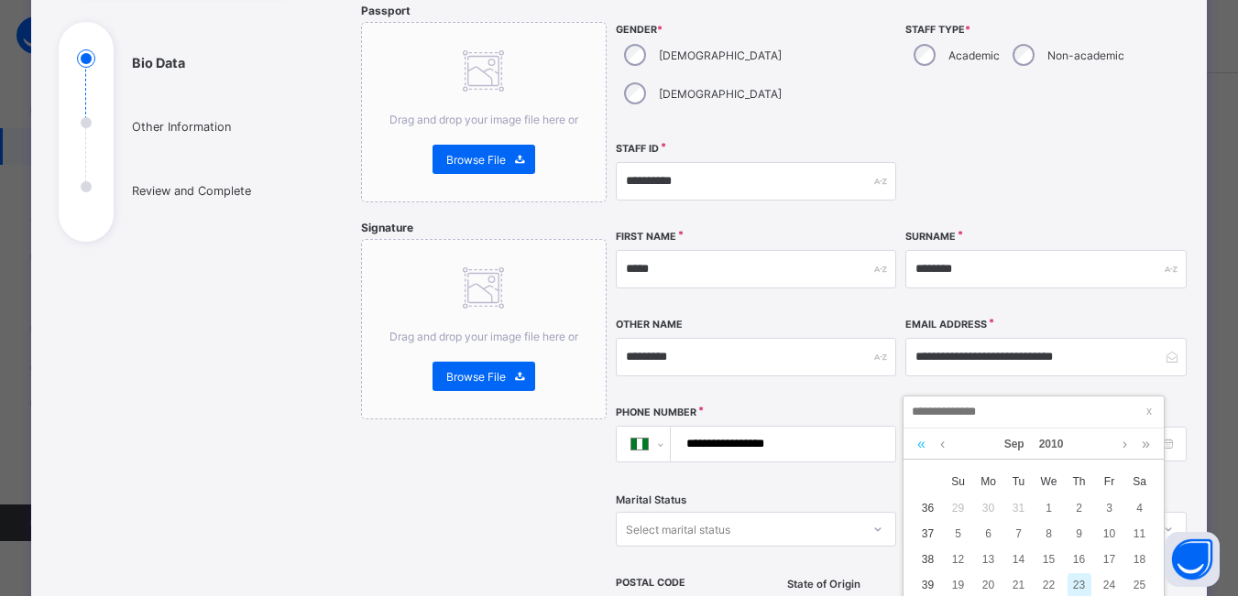
click at [923, 444] on link at bounding box center [920, 444] width 17 height 31
click at [921, 445] on link at bounding box center [920, 444] width 17 height 31
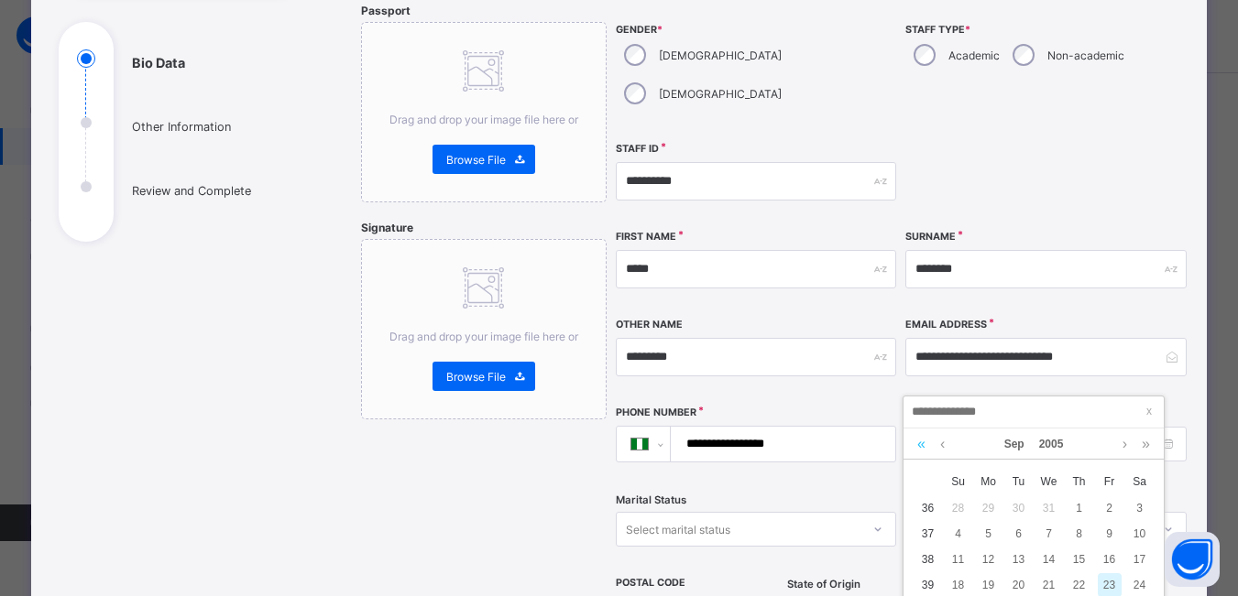
click at [921, 446] on link at bounding box center [920, 444] width 17 height 31
click at [921, 448] on link at bounding box center [920, 444] width 17 height 31
click at [921, 449] on link at bounding box center [920, 444] width 17 height 31
click at [922, 449] on link at bounding box center [920, 444] width 17 height 31
click at [922, 447] on link at bounding box center [920, 444] width 17 height 31
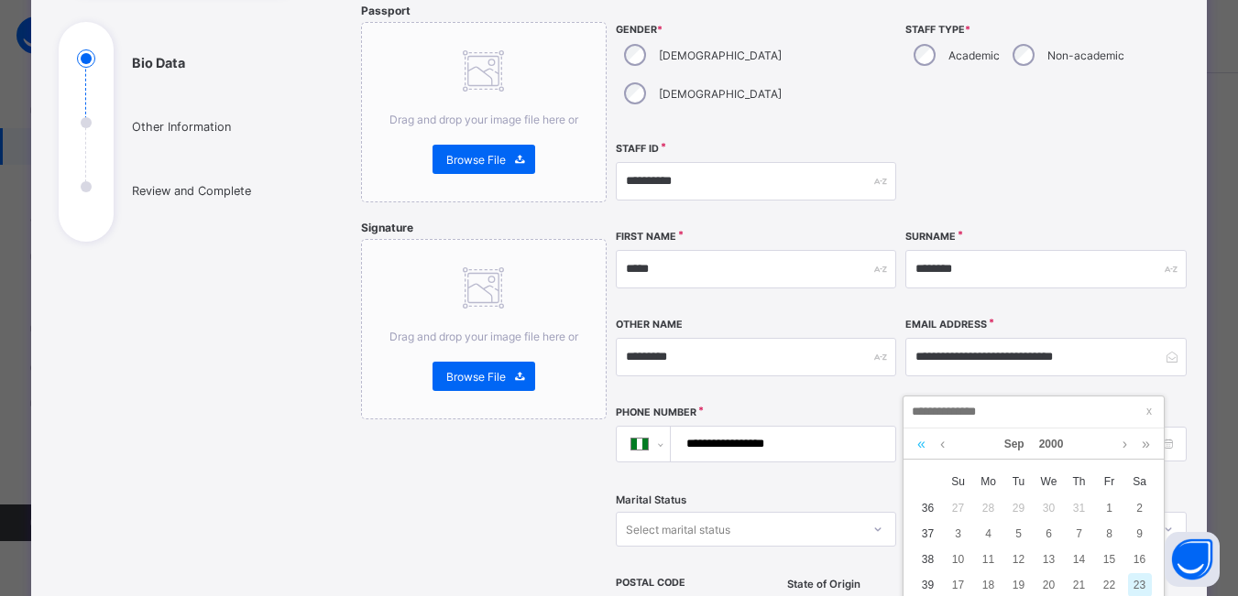
click at [922, 447] on link at bounding box center [920, 444] width 17 height 31
click at [923, 446] on link at bounding box center [920, 444] width 17 height 31
click at [925, 445] on link at bounding box center [920, 444] width 17 height 31
click at [926, 445] on link at bounding box center [920, 444] width 17 height 31
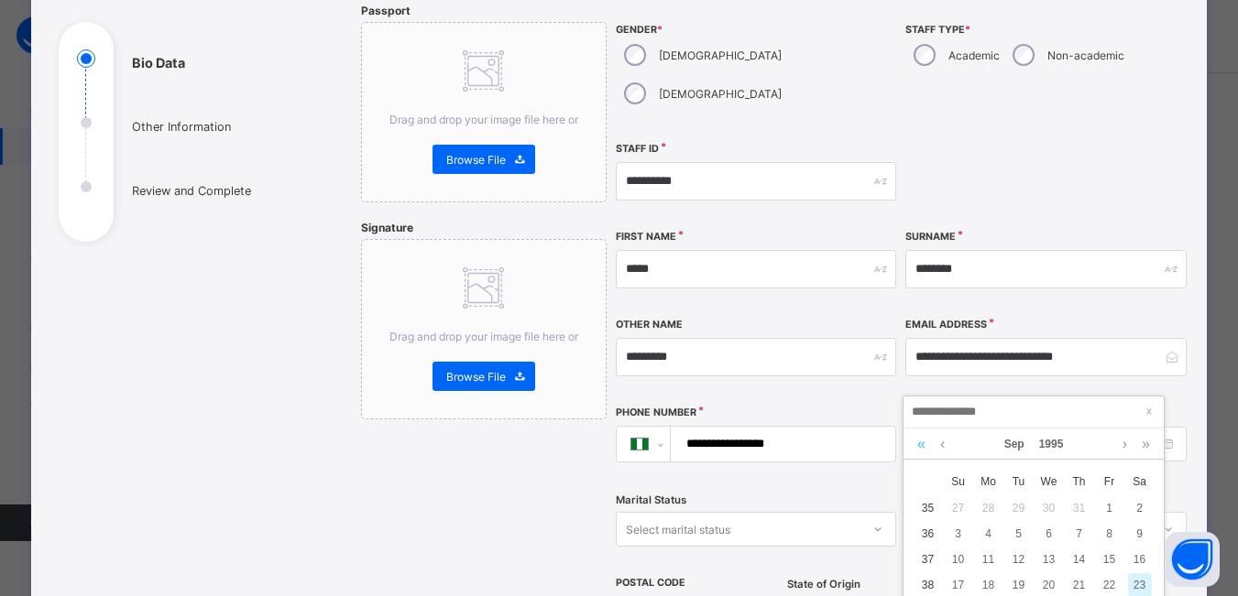
click at [926, 445] on link at bounding box center [920, 444] width 17 height 31
click at [930, 442] on div "[DATE]" at bounding box center [1033, 444] width 242 height 31
click at [930, 444] on div "[DATE]" at bounding box center [1033, 444] width 242 height 31
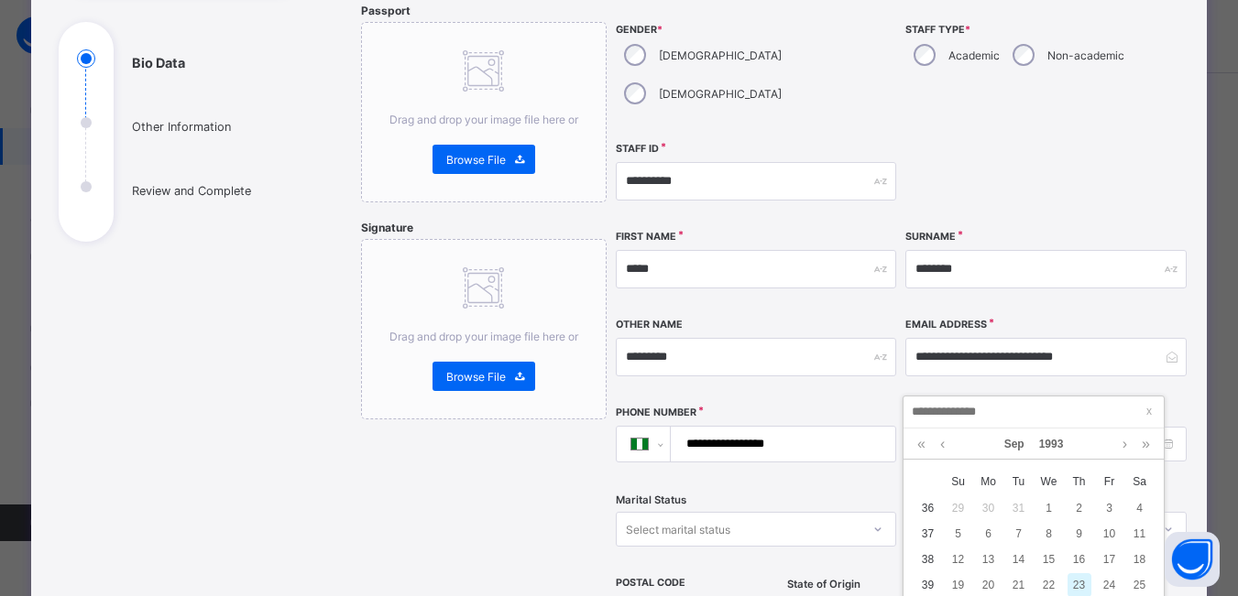
click at [930, 444] on div "[DATE]" at bounding box center [1033, 444] width 242 height 31
click at [917, 442] on link at bounding box center [920, 444] width 17 height 31
click at [918, 442] on link at bounding box center [920, 444] width 17 height 31
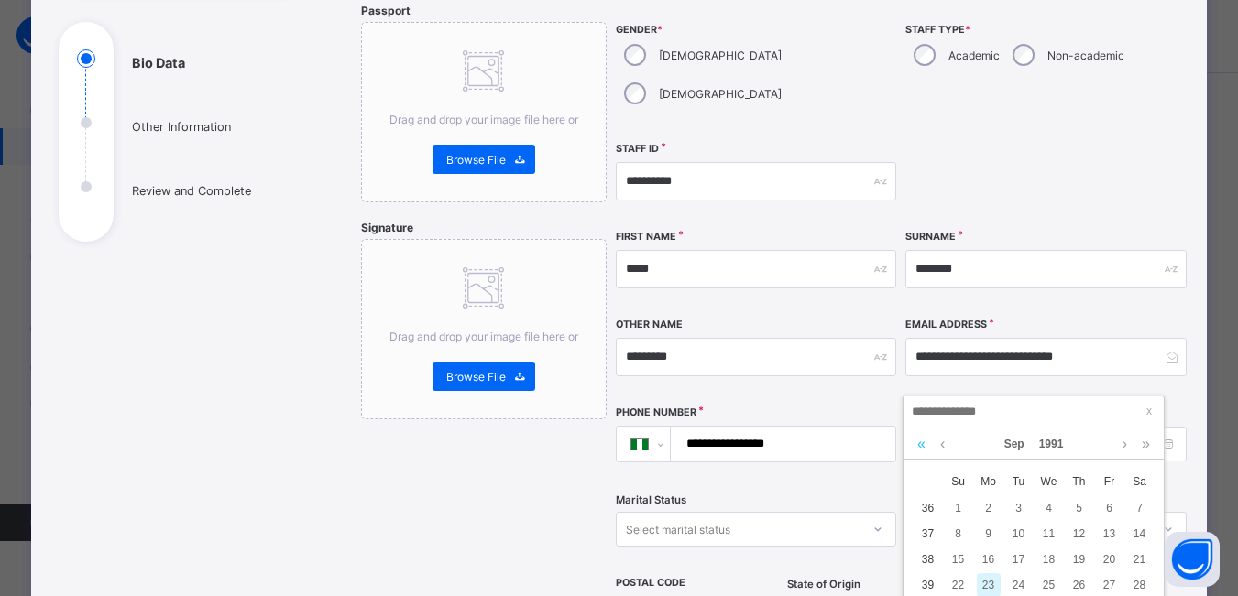
click at [920, 444] on link at bounding box center [920, 444] width 17 height 31
click at [921, 448] on link at bounding box center [920, 444] width 17 height 31
click at [920, 448] on link at bounding box center [920, 444] width 17 height 31
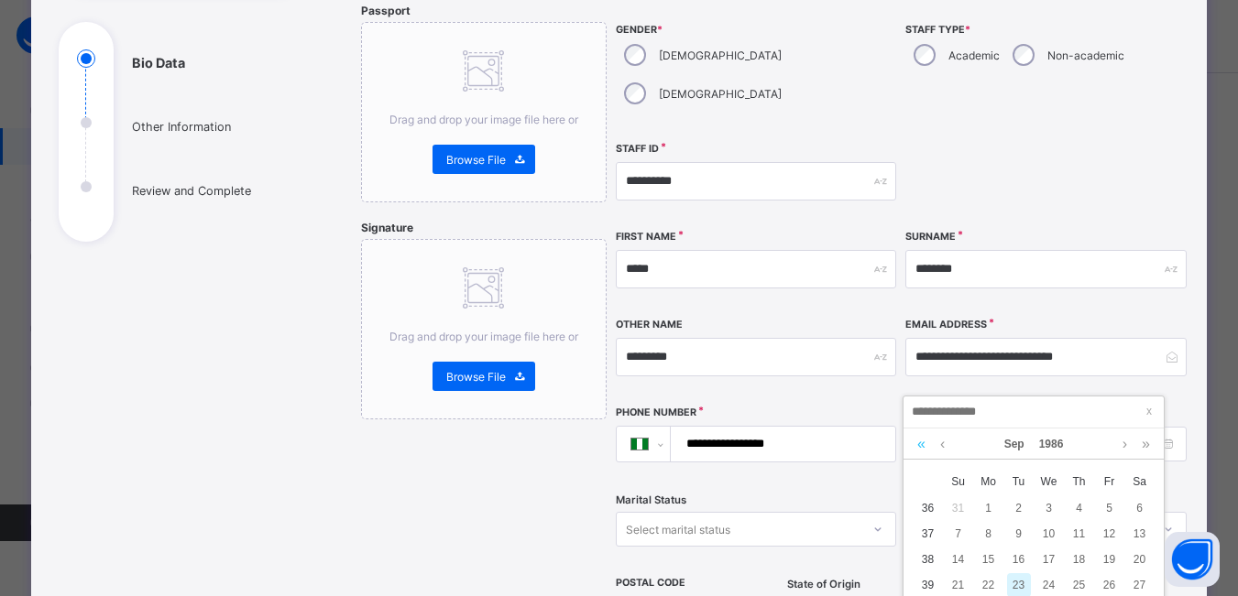
click at [920, 448] on link at bounding box center [920, 444] width 17 height 31
click at [920, 446] on link at bounding box center [920, 444] width 17 height 31
click at [919, 446] on link at bounding box center [920, 444] width 17 height 31
click at [918, 452] on link at bounding box center [920, 444] width 17 height 31
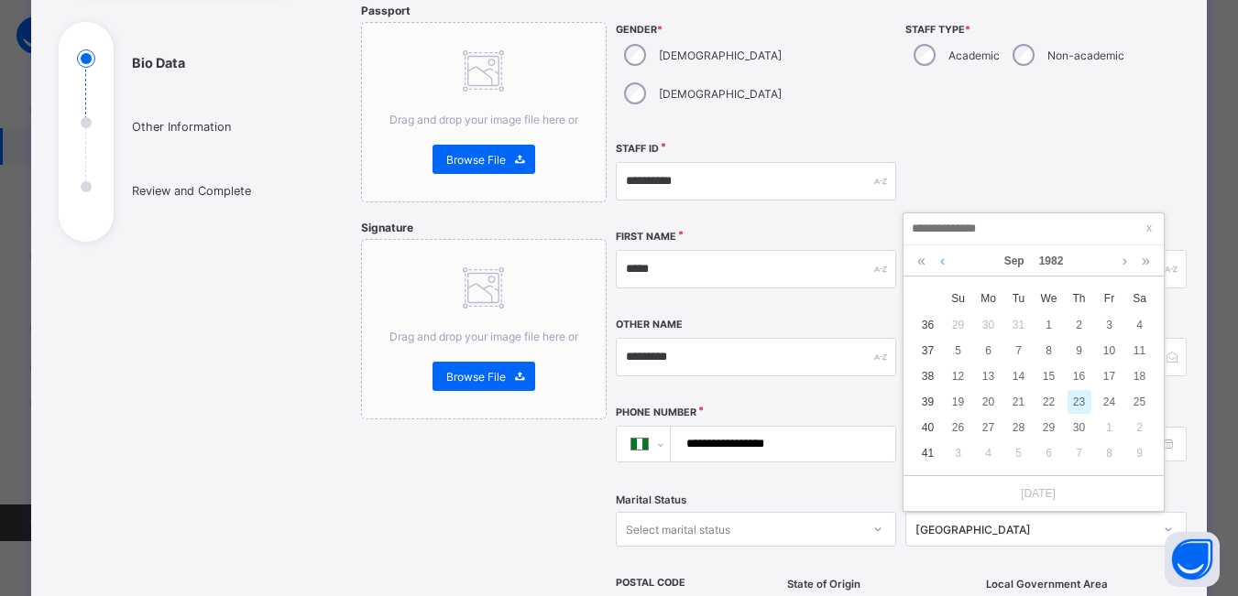
click at [941, 267] on link at bounding box center [942, 260] width 14 height 31
click at [942, 267] on link at bounding box center [942, 260] width 14 height 31
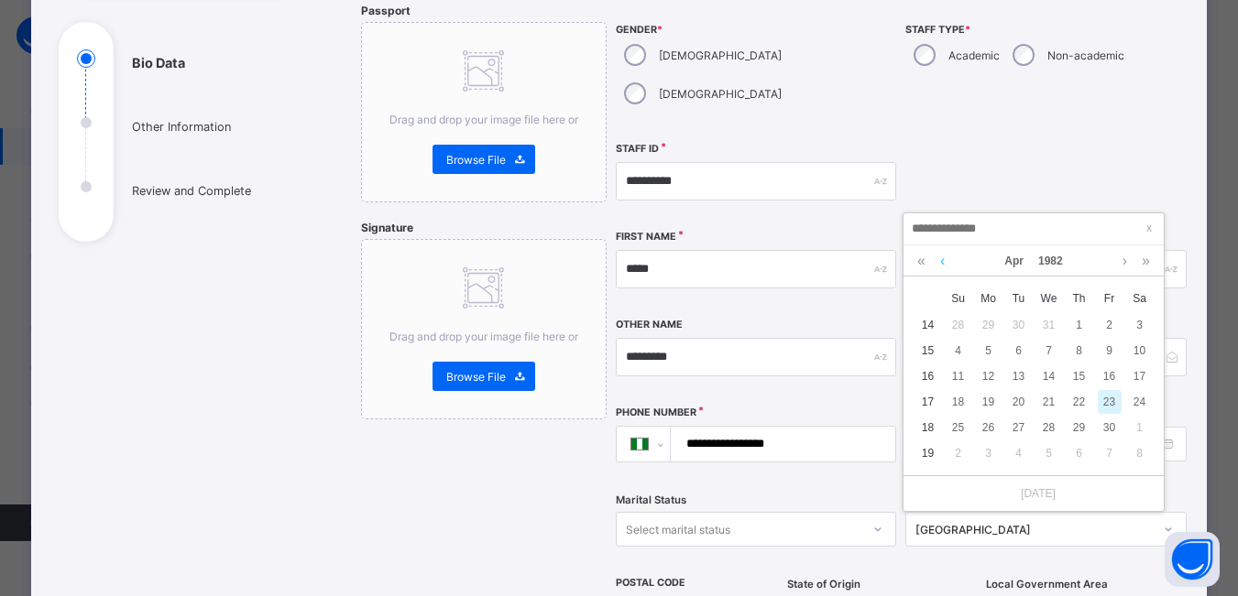
click at [942, 267] on link at bounding box center [942, 260] width 14 height 31
click at [1082, 326] on div "4" at bounding box center [1079, 325] width 24 height 24
type input "**********"
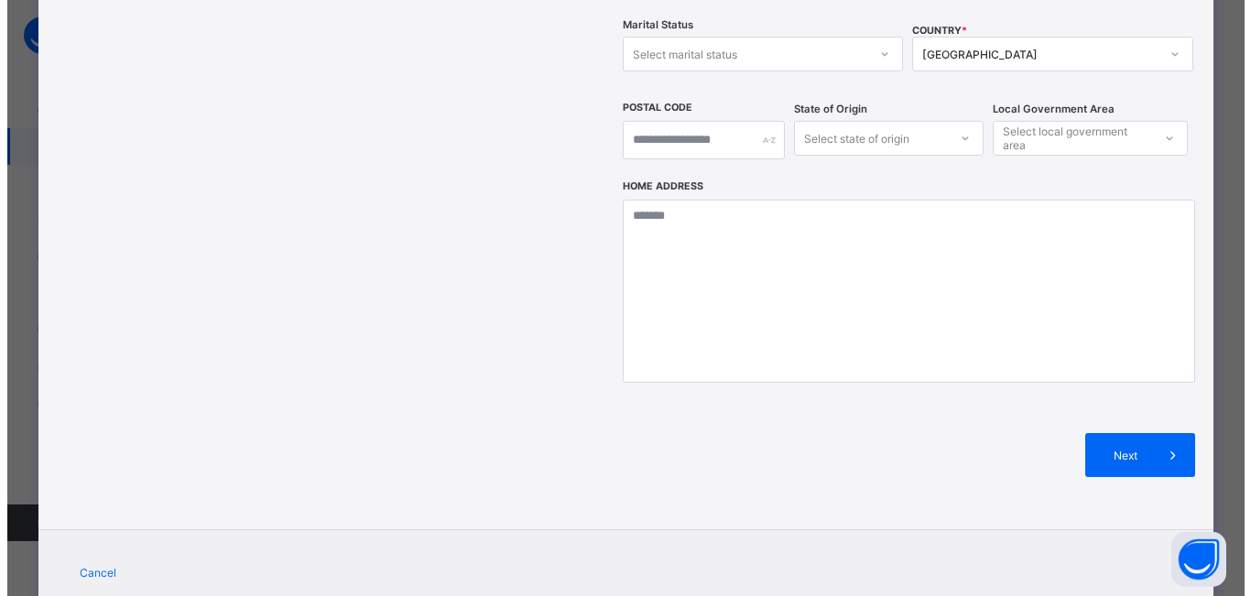
scroll to position [685, 0]
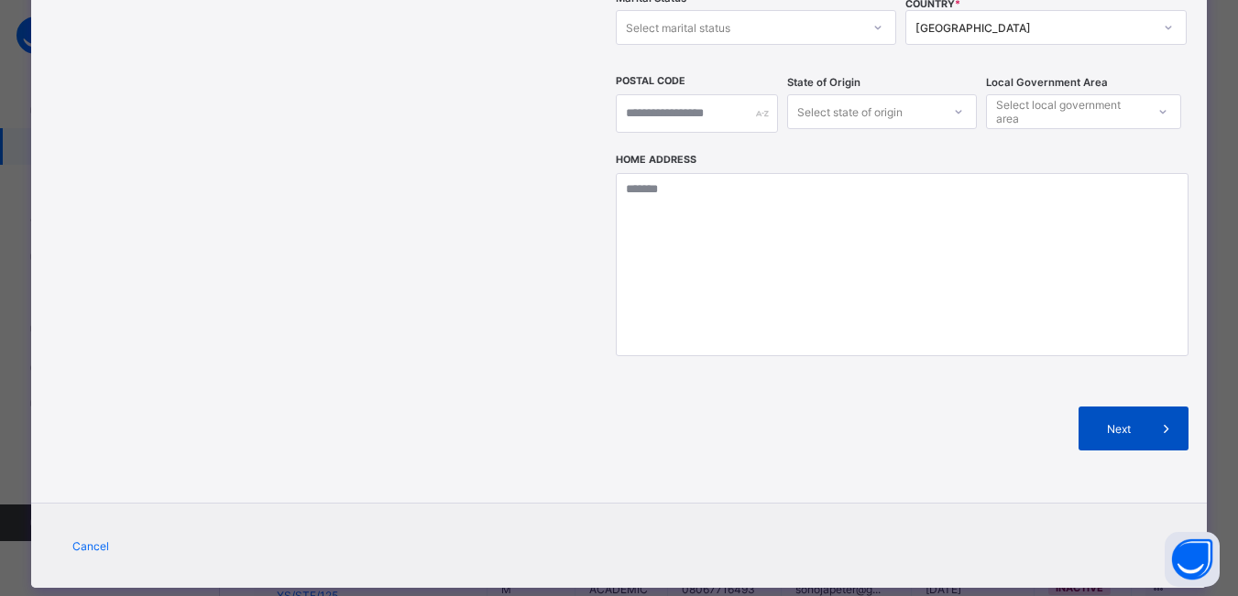
click at [1169, 420] on icon at bounding box center [1166, 429] width 20 height 18
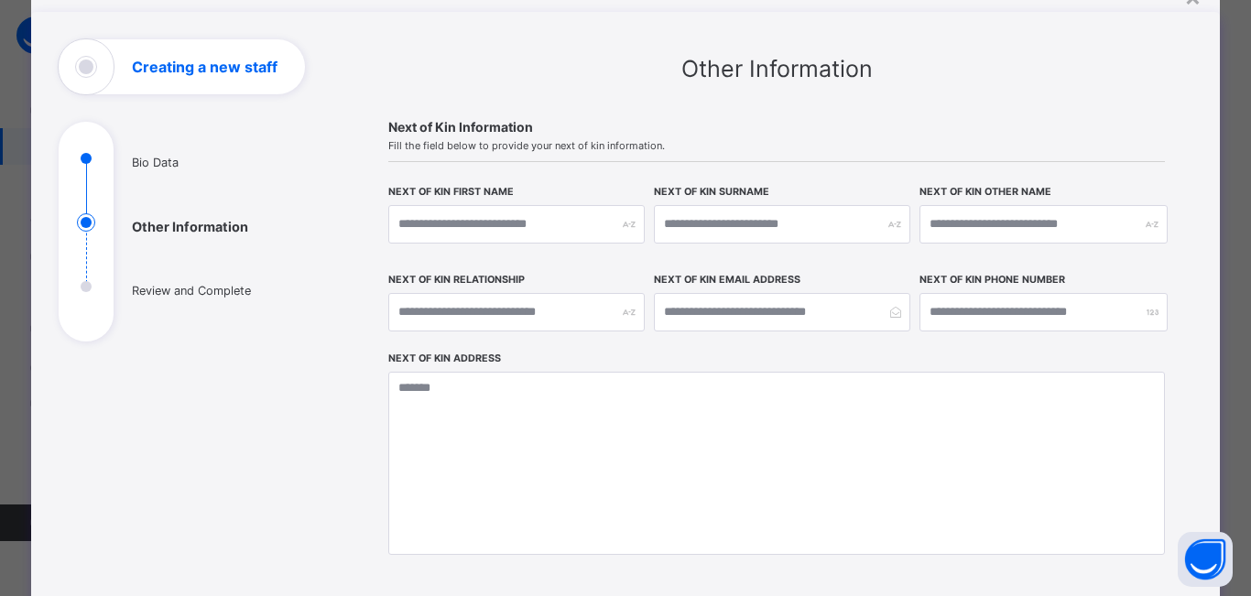
scroll to position [267, 0]
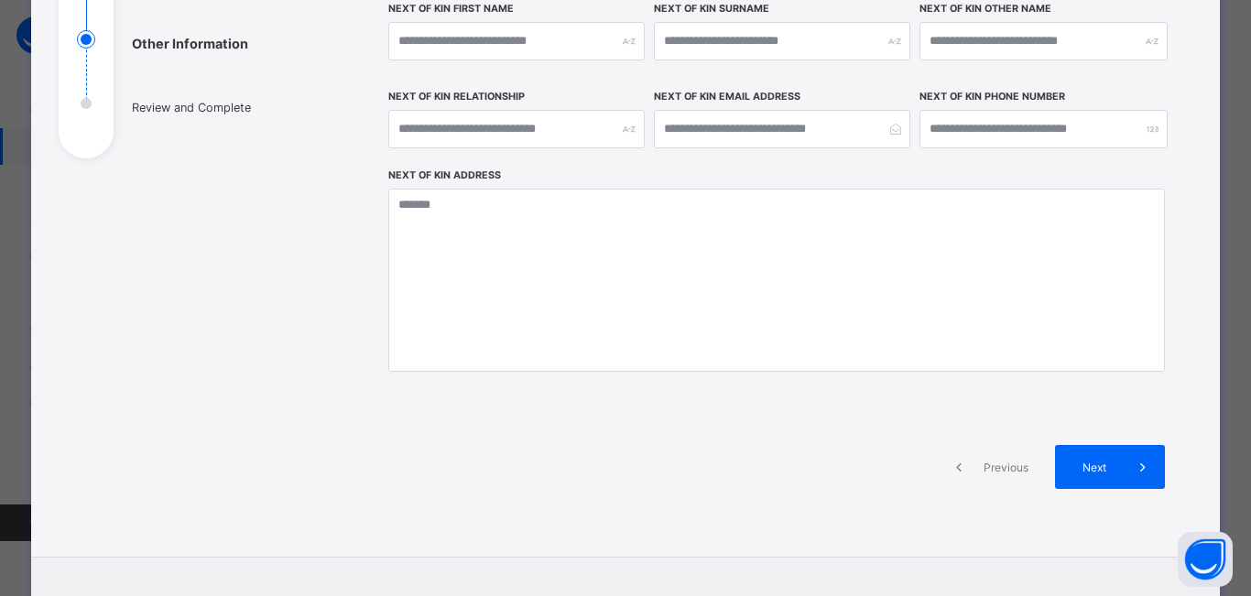
click at [1142, 465] on icon at bounding box center [1143, 467] width 20 height 18
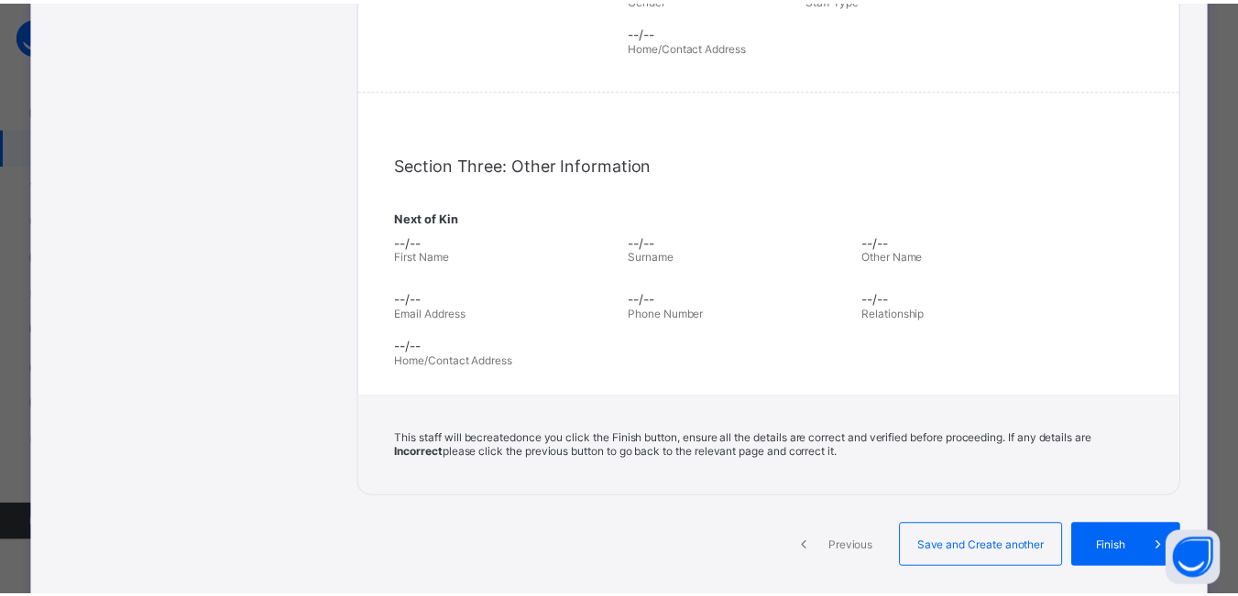
scroll to position [550, 0]
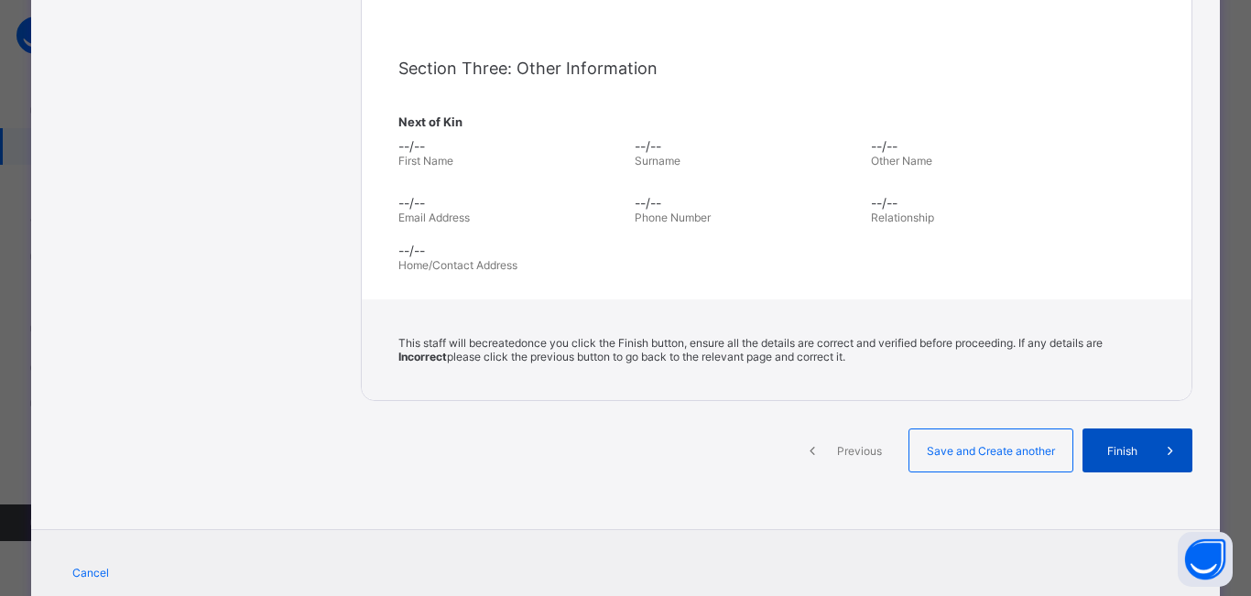
click at [1129, 448] on span "Finish" at bounding box center [1122, 451] width 52 height 14
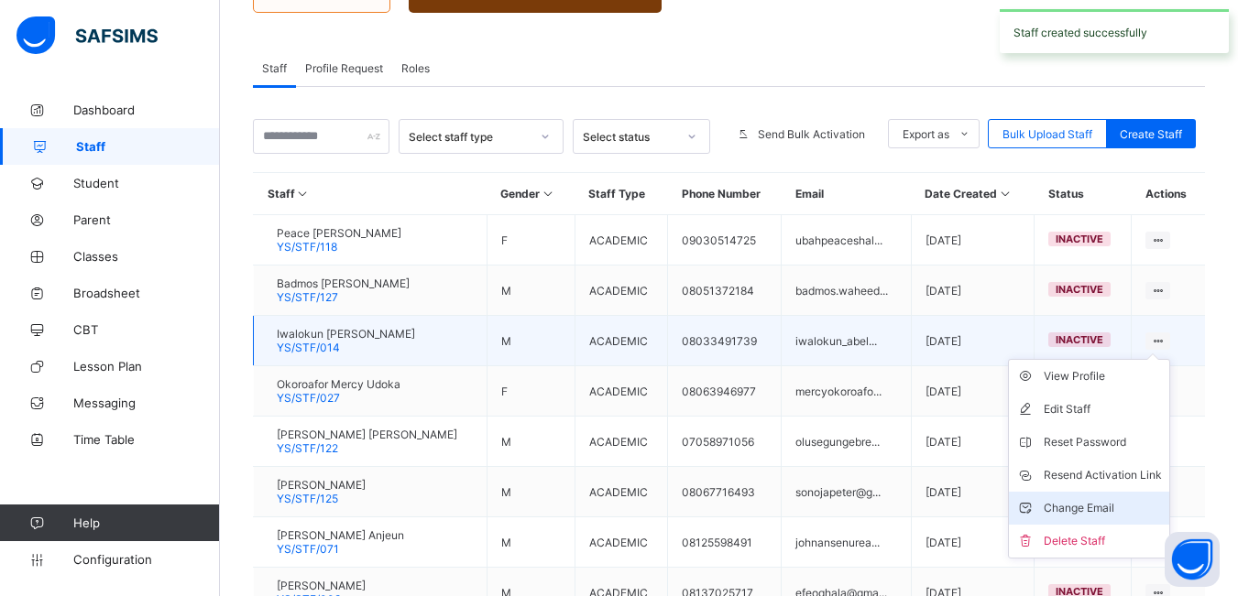
scroll to position [366, 0]
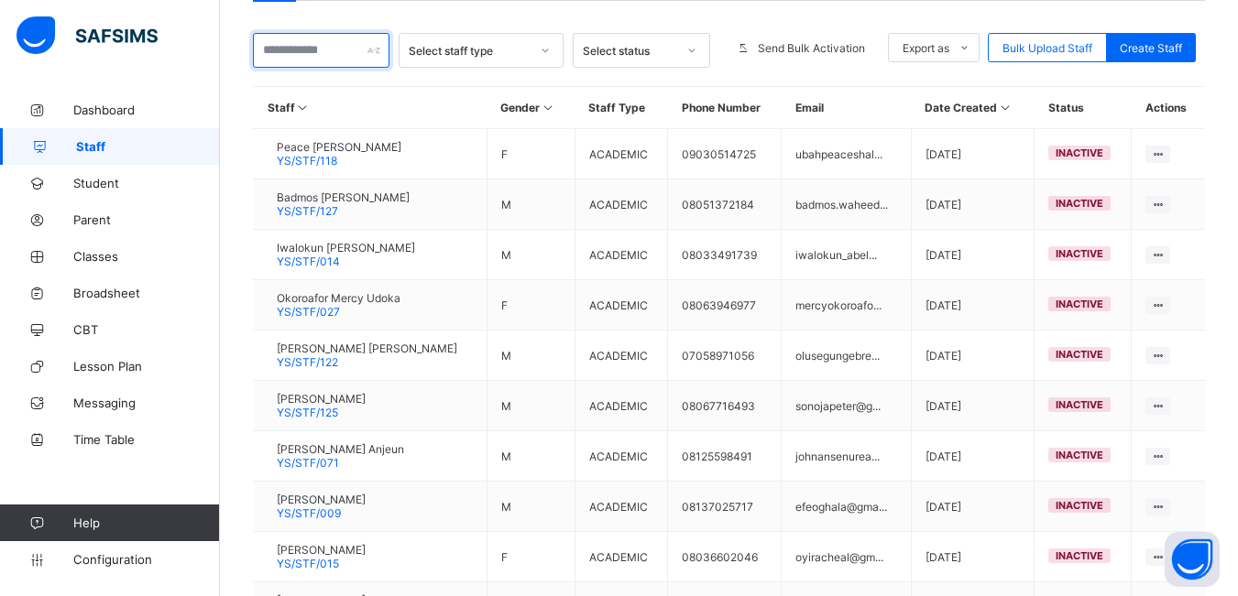
click at [337, 48] on input "text" at bounding box center [321, 50] width 136 height 35
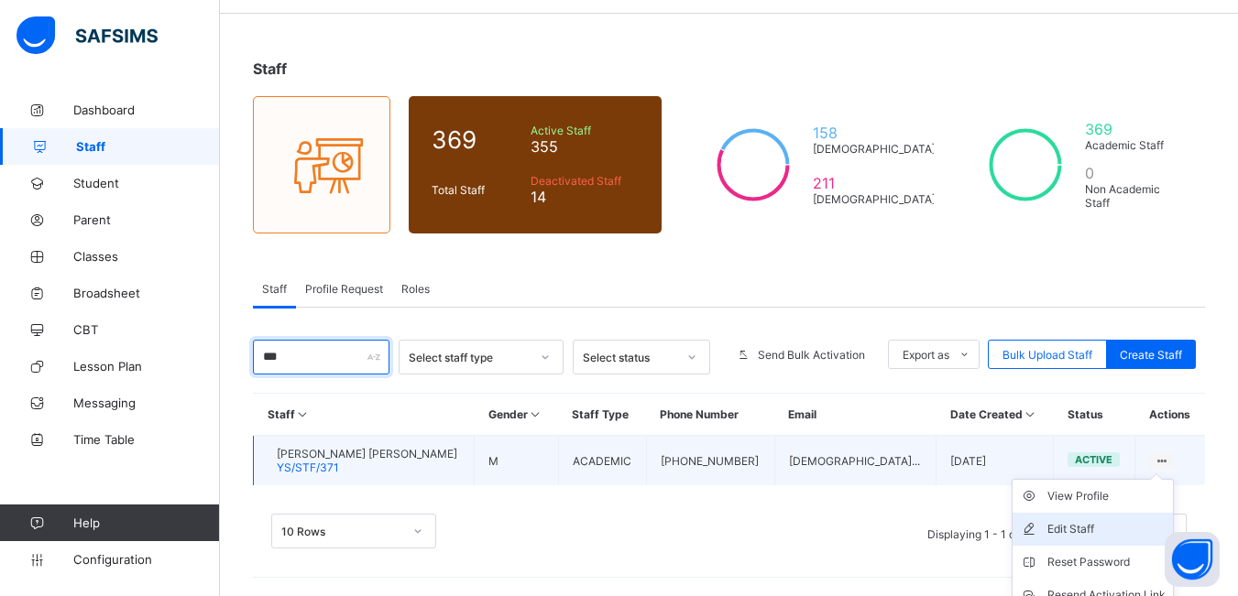
scroll to position [142, 0]
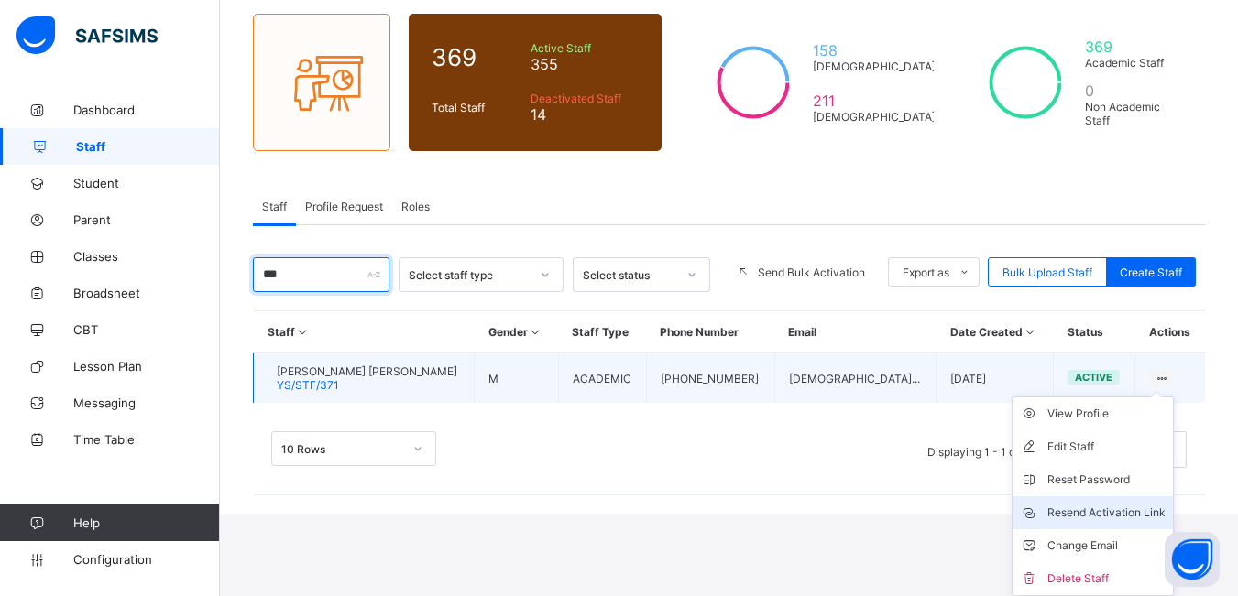
type input "***"
click at [1149, 513] on div "Resend Activation Link" at bounding box center [1106, 513] width 118 height 18
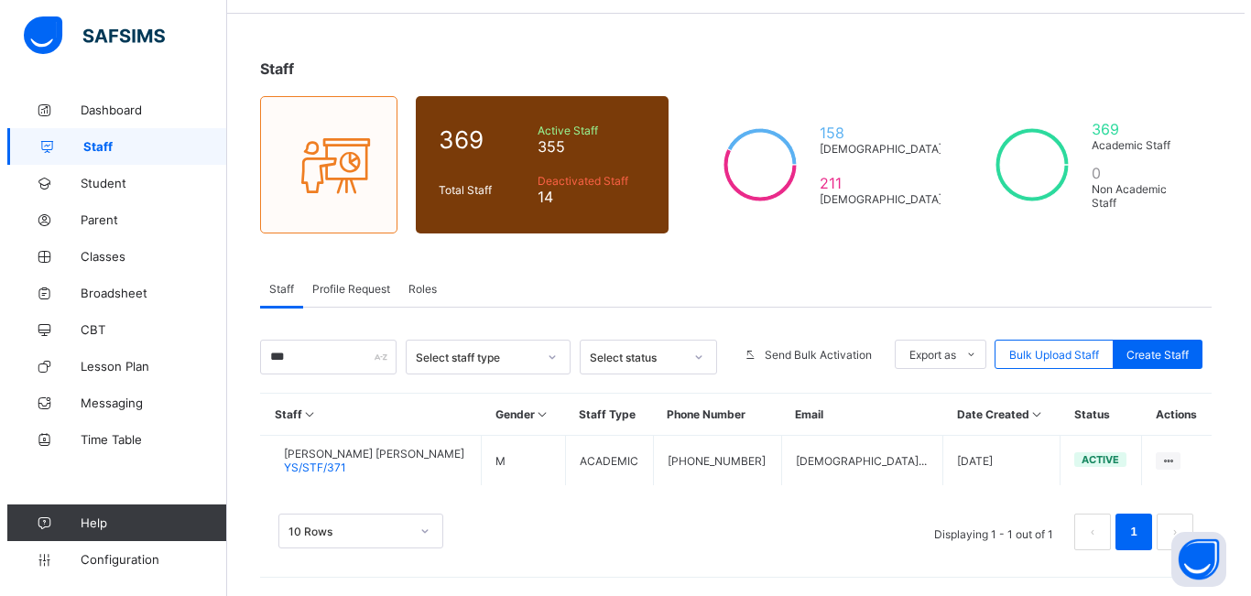
scroll to position [60, 0]
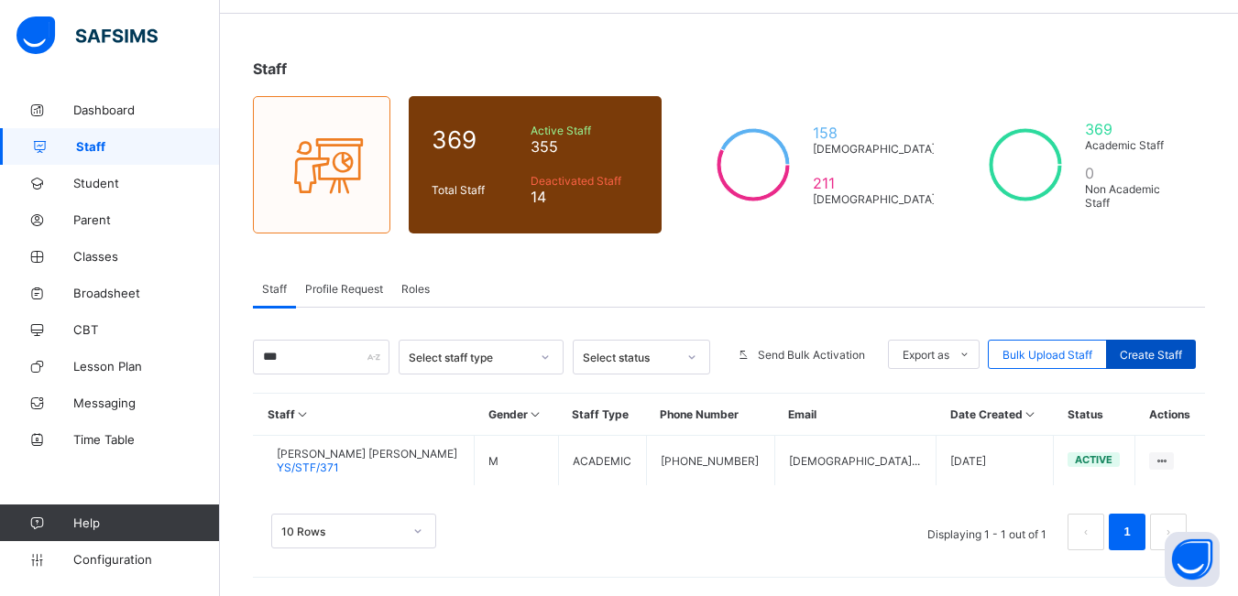
click at [1172, 354] on span "Create Staff" at bounding box center [1150, 355] width 62 height 14
select select "**"
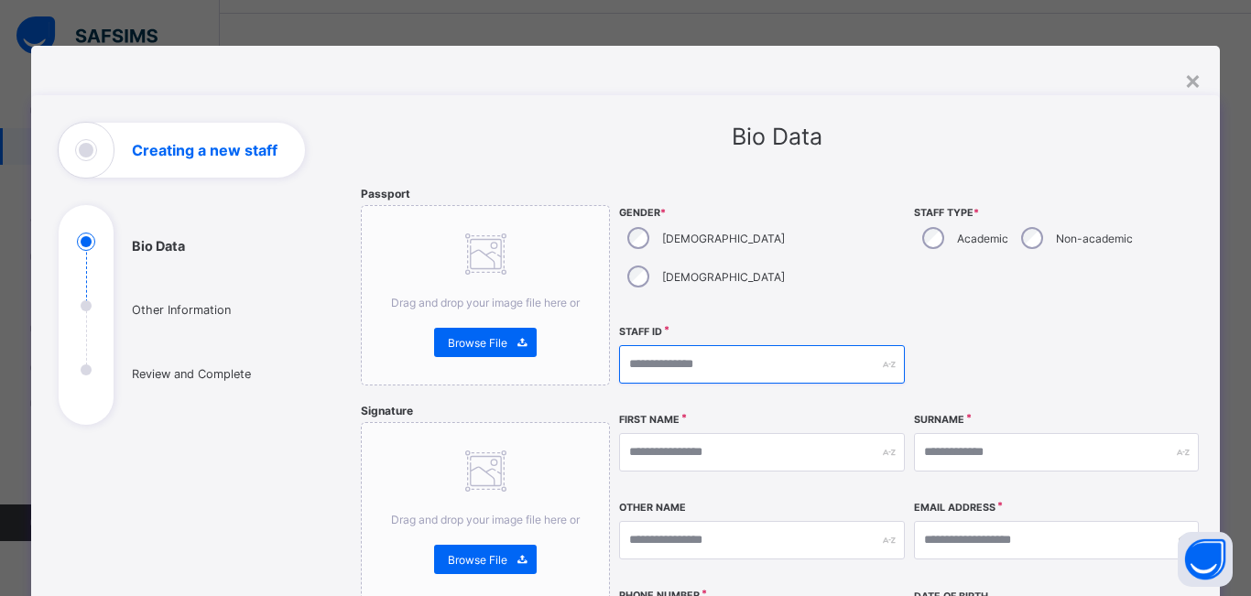
click at [714, 345] on input "text" at bounding box center [761, 364] width 285 height 38
type input "*"
type input "**********"
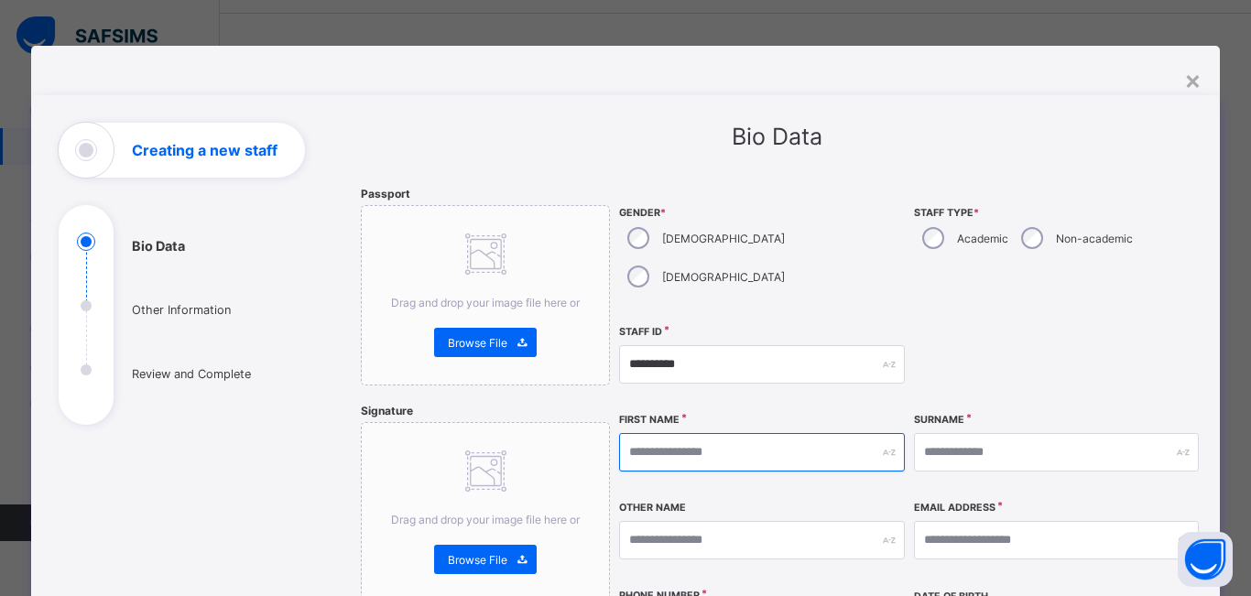
click at [646, 433] on input "text" at bounding box center [761, 452] width 285 height 38
type input "*******"
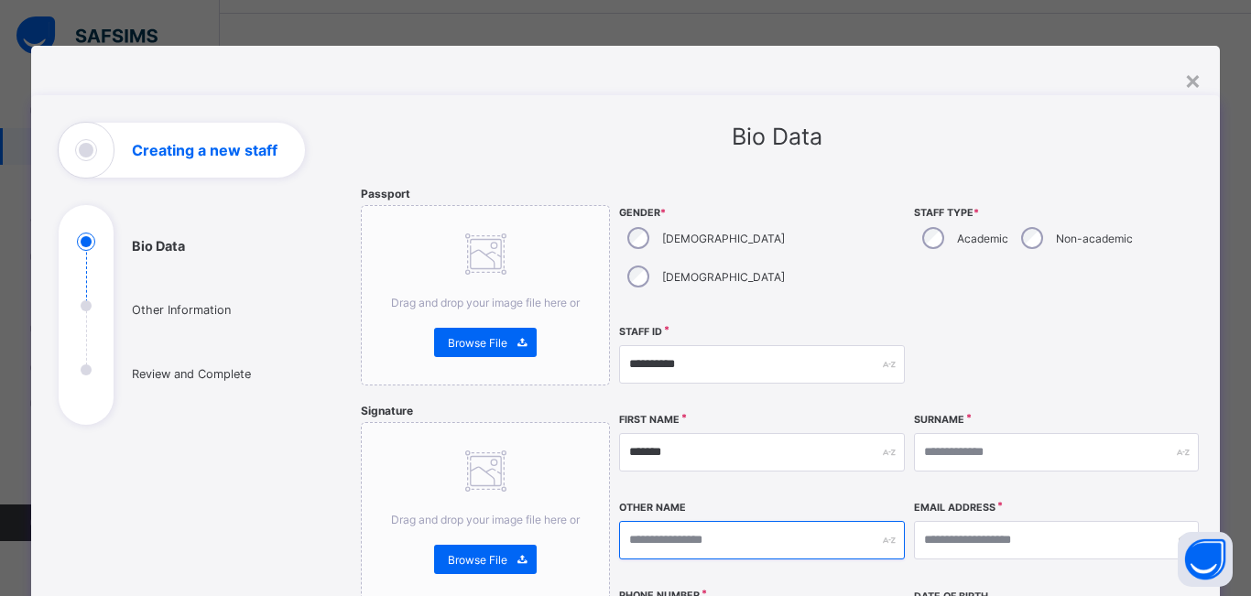
click at [660, 521] on input "text" at bounding box center [761, 540] width 285 height 38
type input "****"
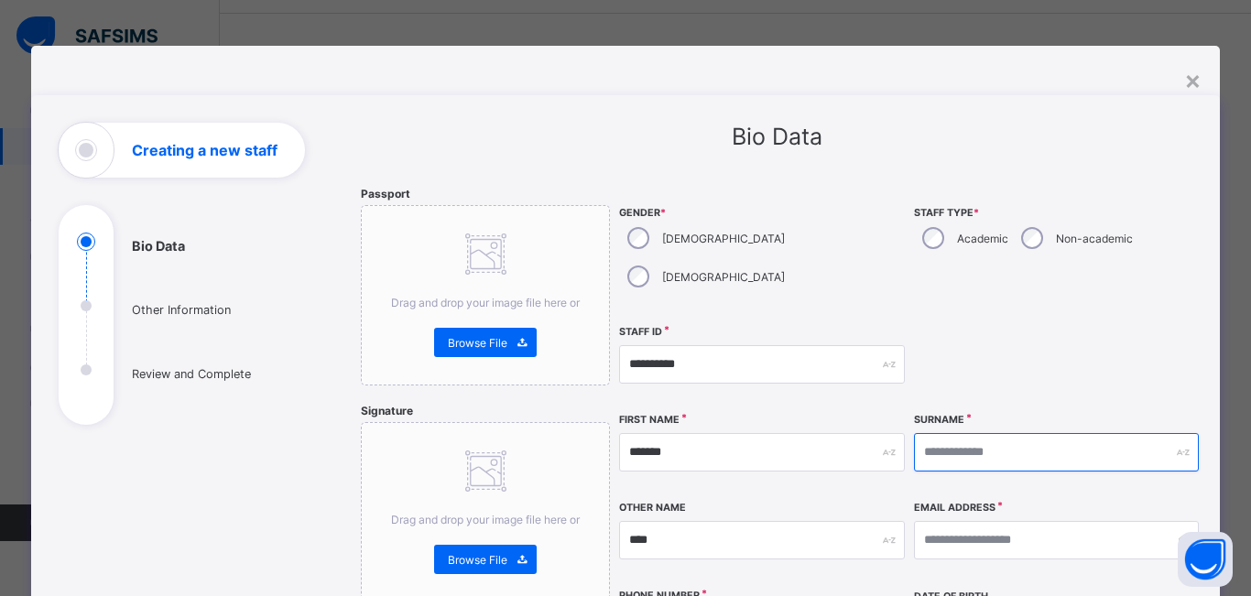
click at [1003, 433] on input "text" at bounding box center [1056, 452] width 285 height 38
type input "****"
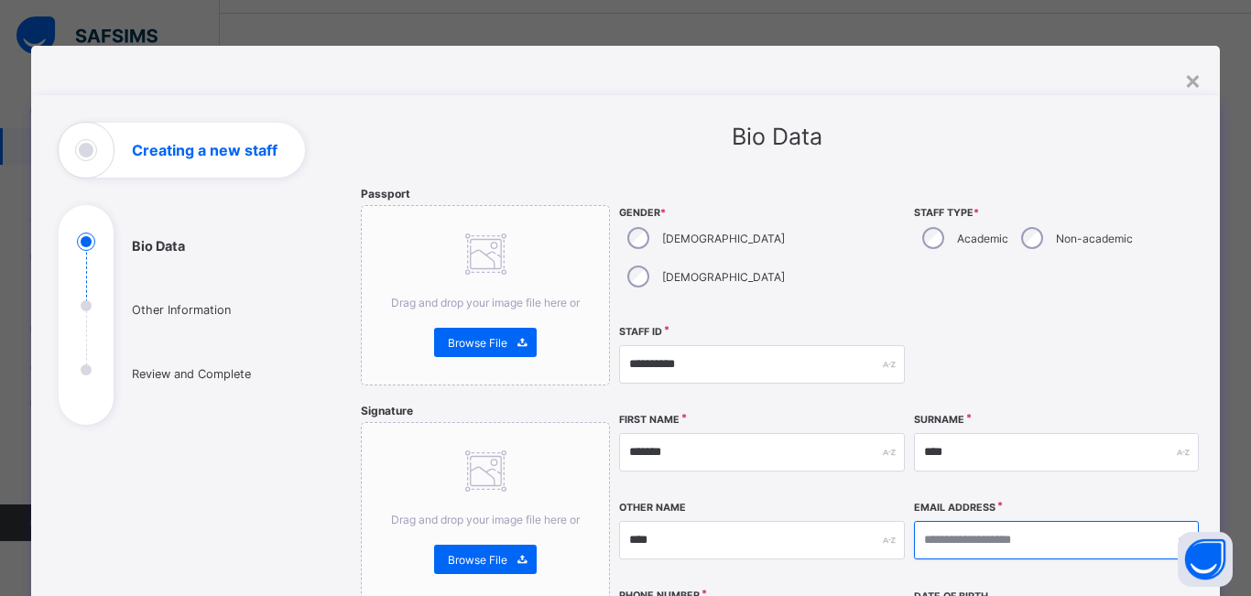
click at [970, 521] on input "email" at bounding box center [1056, 540] width 285 height 38
click at [963, 521] on input "email" at bounding box center [1056, 540] width 285 height 38
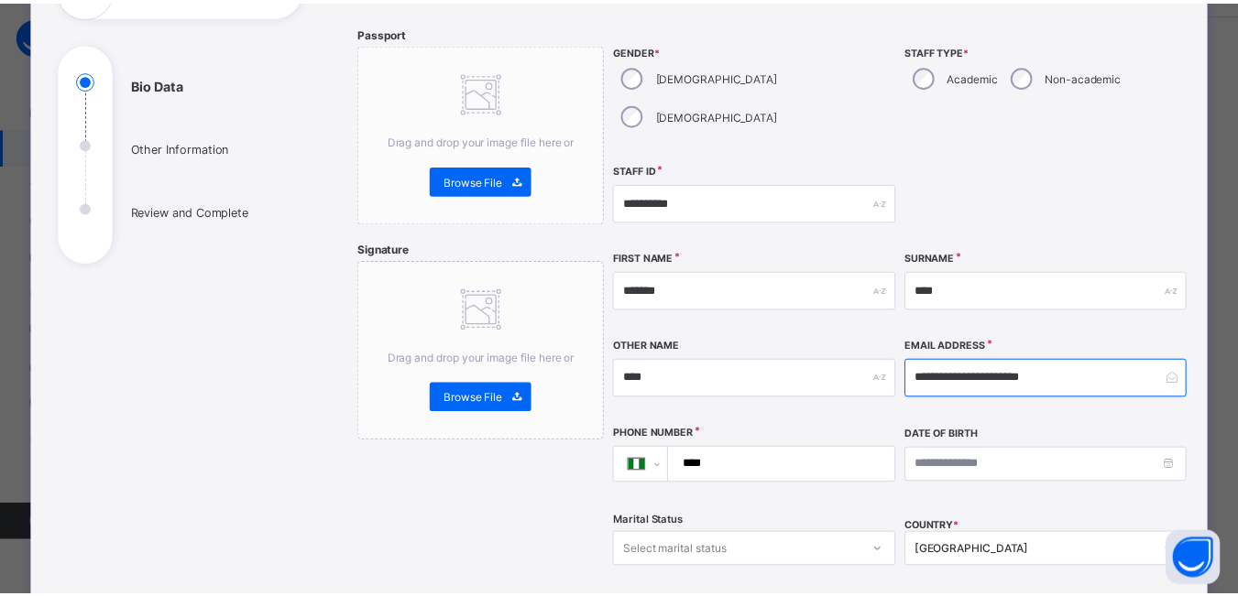
scroll to position [183, 0]
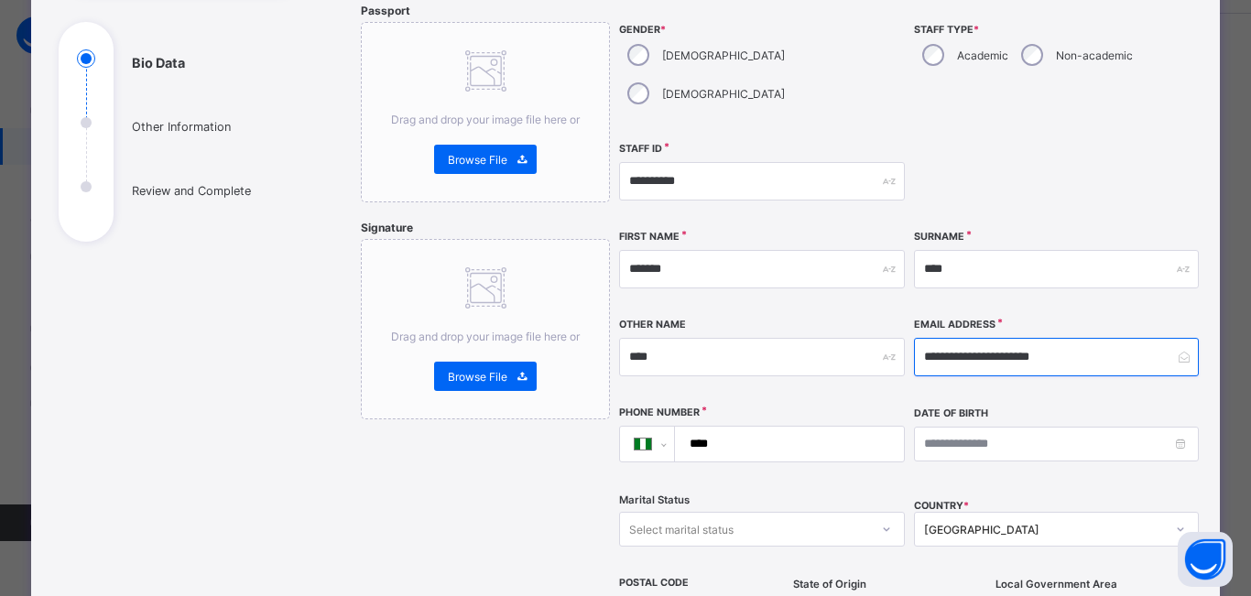
type input "**********"
click at [725, 427] on input "****" at bounding box center [786, 444] width 214 height 35
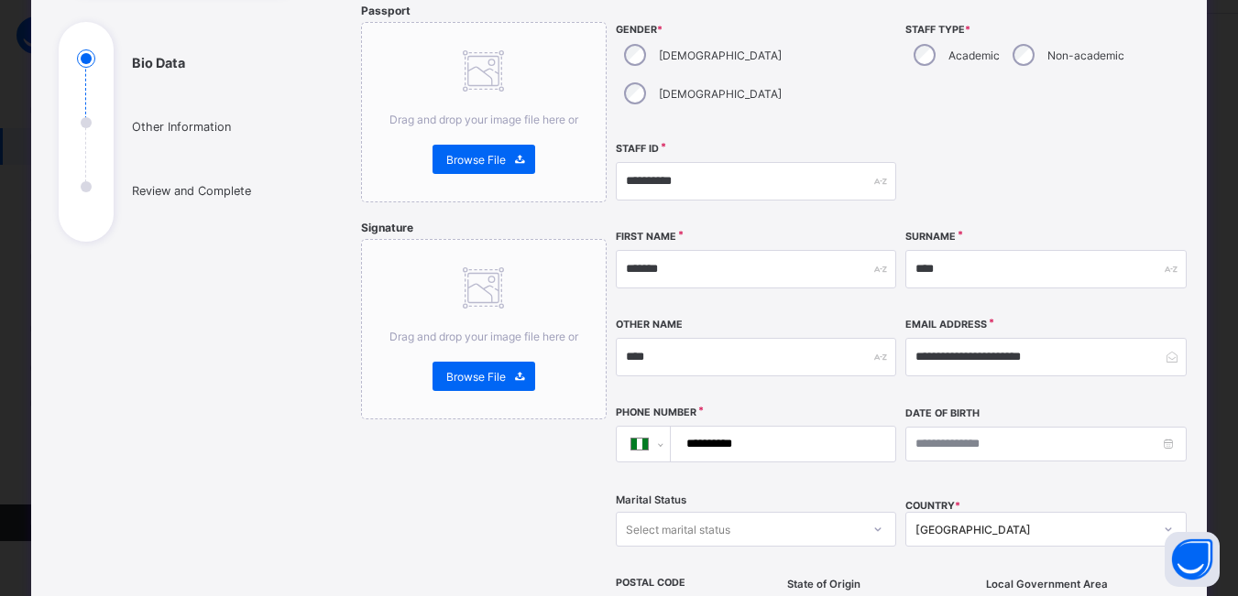
type input "**********"
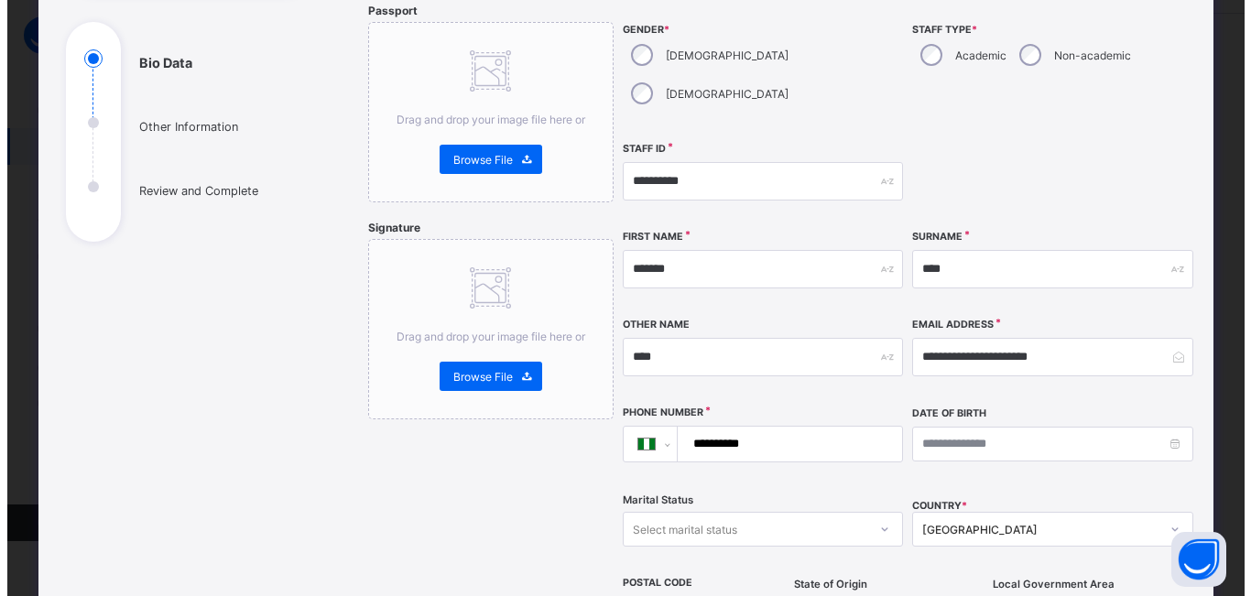
scroll to position [0, 0]
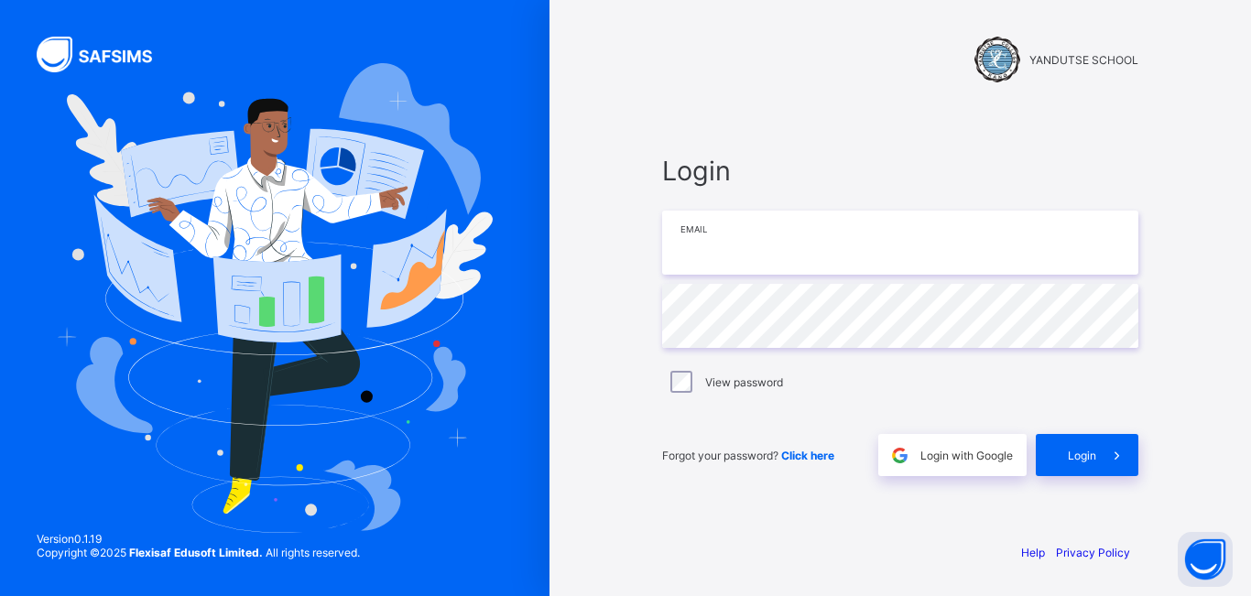
type input "**********"
